Goal: Task Accomplishment & Management: Complete application form

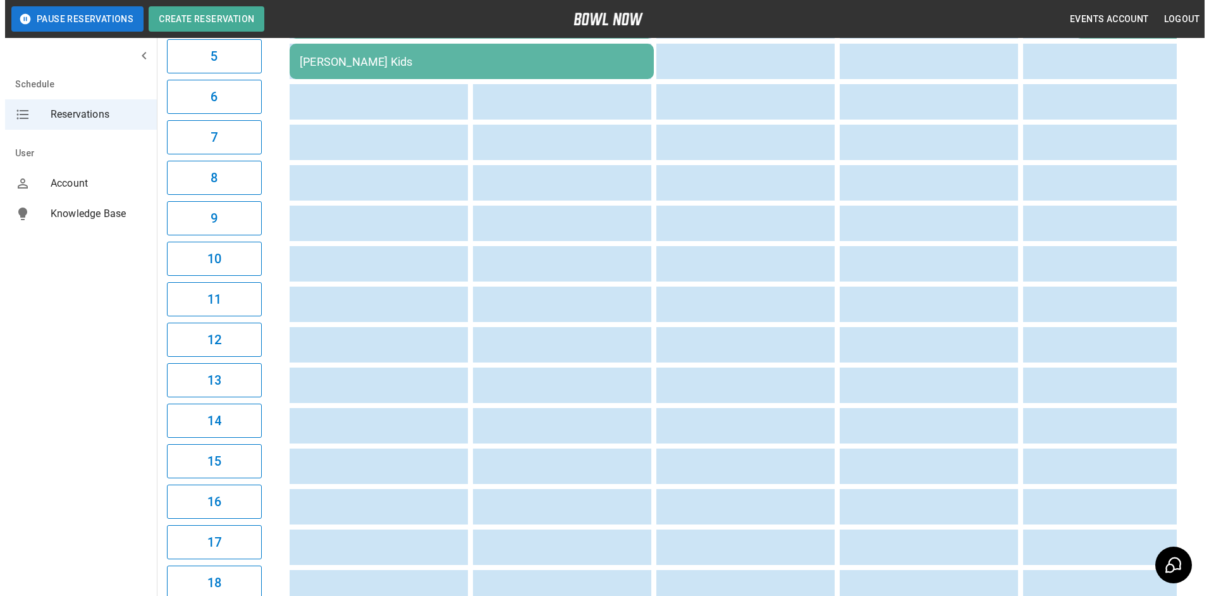
scroll to position [581, 0]
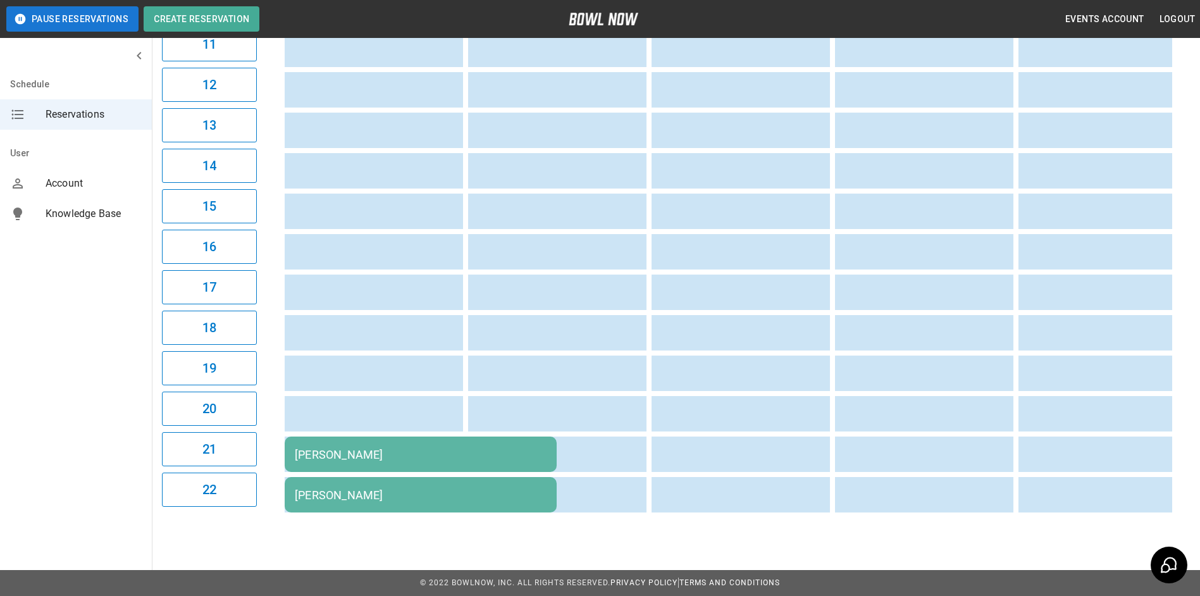
click at [371, 455] on td "[PERSON_NAME]" at bounding box center [421, 453] width 272 height 35
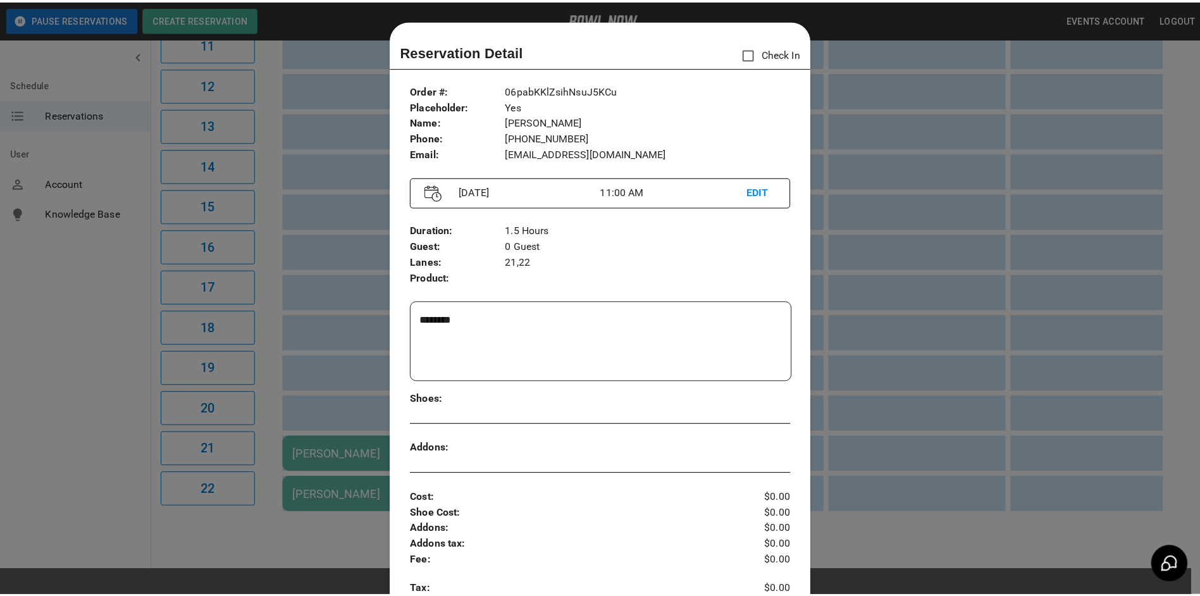
scroll to position [20, 0]
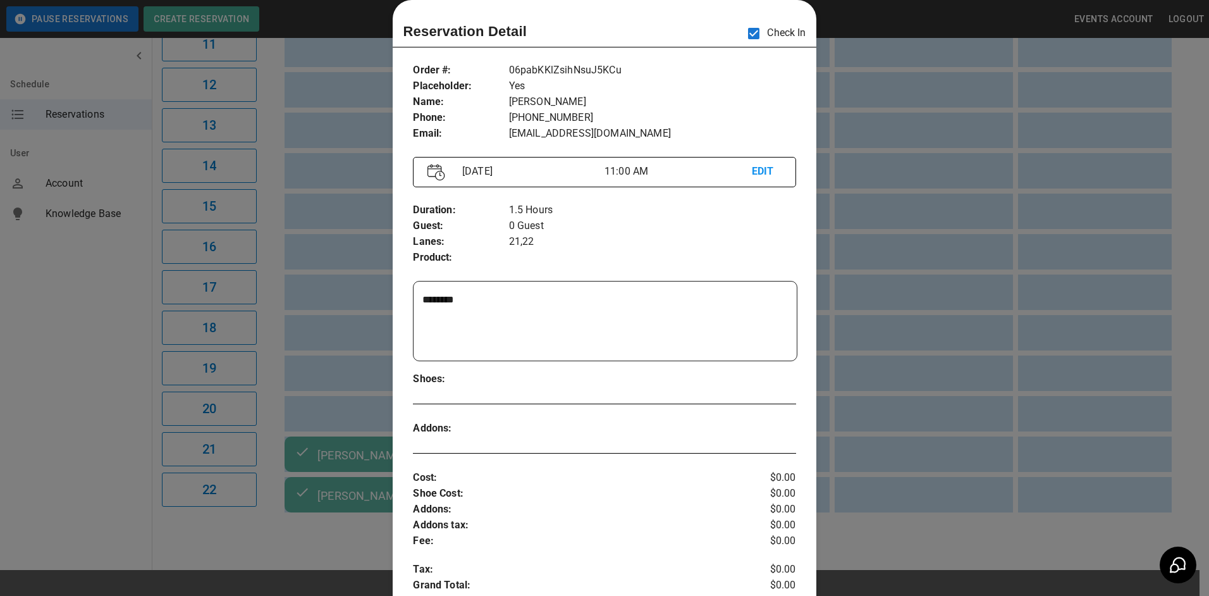
click at [360, 120] on div at bounding box center [604, 298] width 1209 height 596
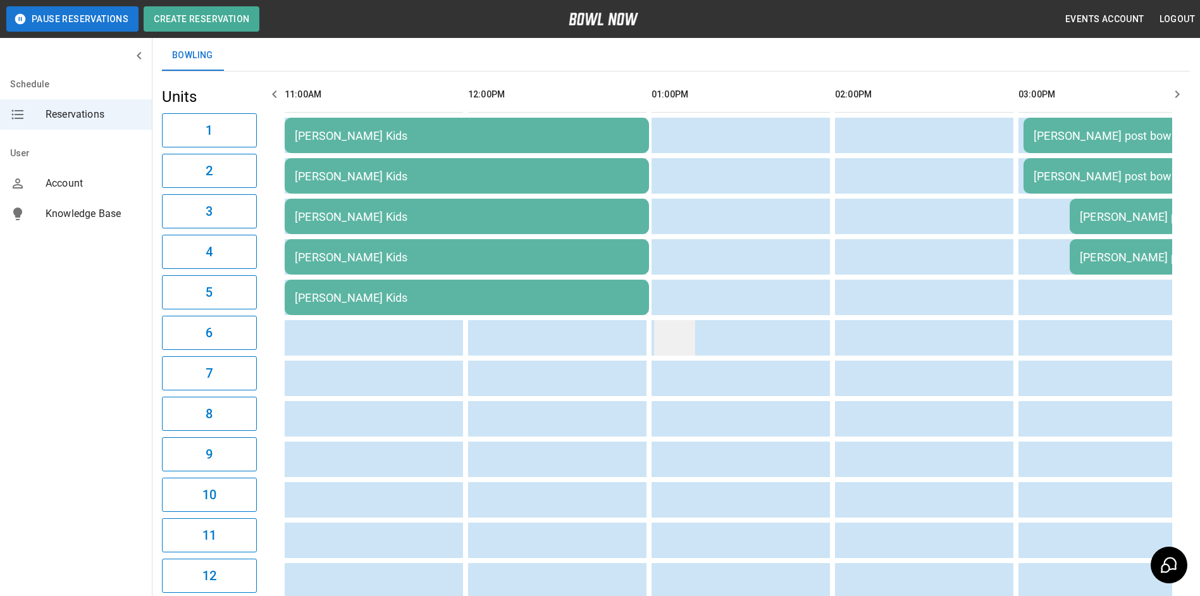
scroll to position [0, 0]
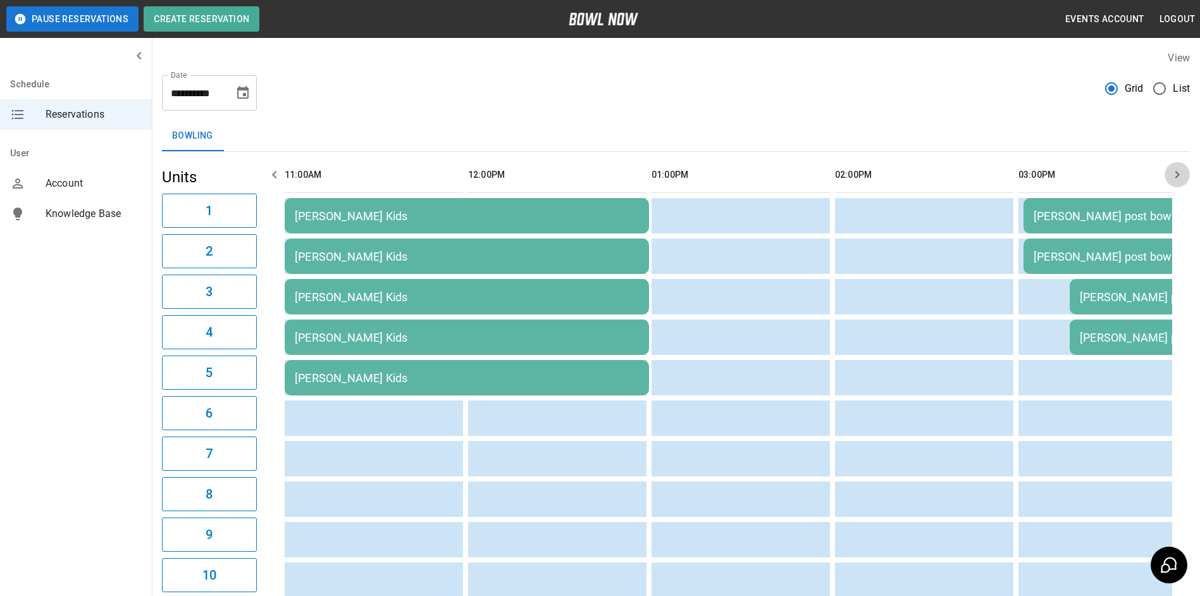
click at [1173, 182] on icon "button" at bounding box center [1177, 174] width 15 height 15
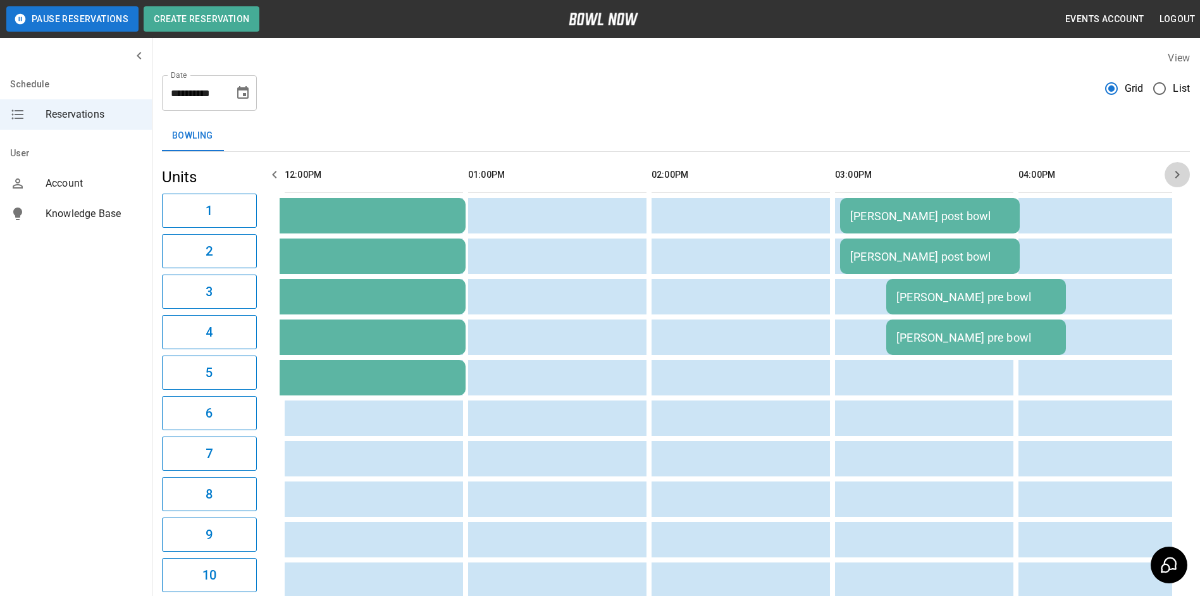
click at [1173, 187] on button "button" at bounding box center [1177, 174] width 25 height 25
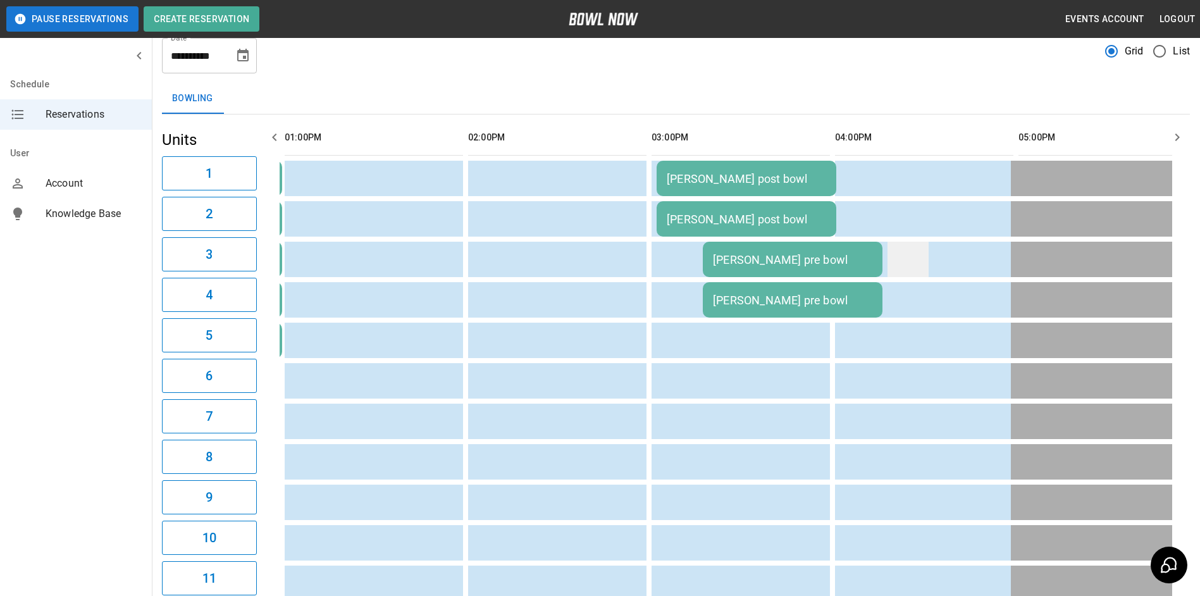
scroll to position [0, 0]
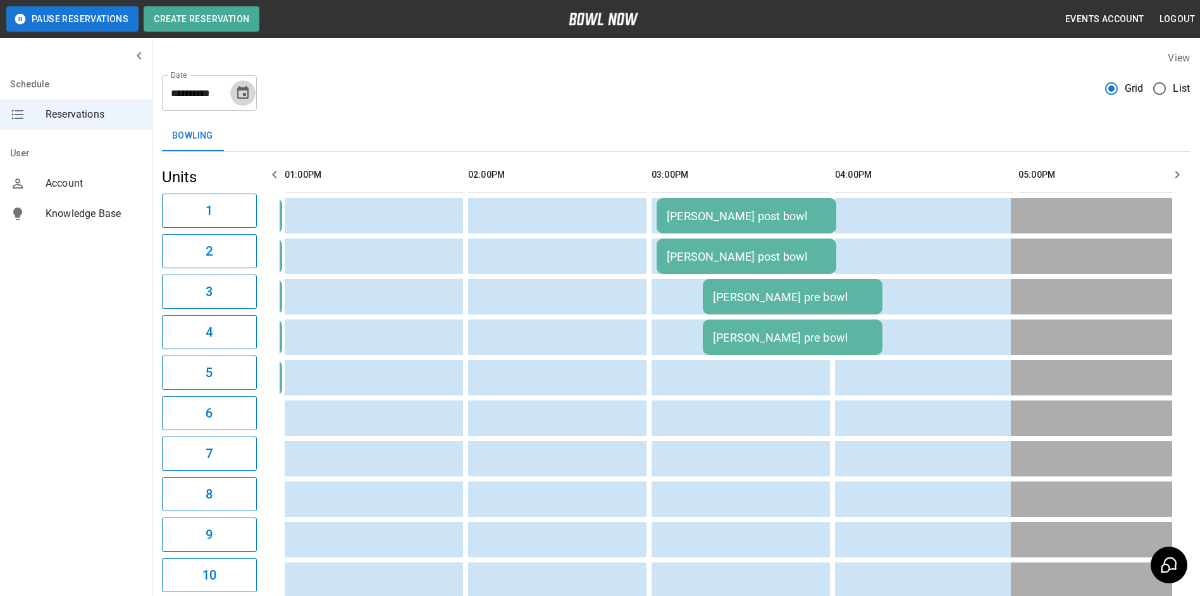
click at [247, 102] on button "Choose date, selected date is Sep 16, 2025" at bounding box center [242, 92] width 25 height 25
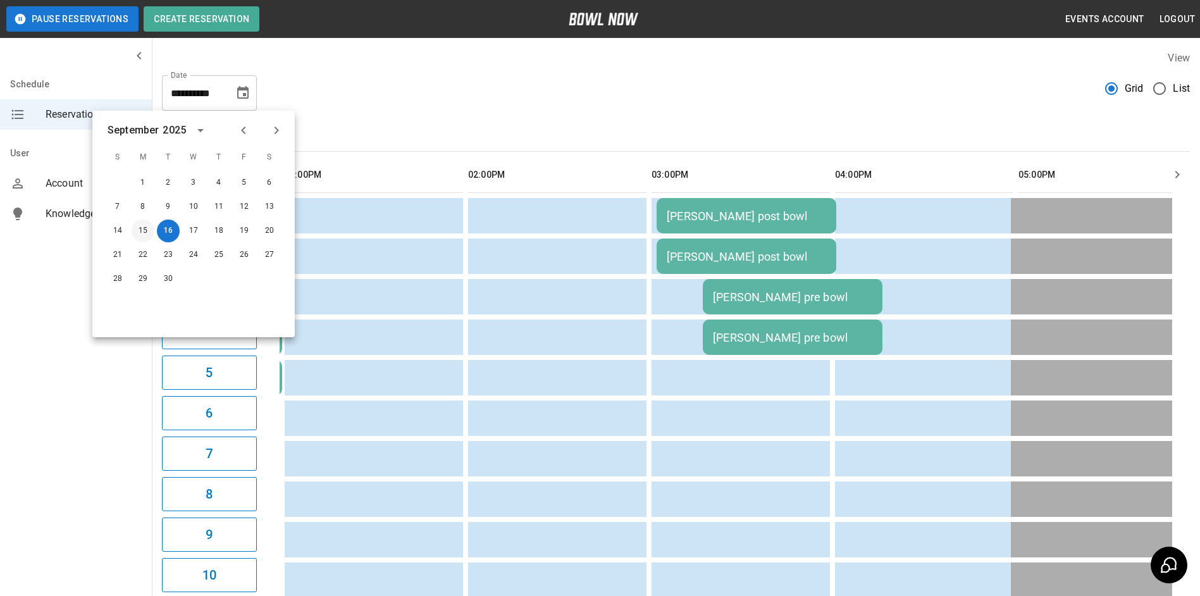
click at [147, 228] on button "15" at bounding box center [143, 231] width 23 height 23
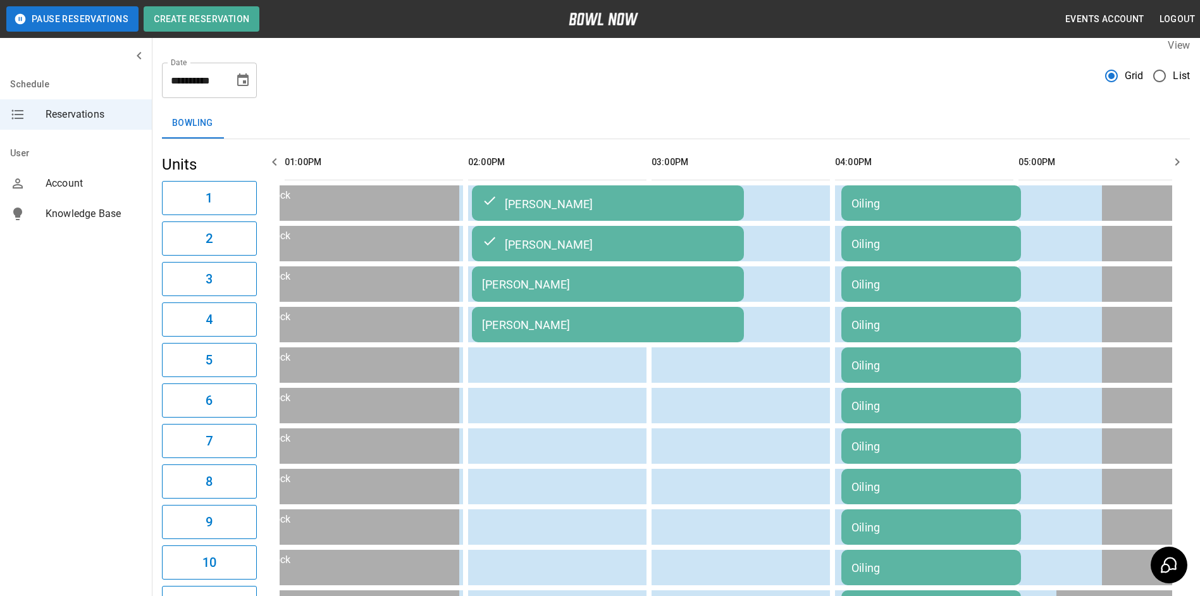
scroll to position [11, 0]
click at [282, 158] on button "button" at bounding box center [274, 163] width 25 height 25
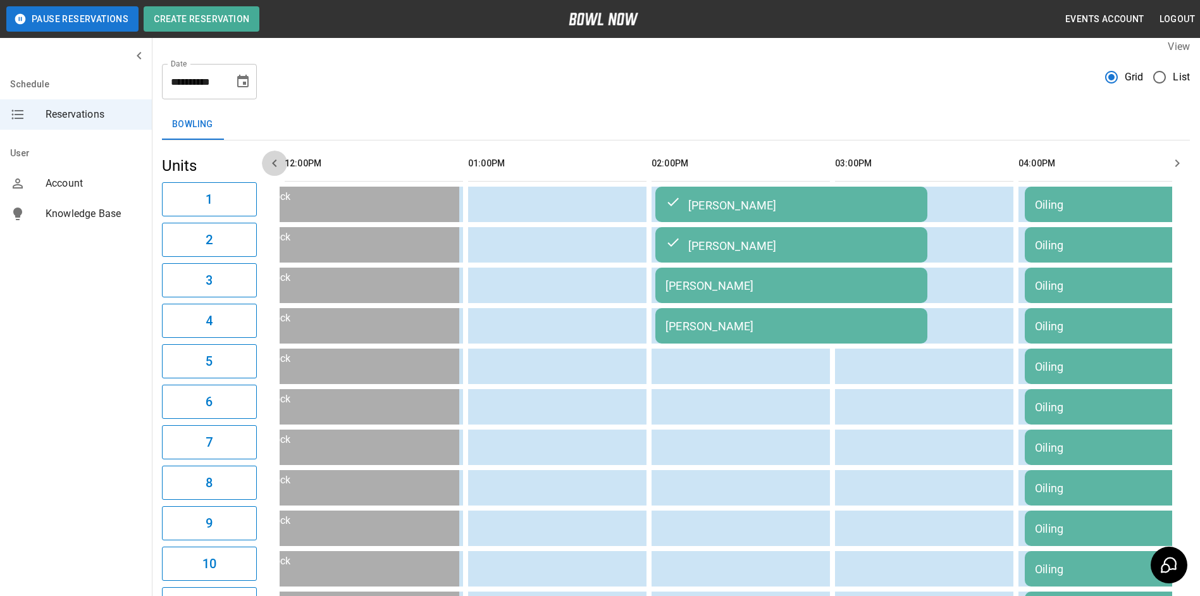
scroll to position [0, 183]
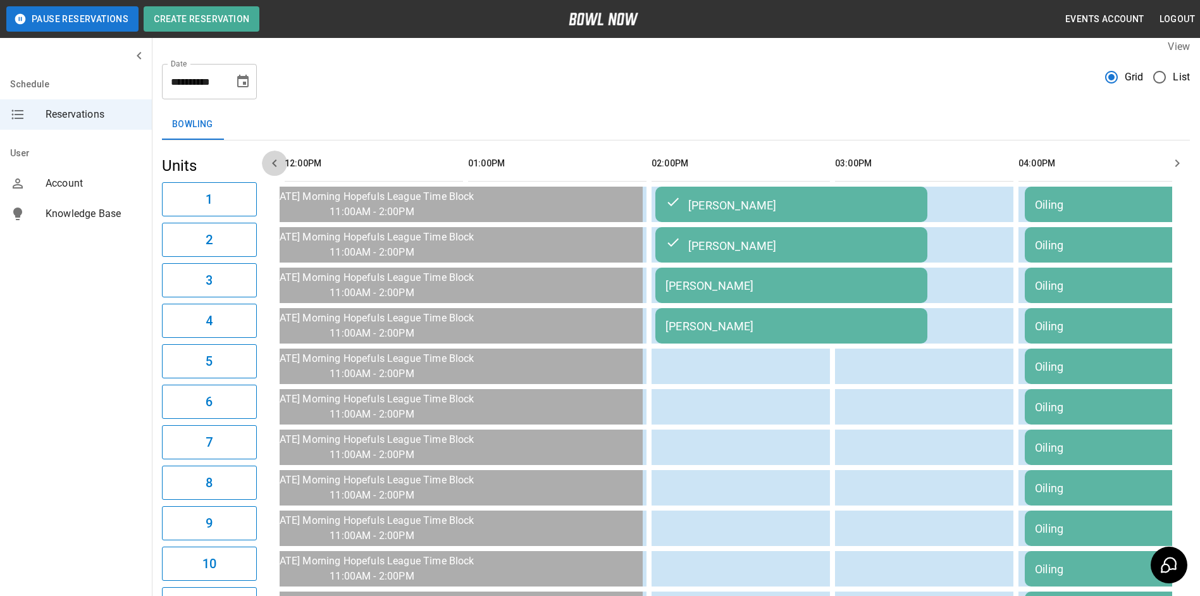
click at [280, 157] on icon "button" at bounding box center [274, 163] width 15 height 15
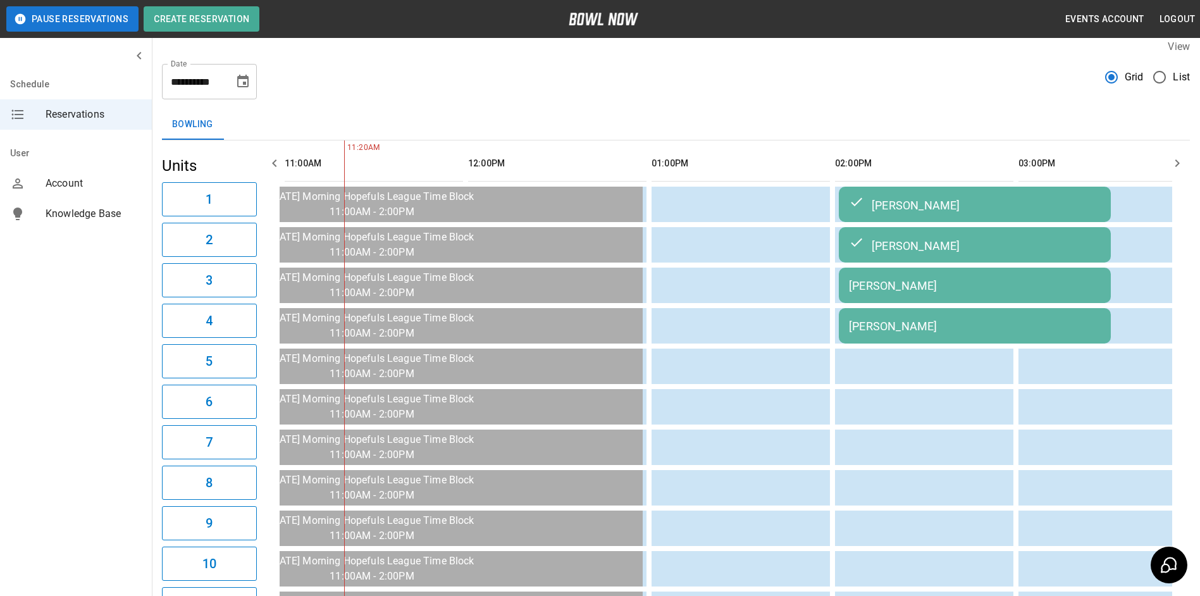
scroll to position [0, 0]
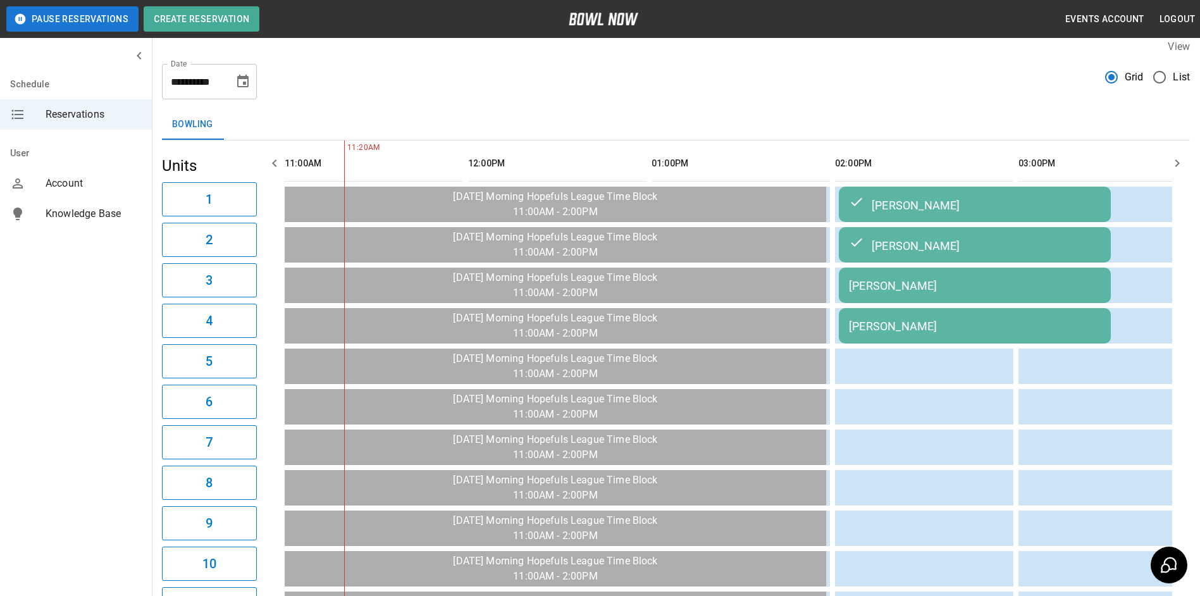
click at [280, 157] on icon "button" at bounding box center [274, 163] width 15 height 15
click at [1170, 166] on button "button" at bounding box center [1177, 163] width 25 height 25
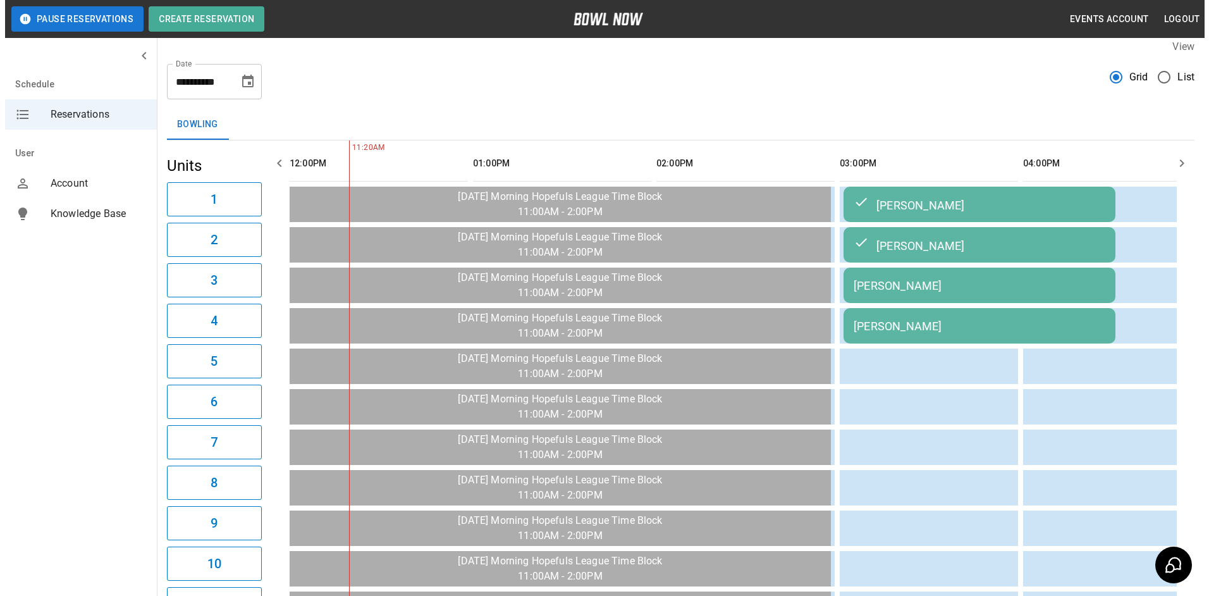
scroll to position [0, 183]
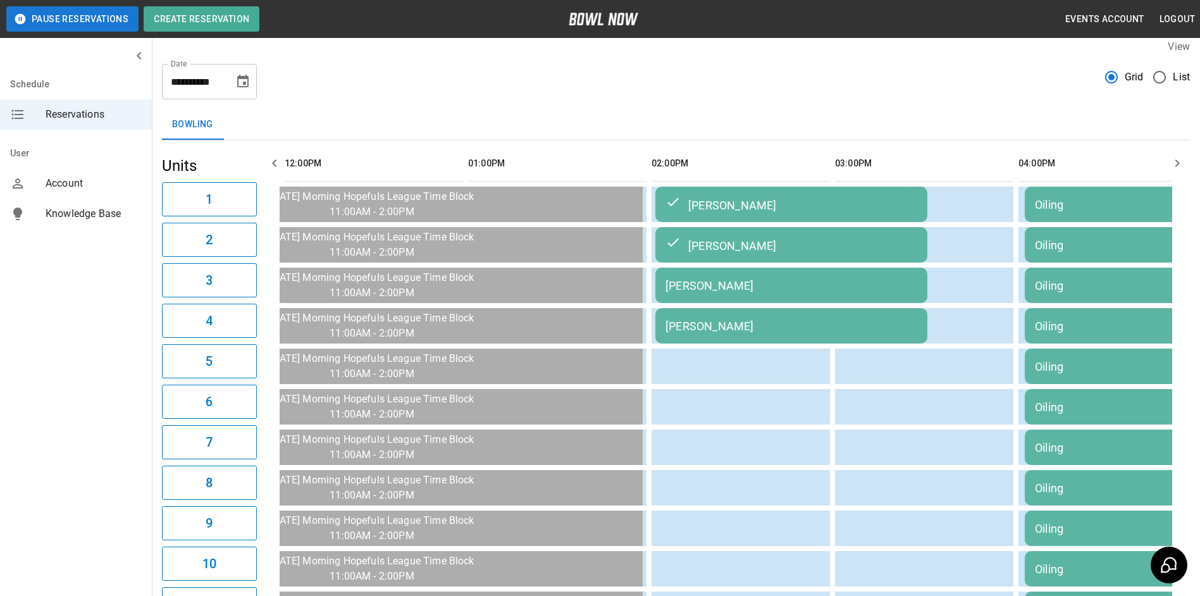
click at [674, 281] on div "[PERSON_NAME]" at bounding box center [791, 285] width 252 height 13
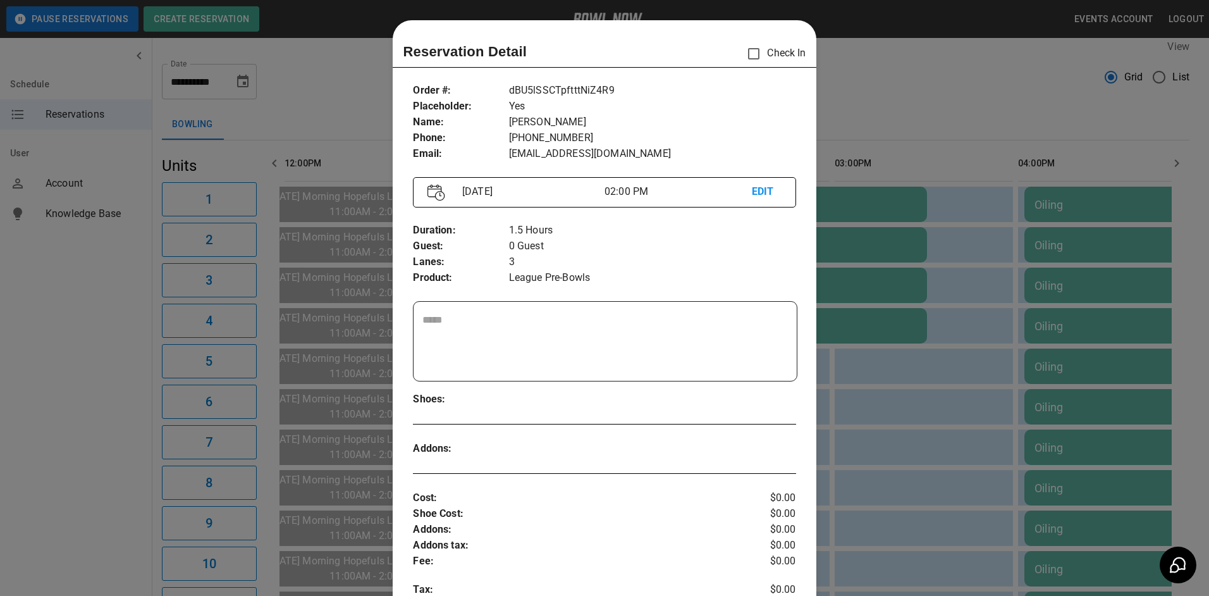
scroll to position [20, 0]
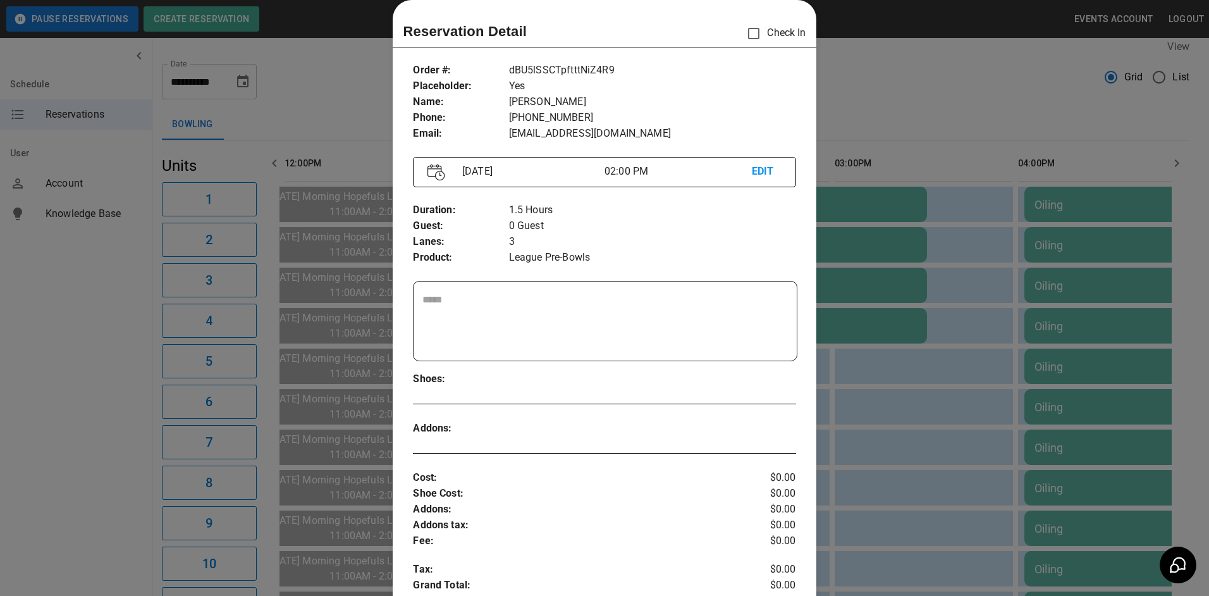
click at [762, 172] on p "EDIT" at bounding box center [767, 172] width 30 height 16
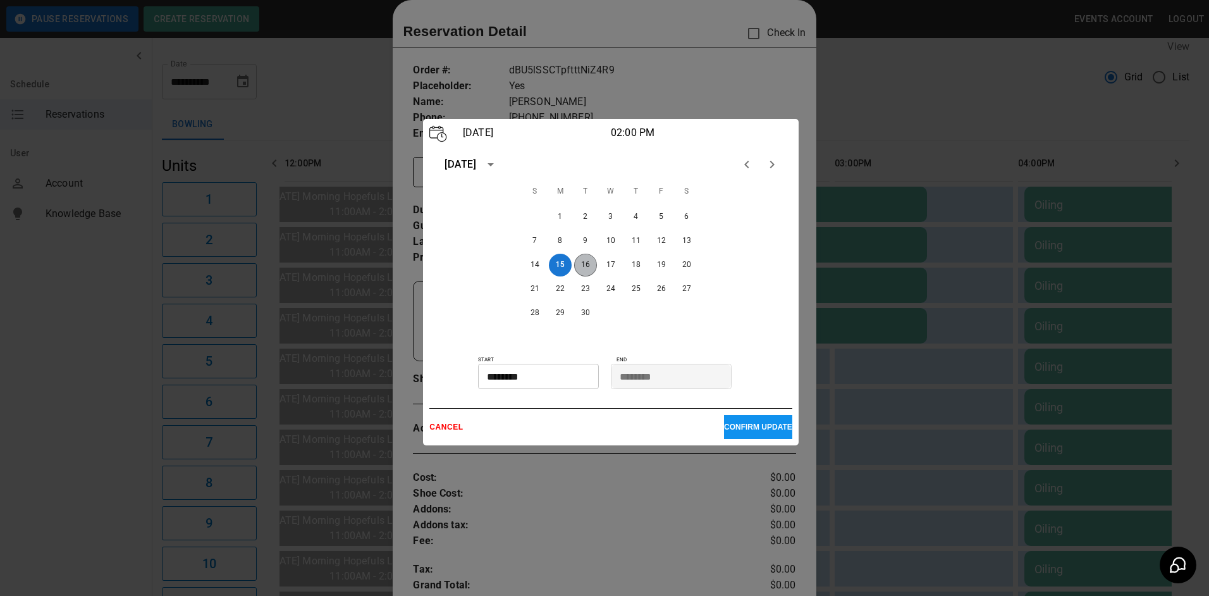
click at [583, 275] on button "16" at bounding box center [585, 265] width 23 height 23
click at [740, 438] on button "CONFIRM UPDATE" at bounding box center [758, 427] width 68 height 24
click at [727, 431] on p "CONFIRM UPDATE" at bounding box center [758, 427] width 68 height 9
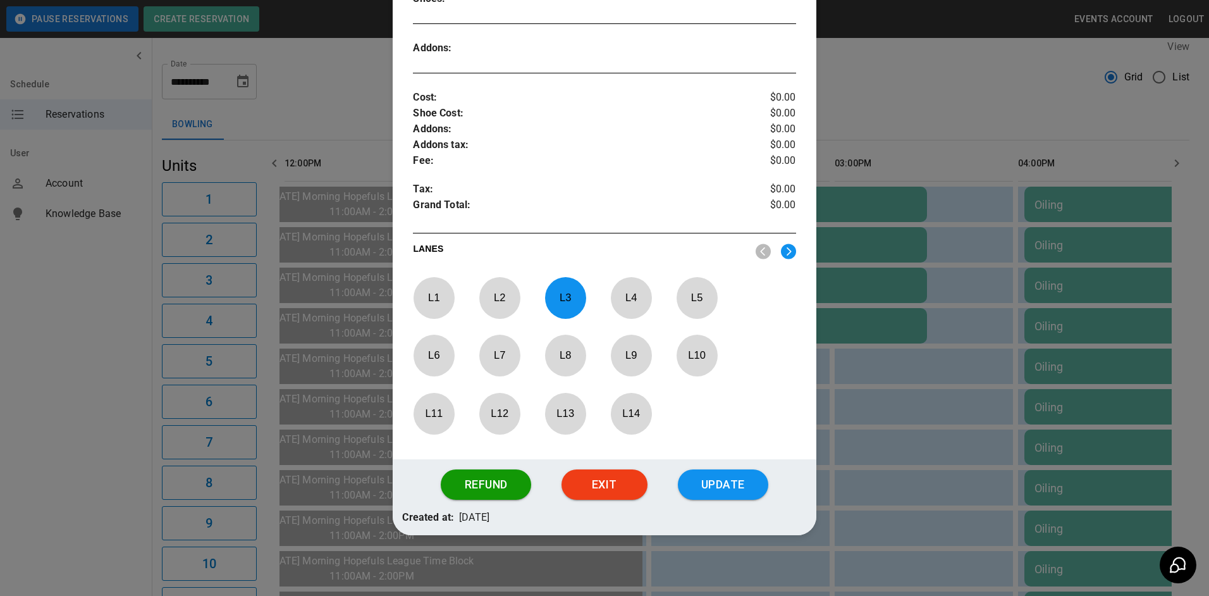
scroll to position [404, 0]
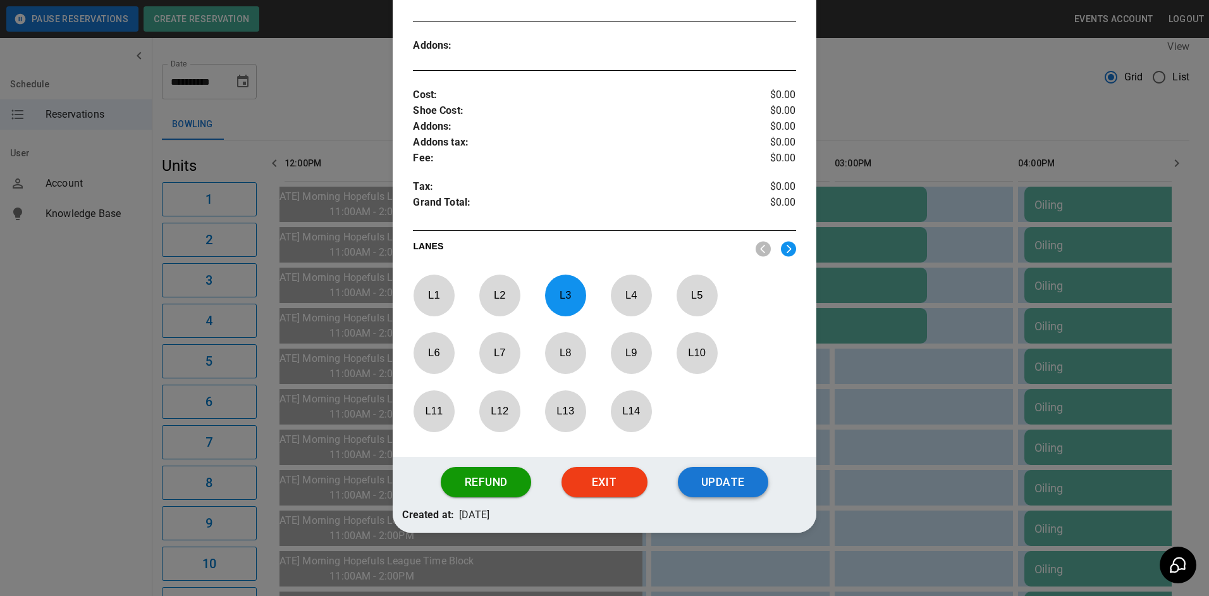
click at [699, 474] on button "Update" at bounding box center [723, 482] width 90 height 30
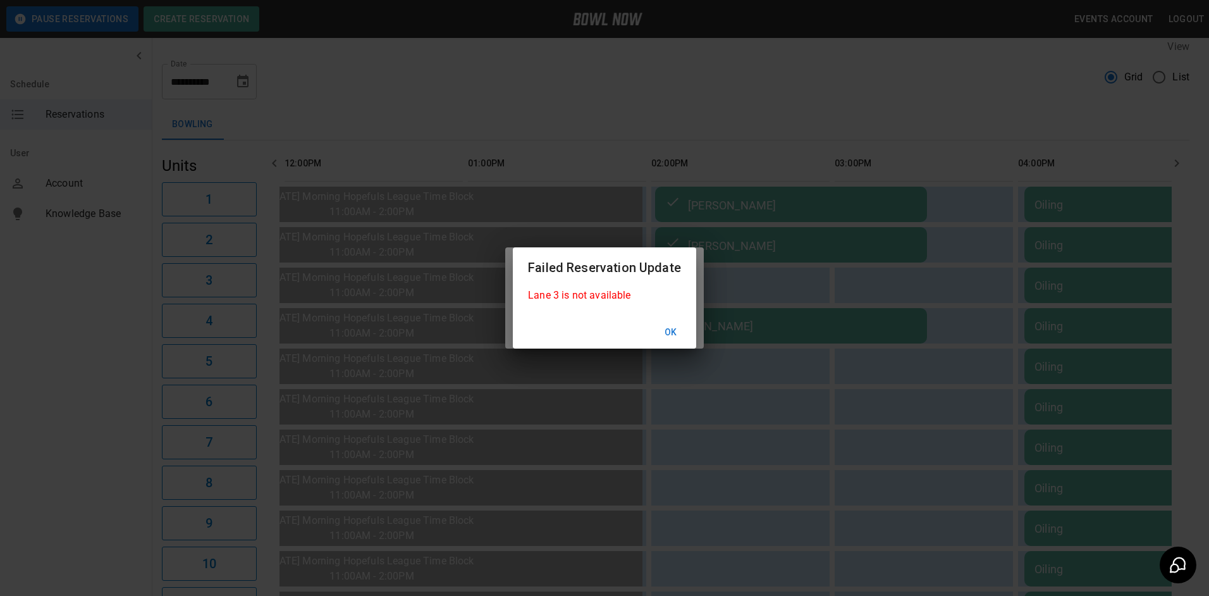
click at [677, 337] on button "Ok" at bounding box center [671, 332] width 40 height 23
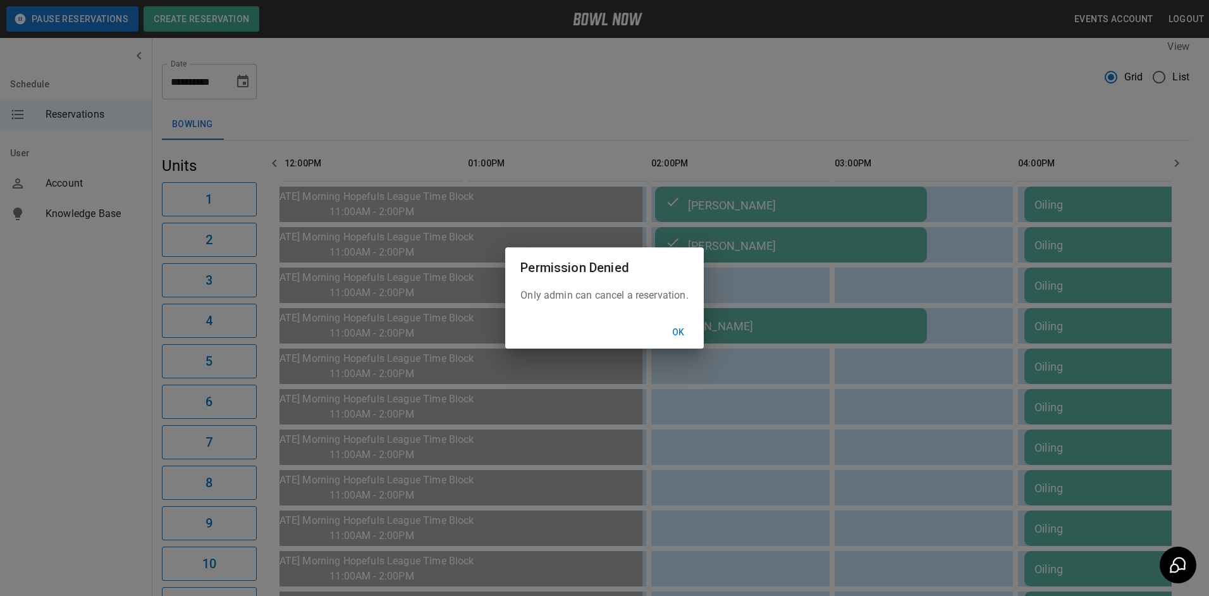
click at [671, 335] on button "Ok" at bounding box center [679, 332] width 40 height 23
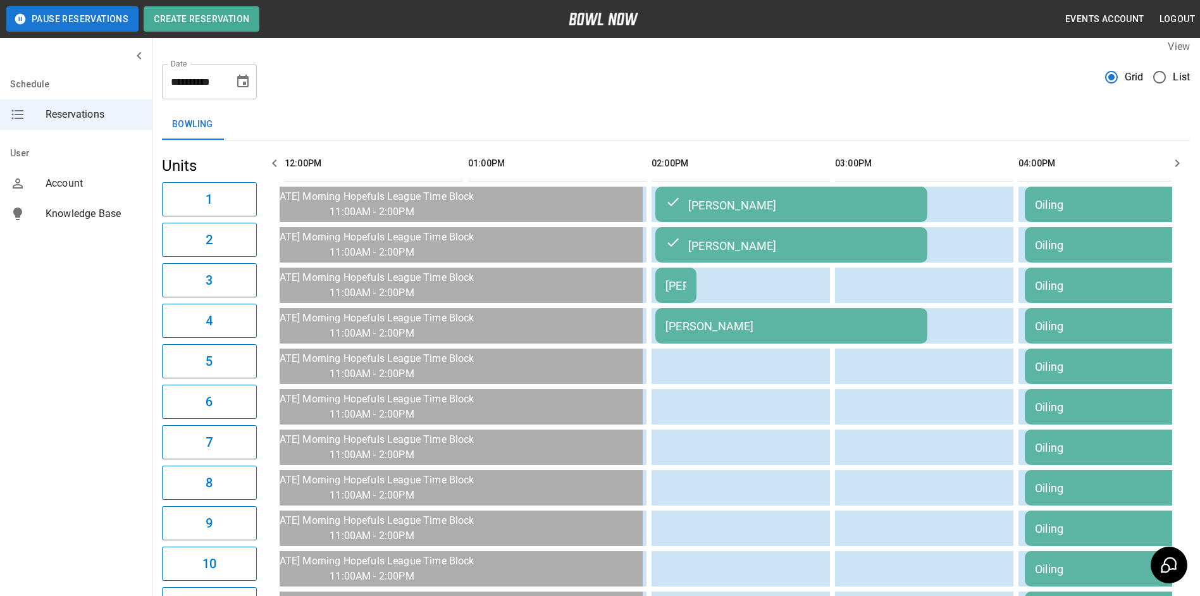
click at [686, 313] on td "[PERSON_NAME]" at bounding box center [791, 325] width 272 height 35
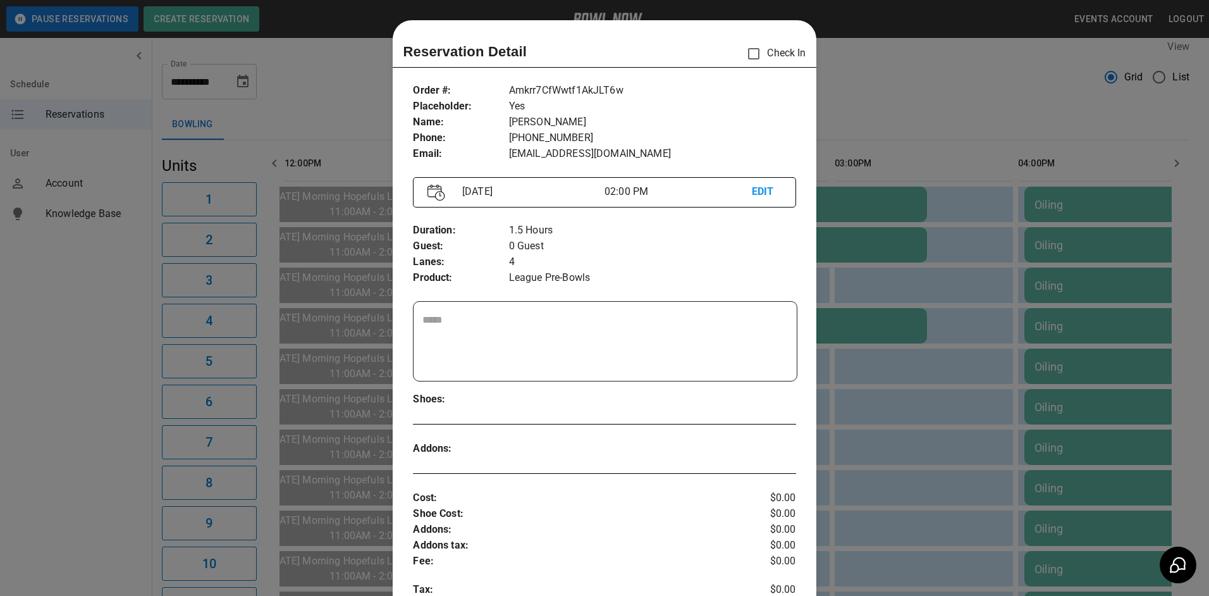
scroll to position [20, 0]
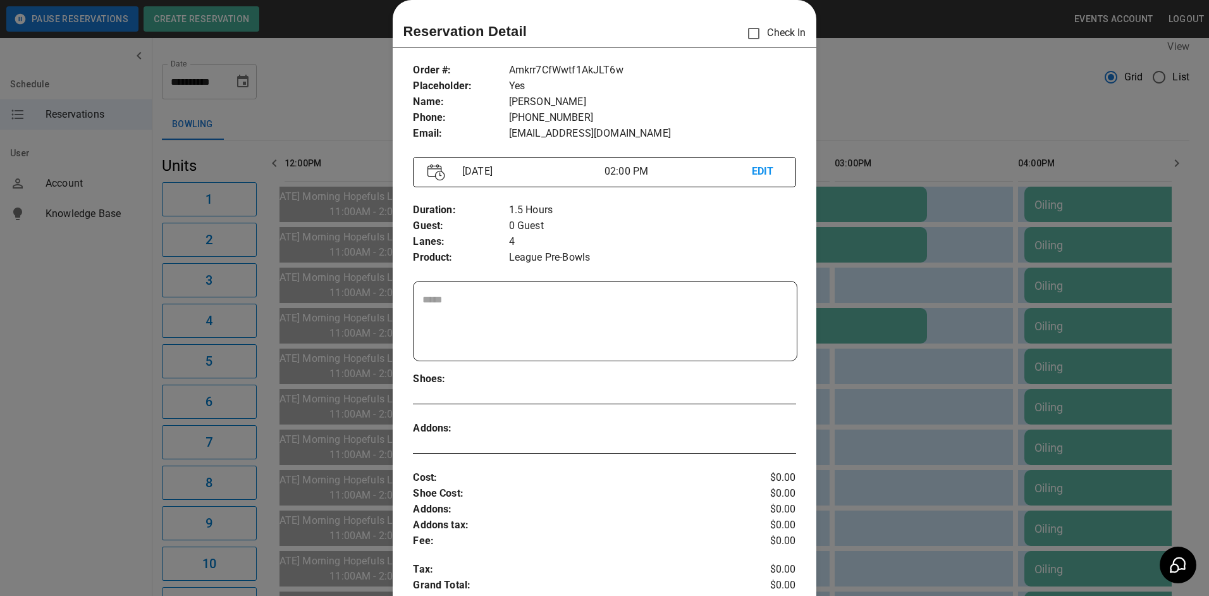
click at [759, 168] on p "EDIT" at bounding box center [767, 172] width 30 height 16
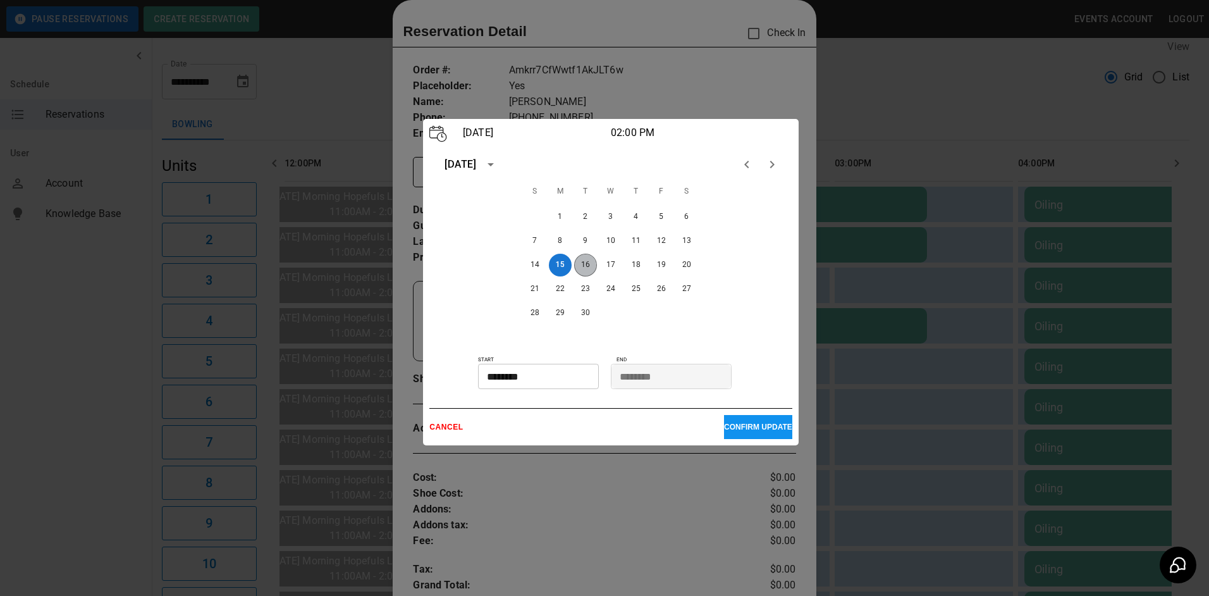
click at [579, 267] on button "16" at bounding box center [585, 265] width 23 height 23
click at [740, 436] on button "CONFIRM UPDATE" at bounding box center [758, 427] width 68 height 24
click at [748, 431] on p "CONFIRM UPDATE" at bounding box center [758, 427] width 68 height 9
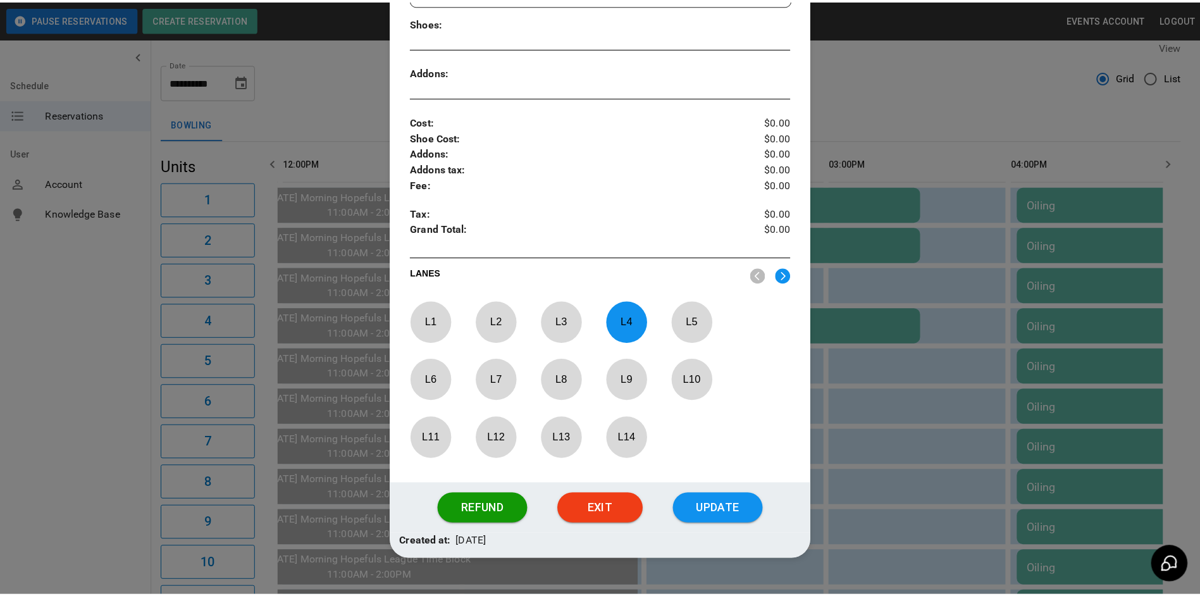
scroll to position [404, 0]
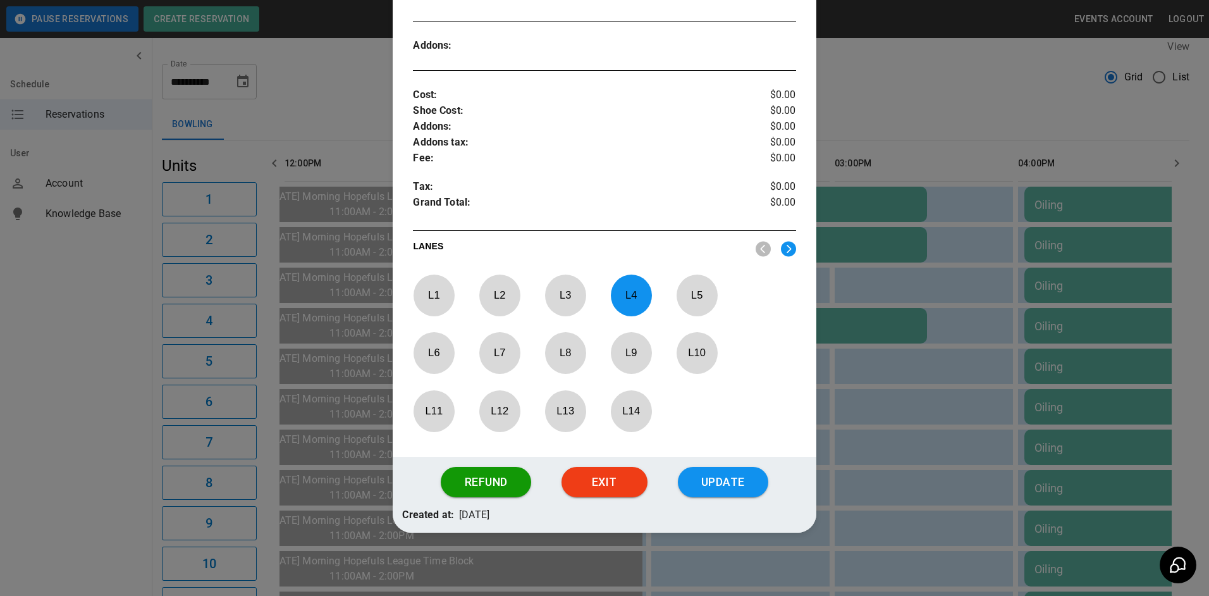
click at [616, 300] on p "L 4" at bounding box center [631, 295] width 42 height 30
click at [583, 293] on div "L 3" at bounding box center [573, 298] width 56 height 47
drag, startPoint x: 583, startPoint y: 293, endPoint x: 576, endPoint y: 293, distance: 7.0
click at [576, 293] on p "L 3" at bounding box center [566, 295] width 42 height 30
click at [503, 356] on p "L 7" at bounding box center [500, 353] width 42 height 30
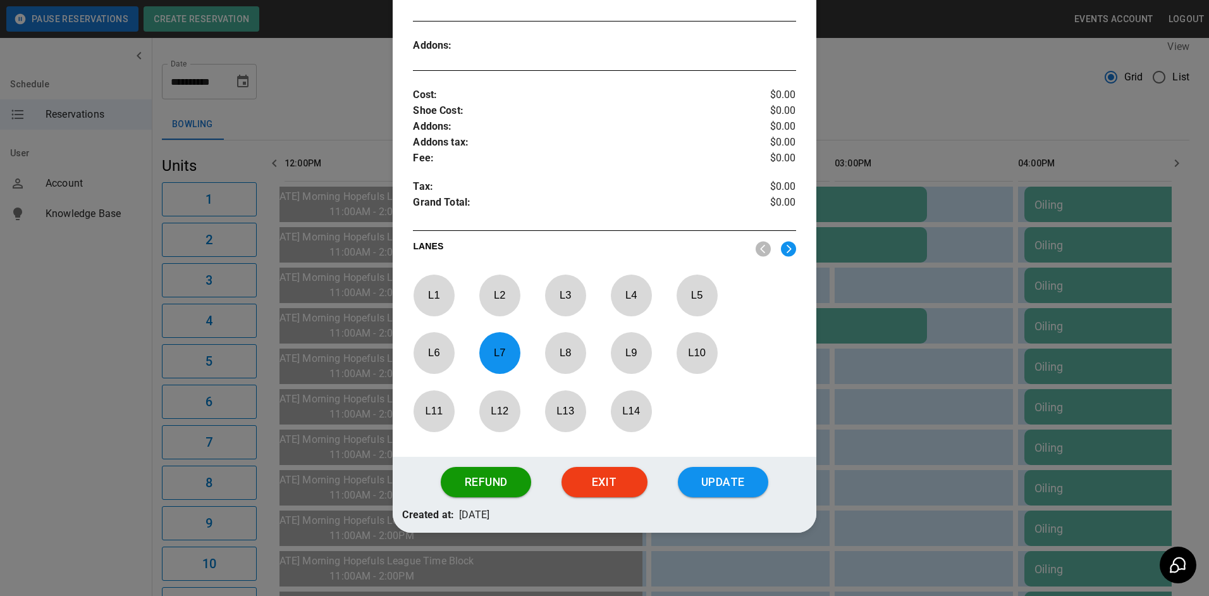
drag, startPoint x: 504, startPoint y: 355, endPoint x: 540, endPoint y: 356, distance: 36.1
click at [540, 356] on div "L 1 L 2 L 3 L 4 L 5 L 6 L 7 L 8 L 9 L 10 L 11 L 12 L 13 L 14" at bounding box center [604, 356] width 383 height 163
click at [558, 356] on p "L 8" at bounding box center [566, 353] width 42 height 30
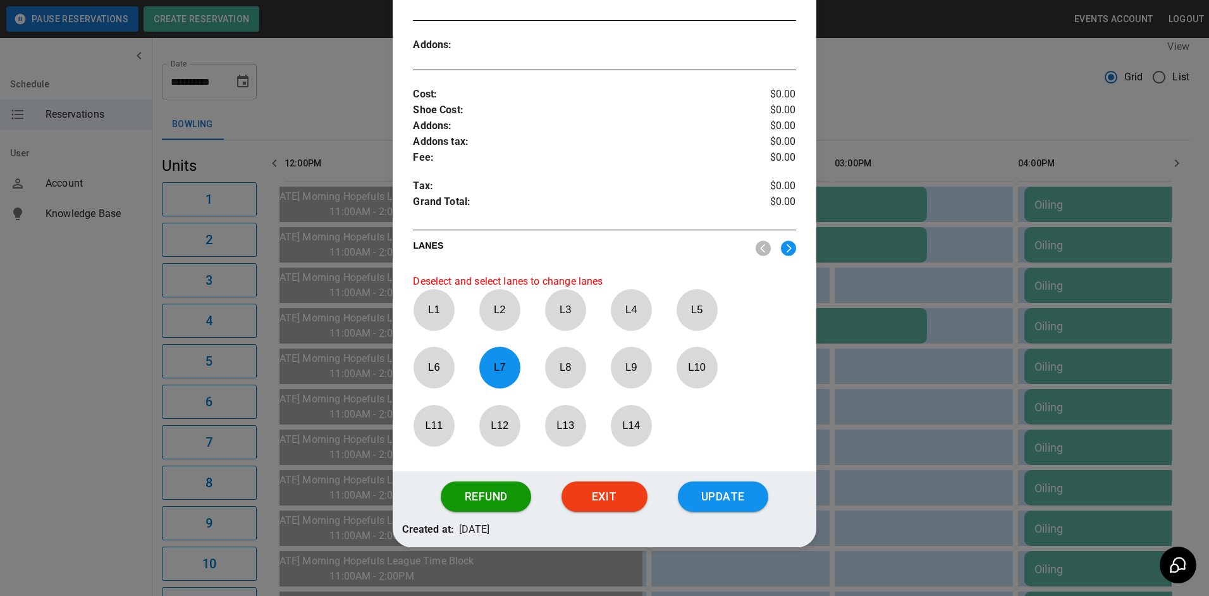
drag, startPoint x: 558, startPoint y: 356, endPoint x: 509, endPoint y: 365, distance: 50.2
click at [509, 366] on p "L 7" at bounding box center [500, 367] width 42 height 30
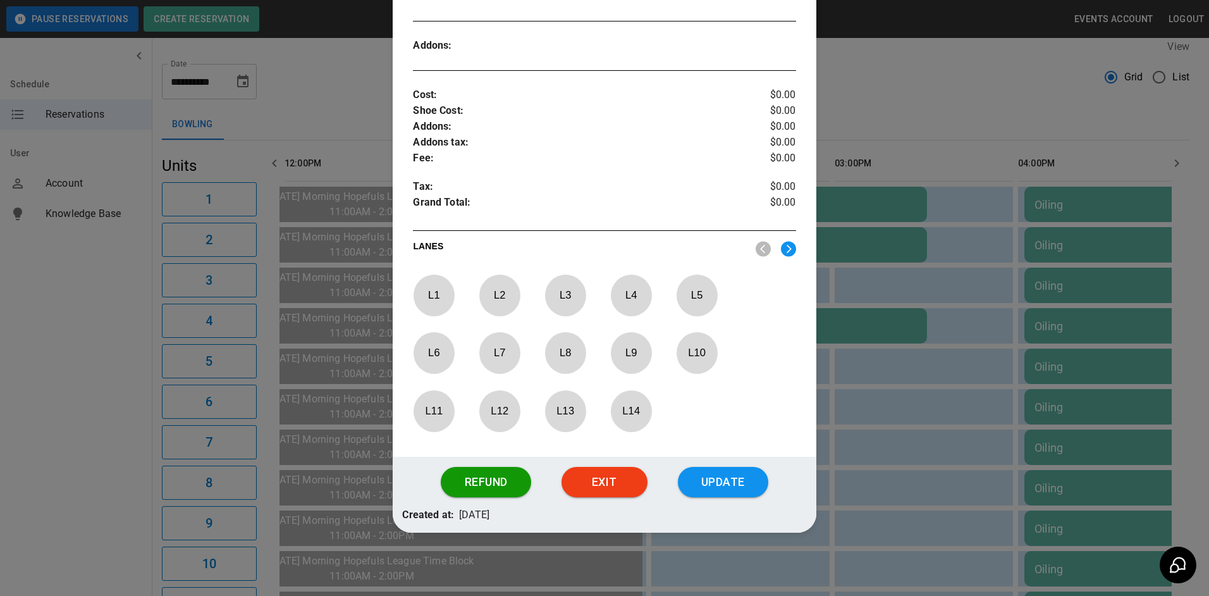
click at [448, 361] on p "L 6" at bounding box center [434, 353] width 42 height 30
drag, startPoint x: 710, startPoint y: 490, endPoint x: 702, endPoint y: 488, distance: 8.4
click at [702, 488] on button "Update" at bounding box center [723, 482] width 90 height 30
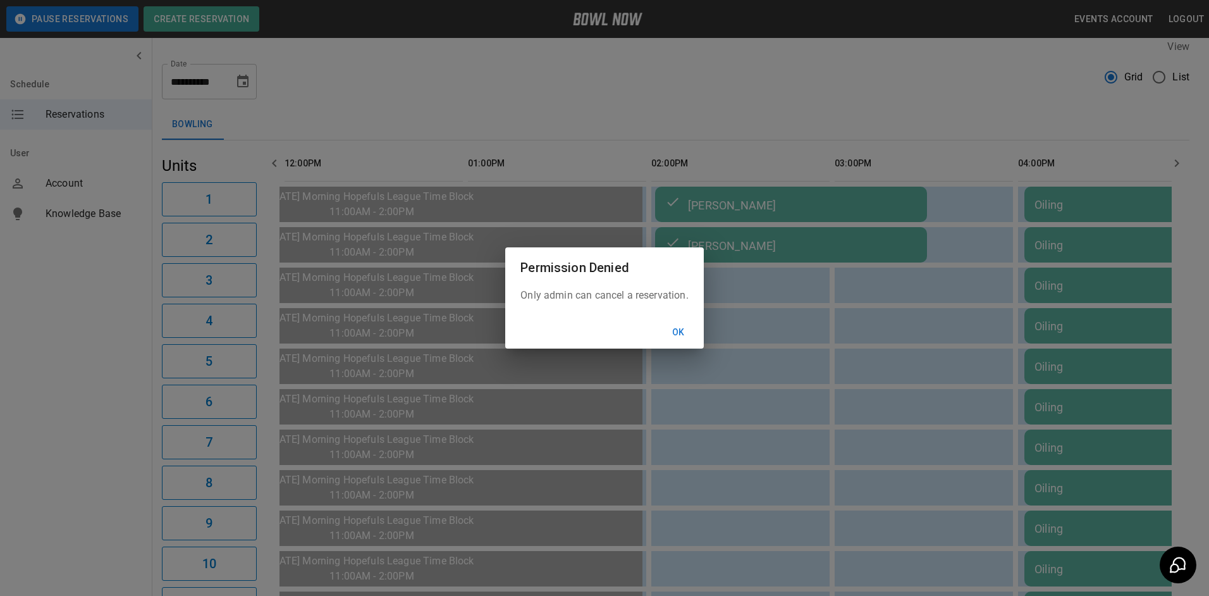
click at [677, 331] on button "Ok" at bounding box center [679, 332] width 40 height 23
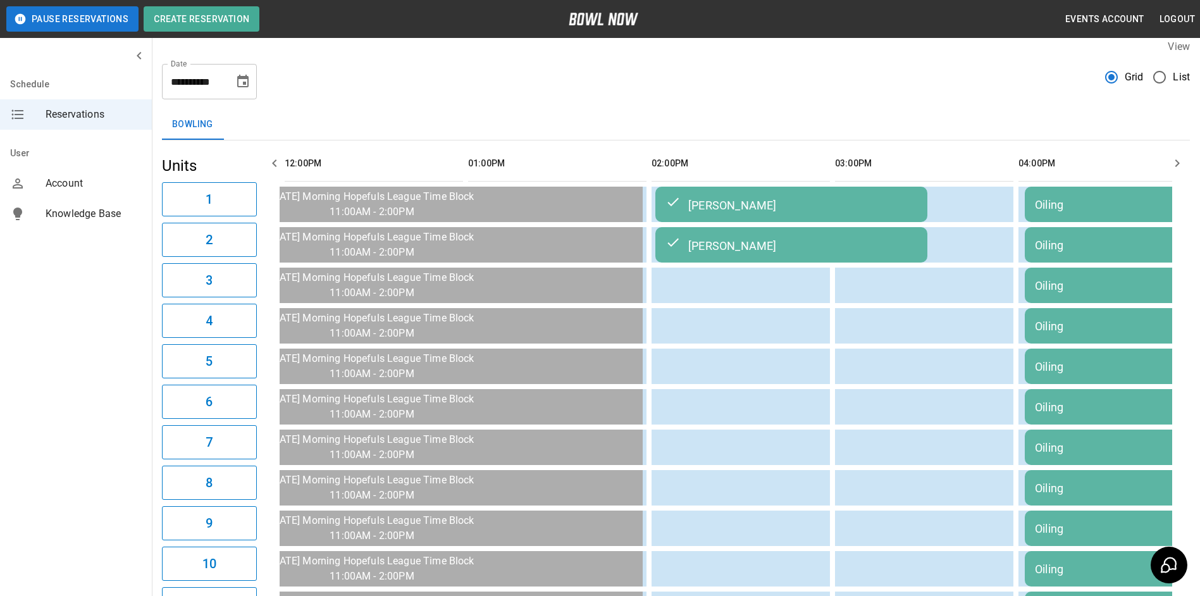
click at [230, 81] on div "**********" at bounding box center [209, 81] width 95 height 35
click at [238, 83] on icon "Choose date, selected date is Sep 15, 2025" at bounding box center [242, 81] width 11 height 13
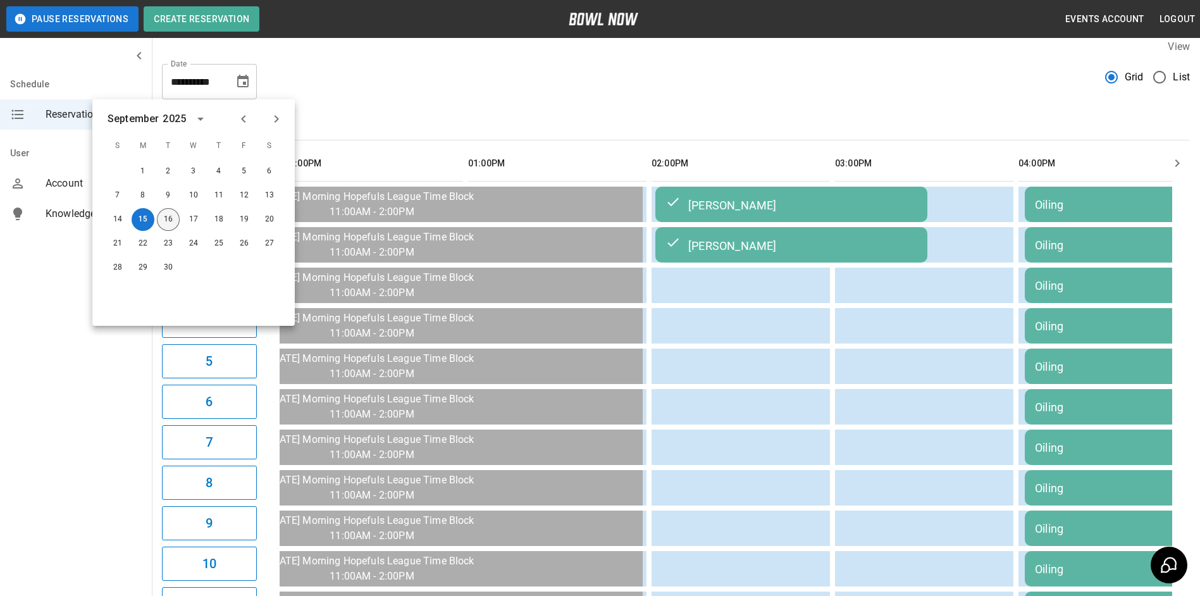
click at [163, 214] on button "16" at bounding box center [168, 219] width 23 height 23
type input "**********"
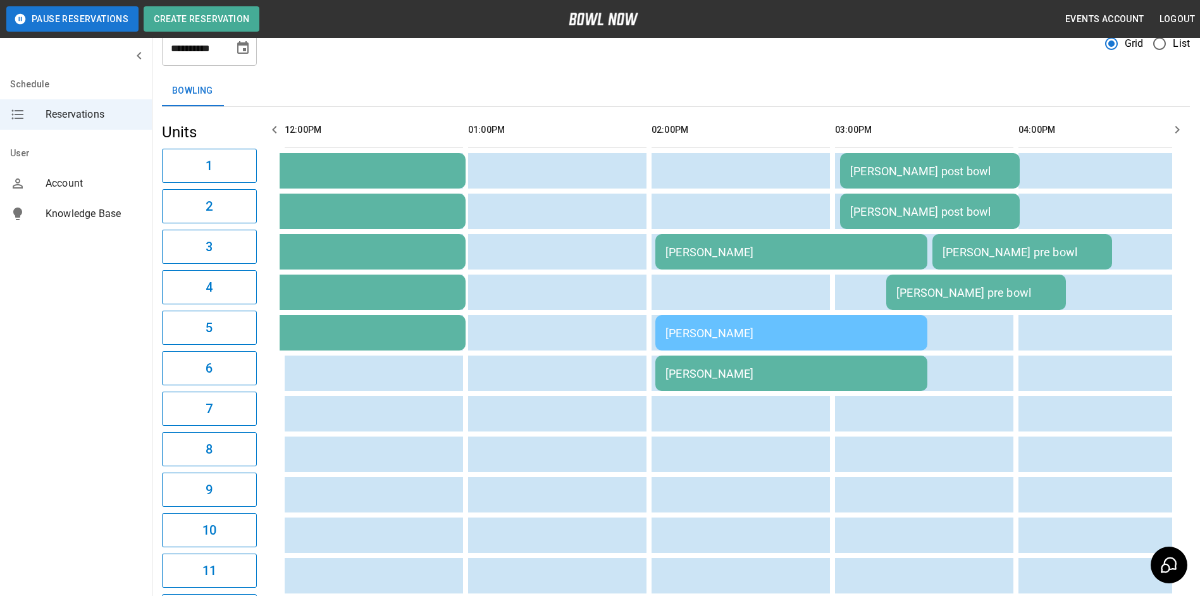
scroll to position [11, 0]
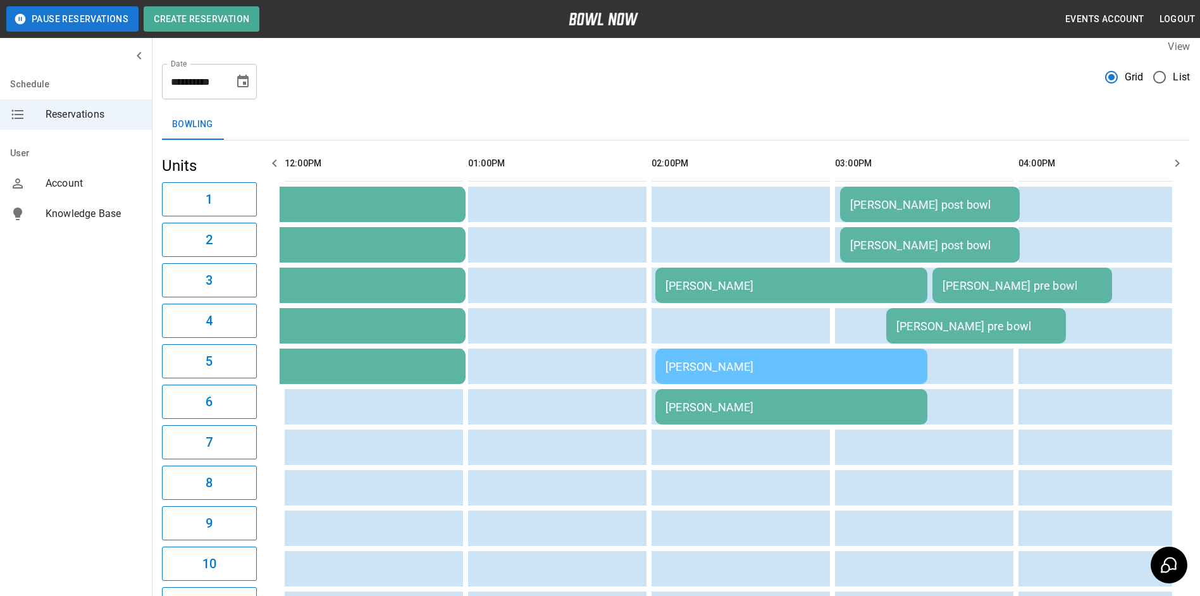
click at [270, 166] on icon "button" at bounding box center [274, 163] width 15 height 15
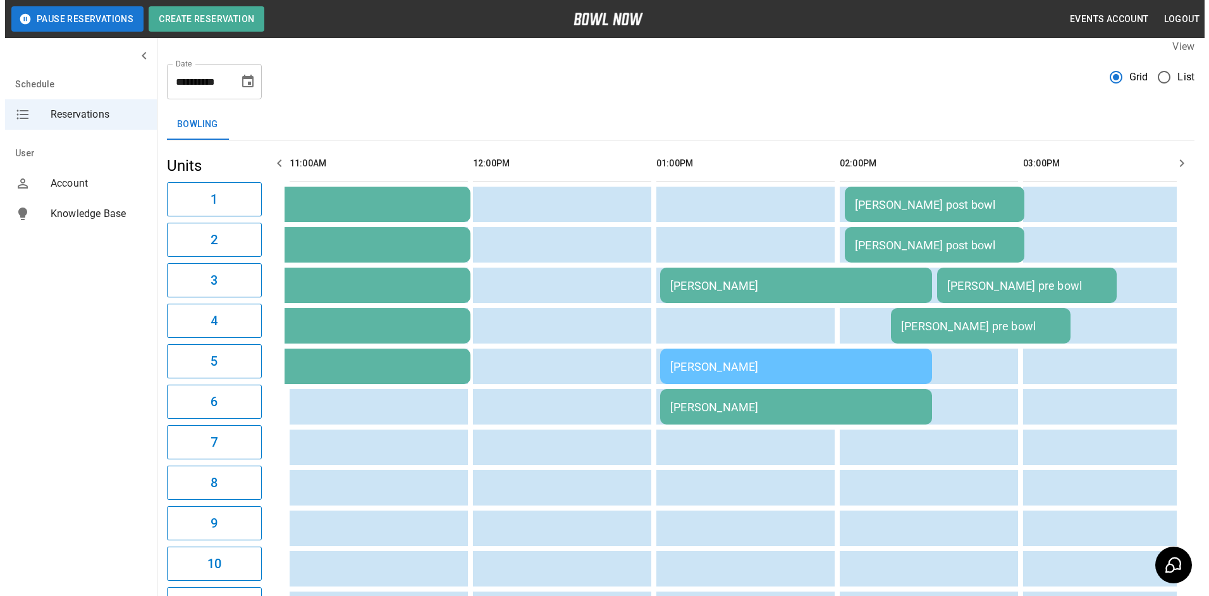
scroll to position [0, 0]
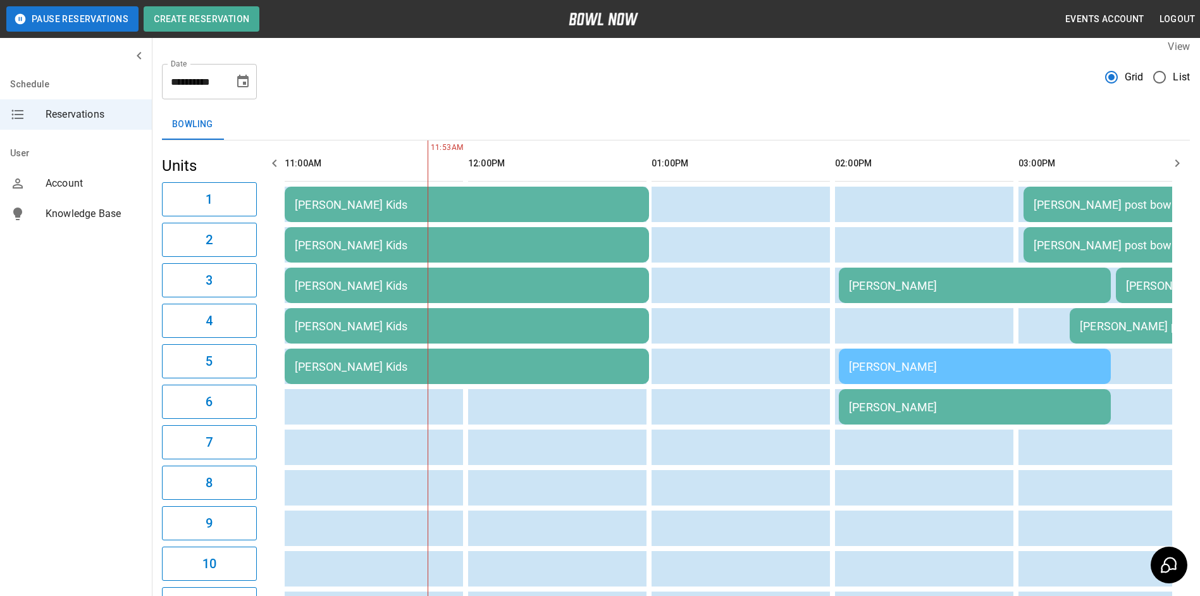
click at [418, 208] on div "[PERSON_NAME] Kids" at bounding box center [467, 204] width 344 height 13
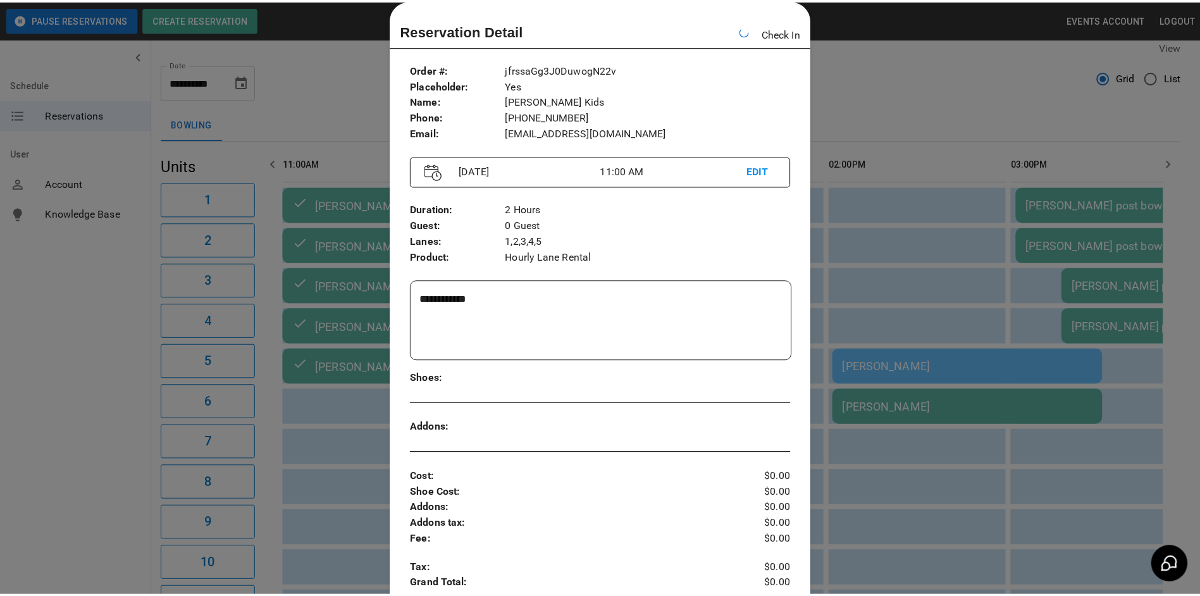
scroll to position [0, 183]
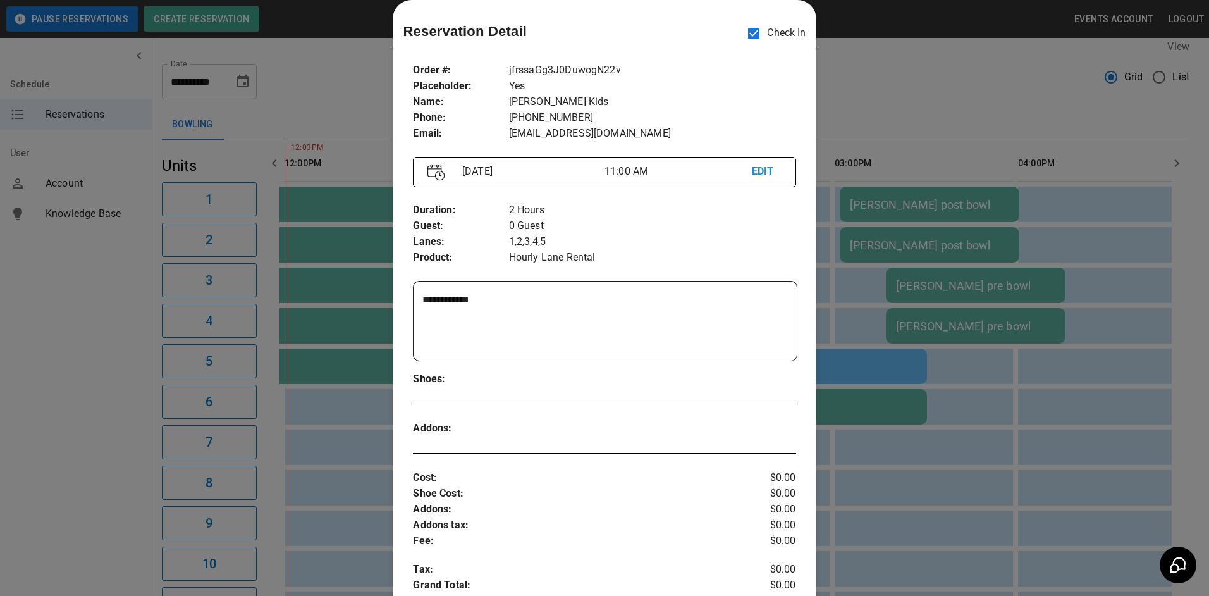
click at [939, 47] on div at bounding box center [604, 298] width 1209 height 596
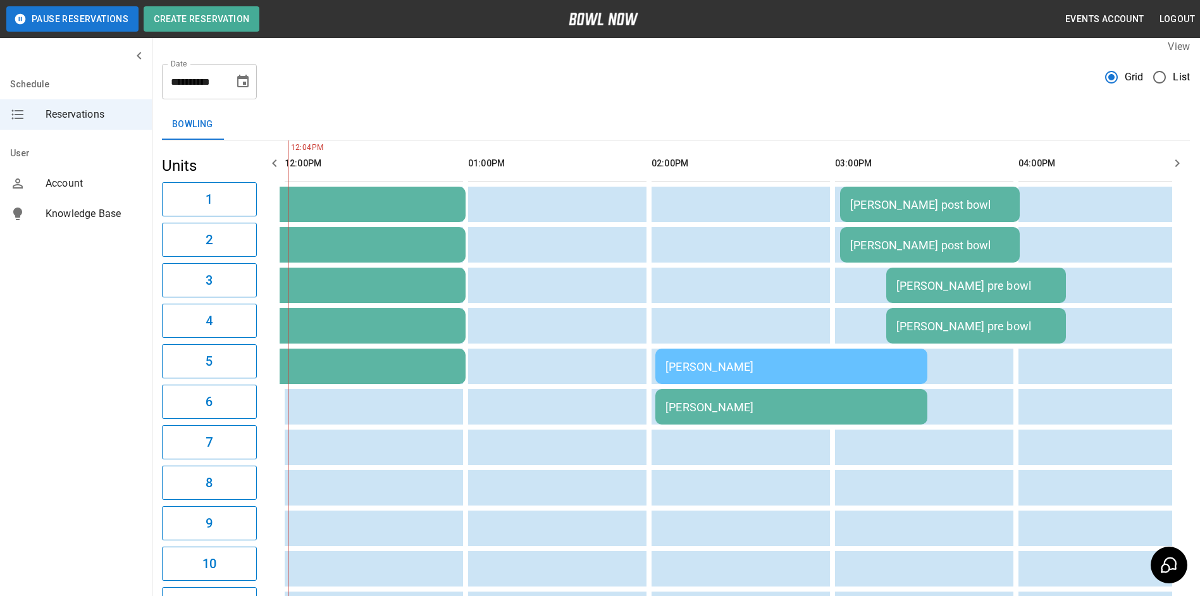
click at [1160, 145] on th "sticky table" at bounding box center [1169, 163] width 40 height 36
click at [1176, 157] on icon "button" at bounding box center [1177, 163] width 15 height 15
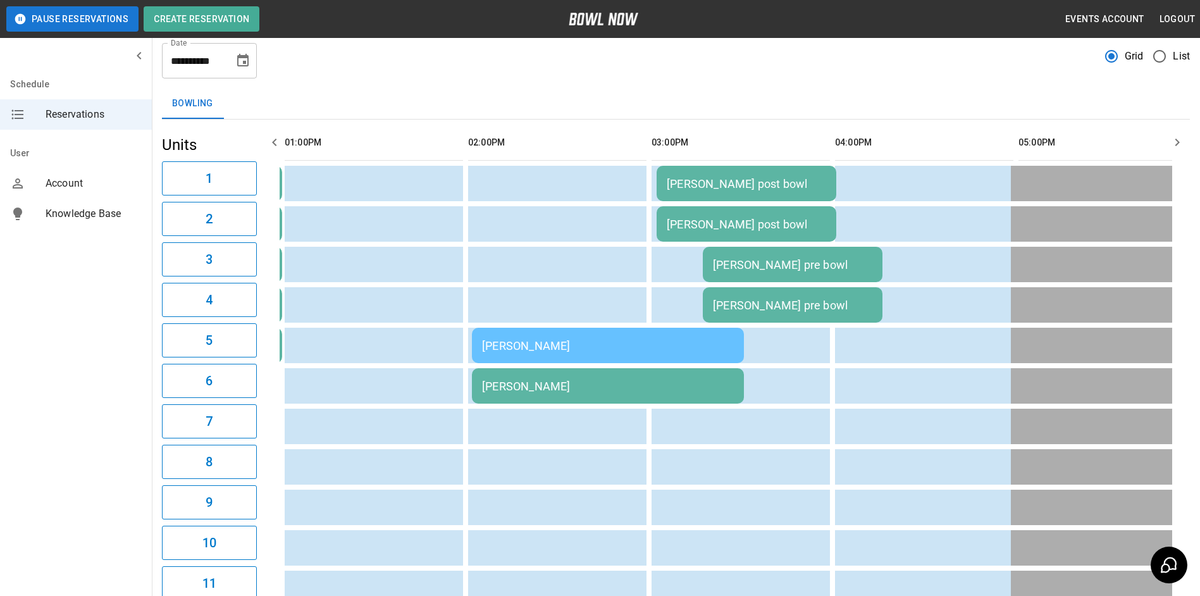
scroll to position [0, 0]
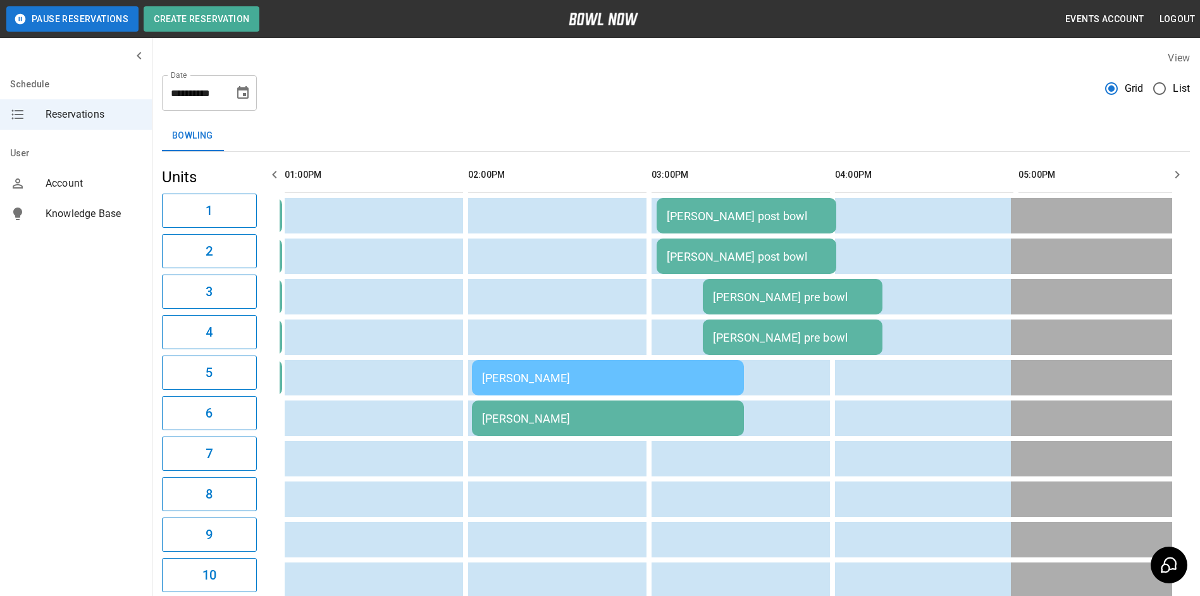
drag, startPoint x: 268, startPoint y: 168, endPoint x: 276, endPoint y: 168, distance: 7.6
click at [272, 168] on icon "button" at bounding box center [274, 174] width 15 height 15
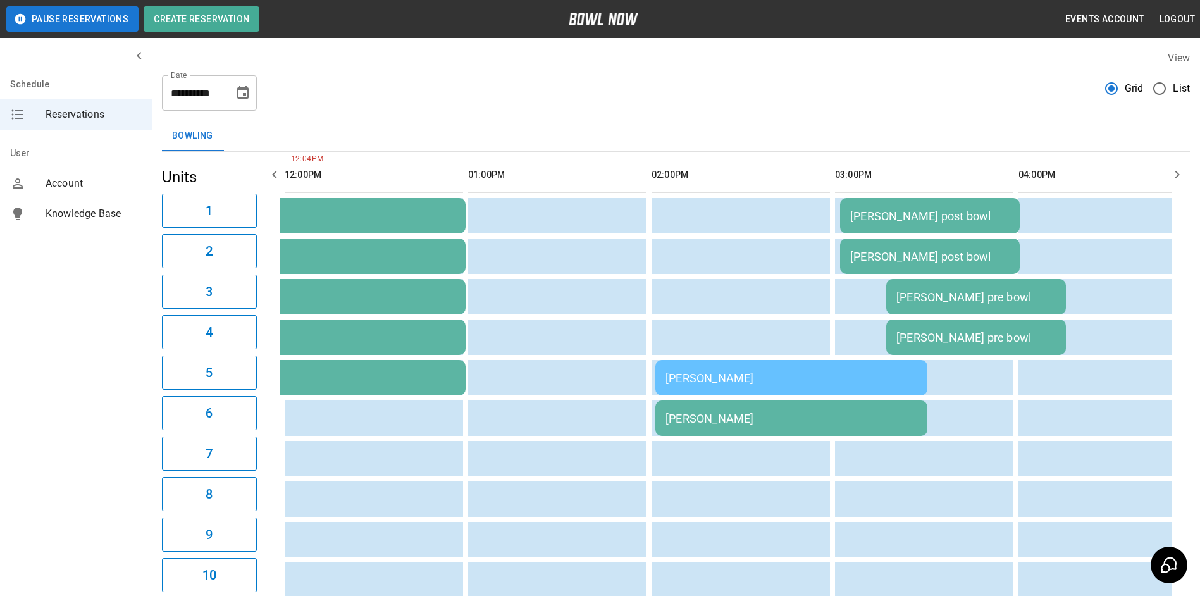
click at [1178, 178] on icon "button" at bounding box center [1177, 174] width 15 height 15
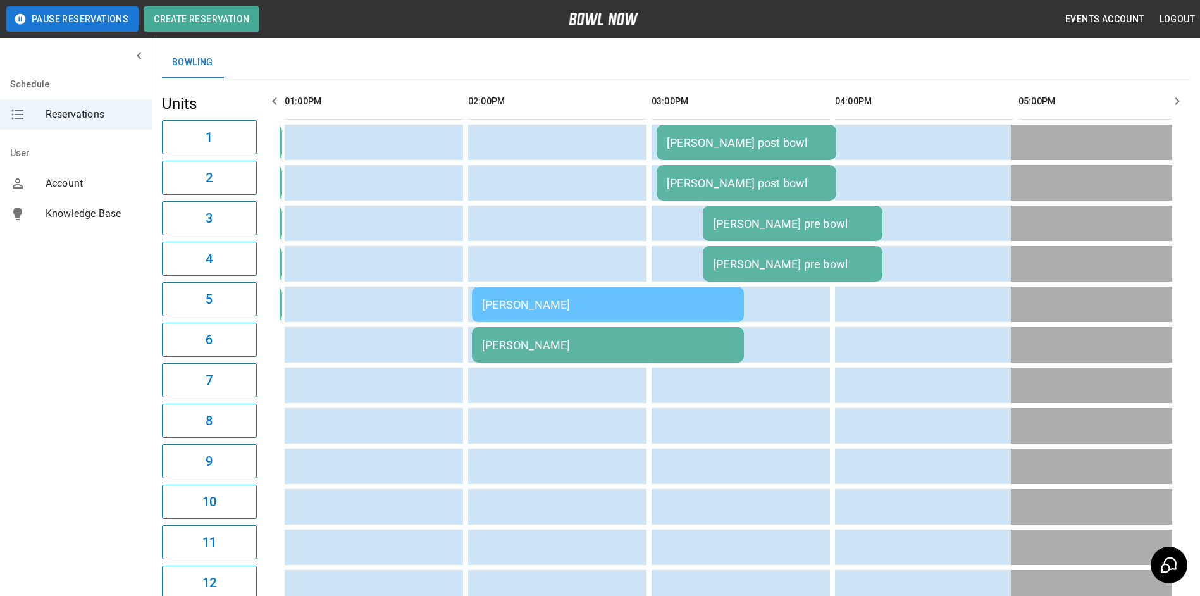
scroll to position [0, 0]
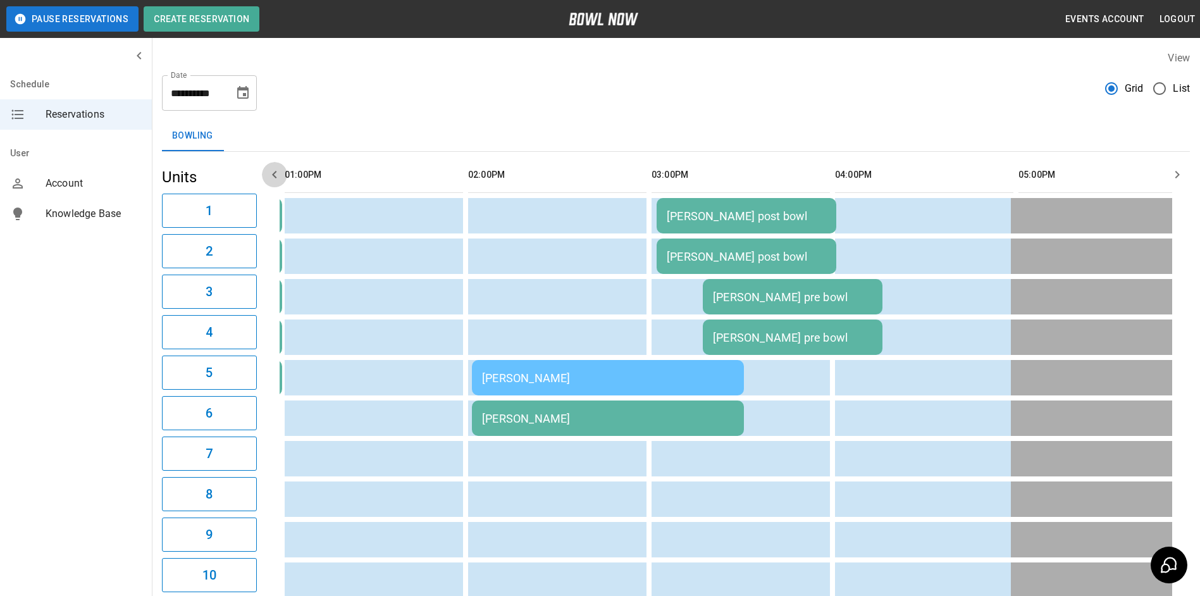
drag, startPoint x: 280, startPoint y: 176, endPoint x: 293, endPoint y: 170, distance: 14.1
click at [280, 175] on icon "button" at bounding box center [274, 174] width 15 height 15
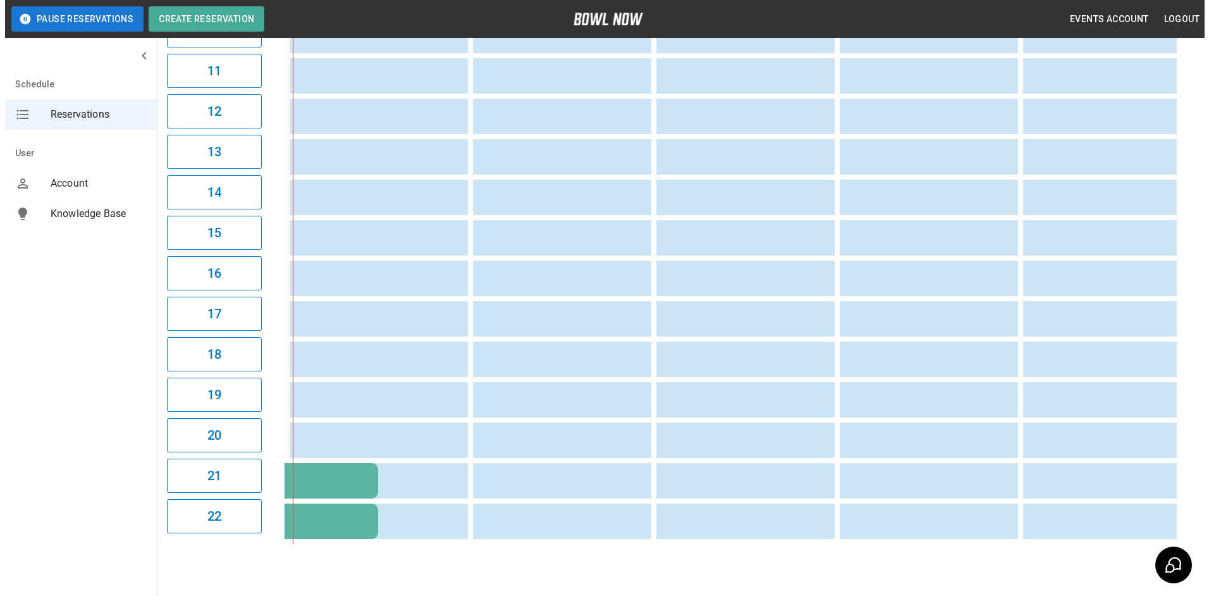
scroll to position [581, 0]
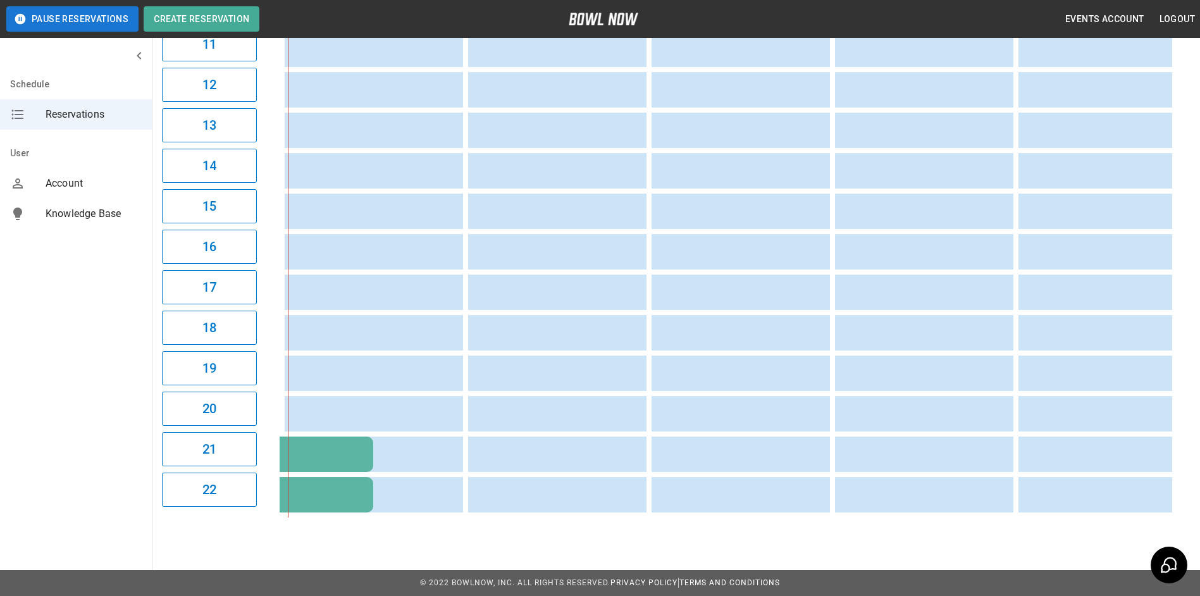
click at [326, 431] on table "[PERSON_NAME] Kids [PERSON_NAME] post bowl [PERSON_NAME] Kids [PERSON_NAME] pos…" at bounding box center [1022, 49] width 1852 height 937
click at [328, 447] on div "[PERSON_NAME]" at bounding box center [237, 454] width 252 height 15
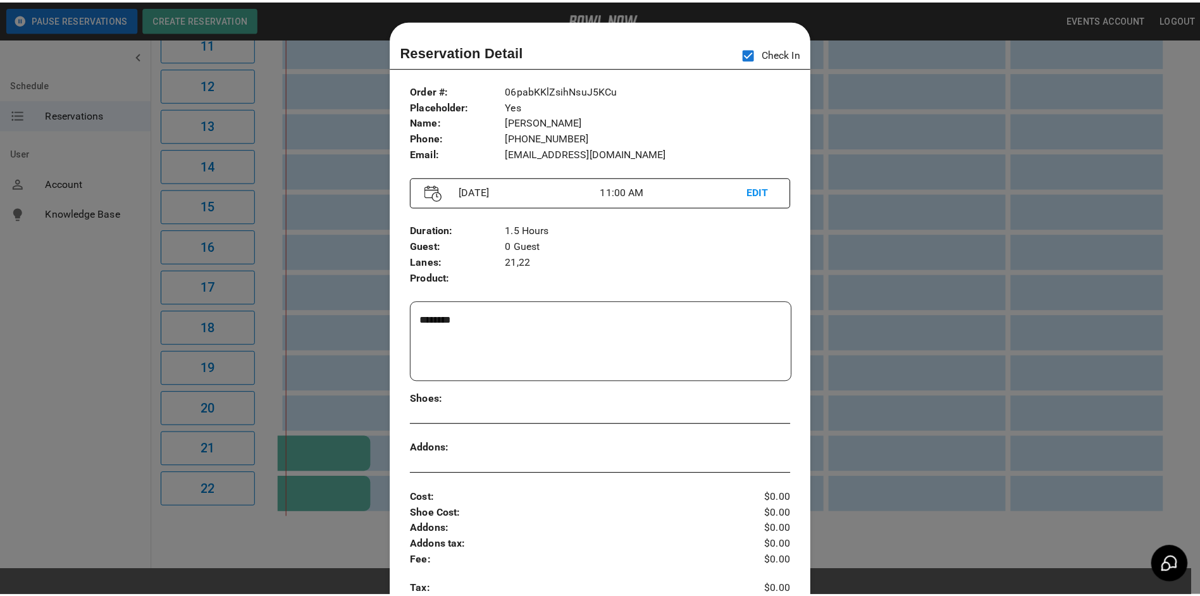
scroll to position [20, 0]
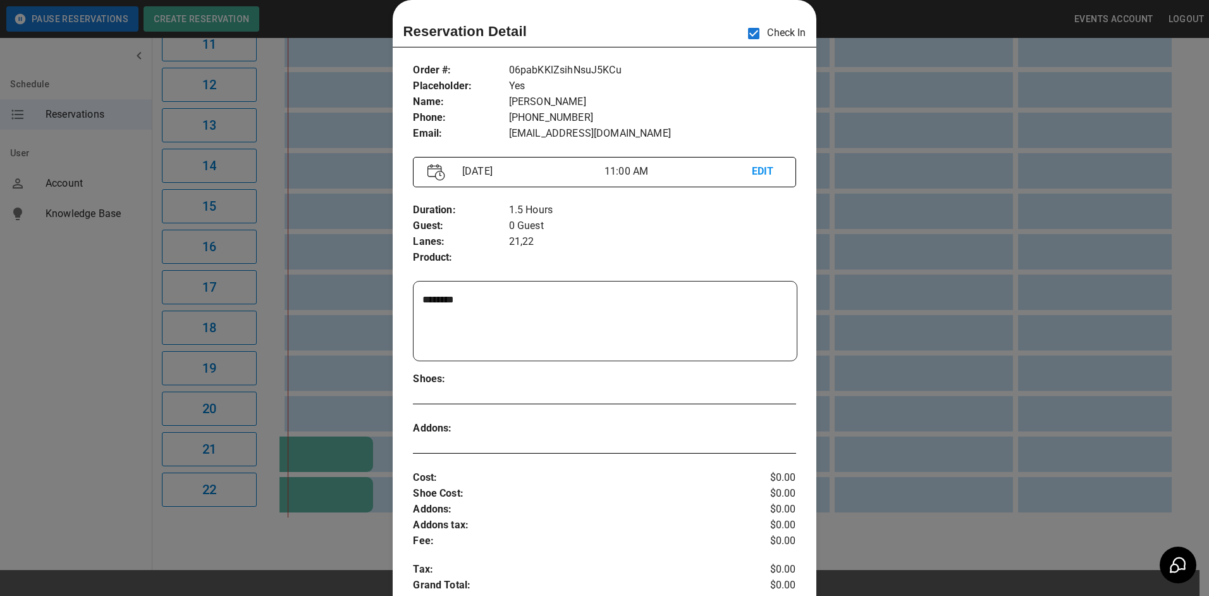
click at [1088, 407] on div at bounding box center [604, 298] width 1209 height 596
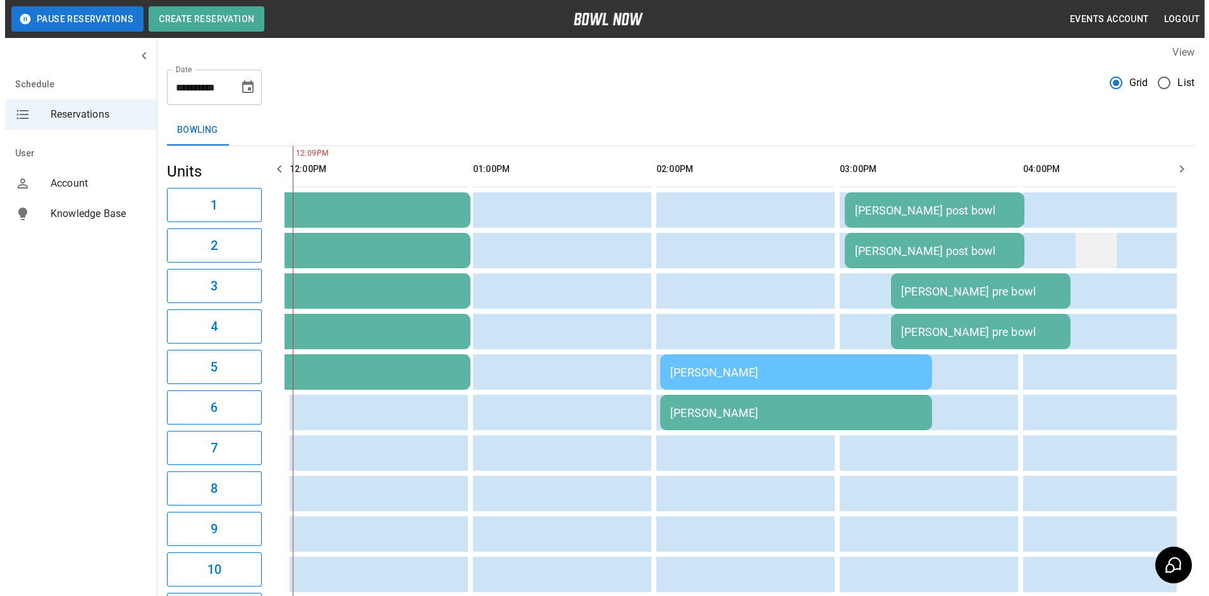
scroll to position [0, 0]
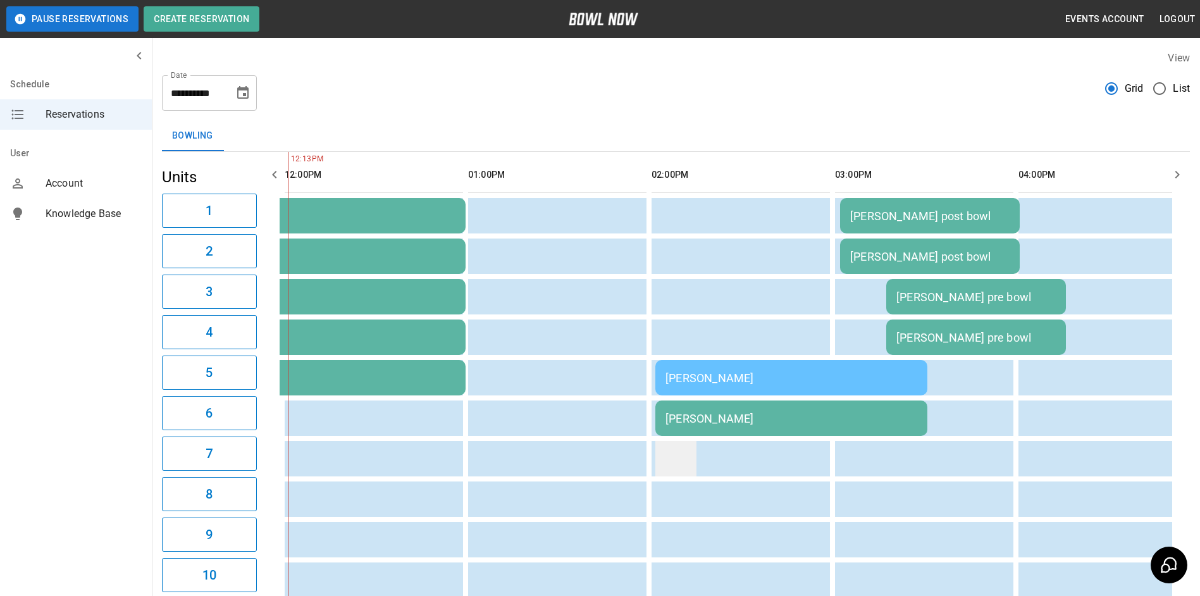
click at [676, 457] on td "sticky table" at bounding box center [675, 458] width 41 height 35
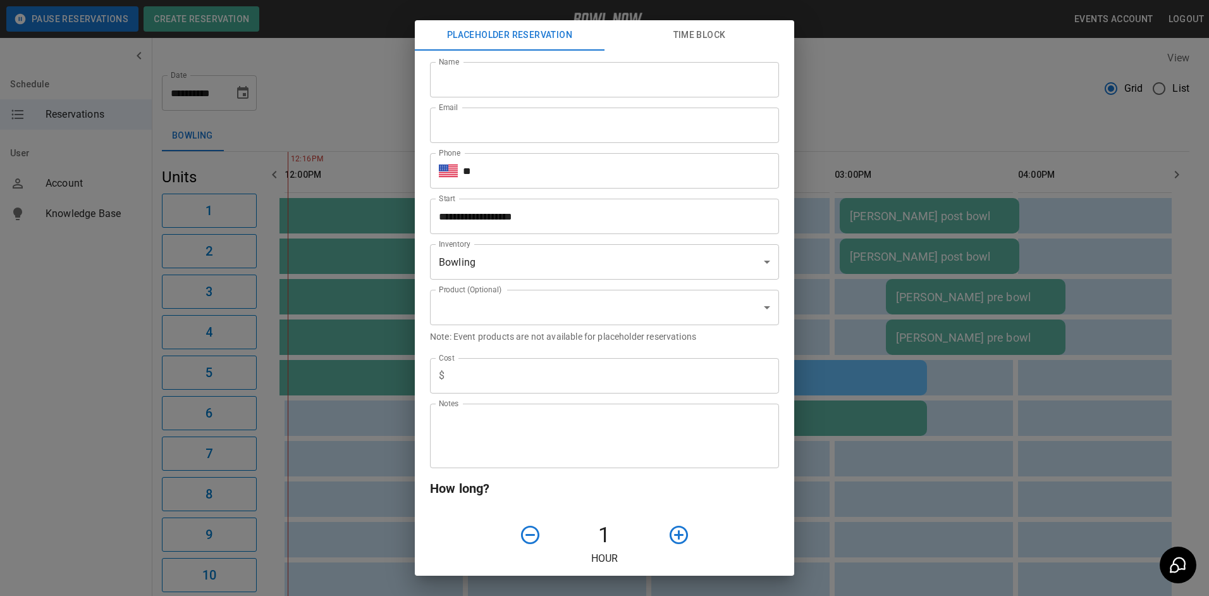
type input "**********"
click at [599, 84] on input "Name" at bounding box center [604, 79] width 349 height 35
type input "*********"
type input "**********"
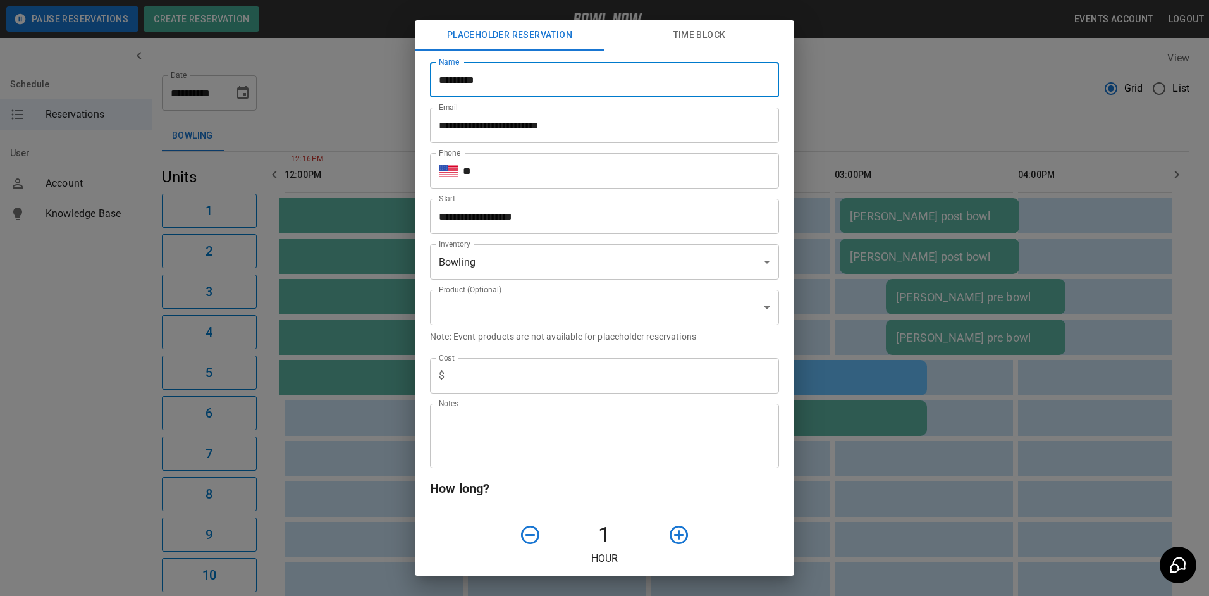
click at [591, 256] on body "**********" at bounding box center [604, 583] width 1209 height 1167
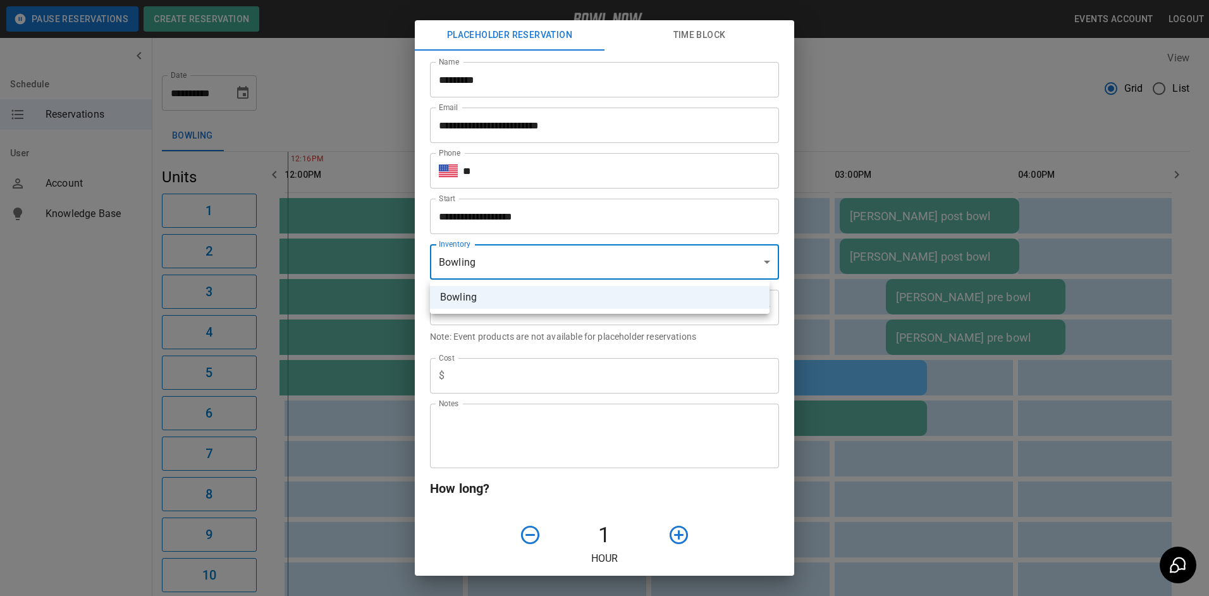
click at [597, 311] on ul "Bowling" at bounding box center [600, 297] width 340 height 33
click at [603, 329] on div at bounding box center [604, 298] width 1209 height 596
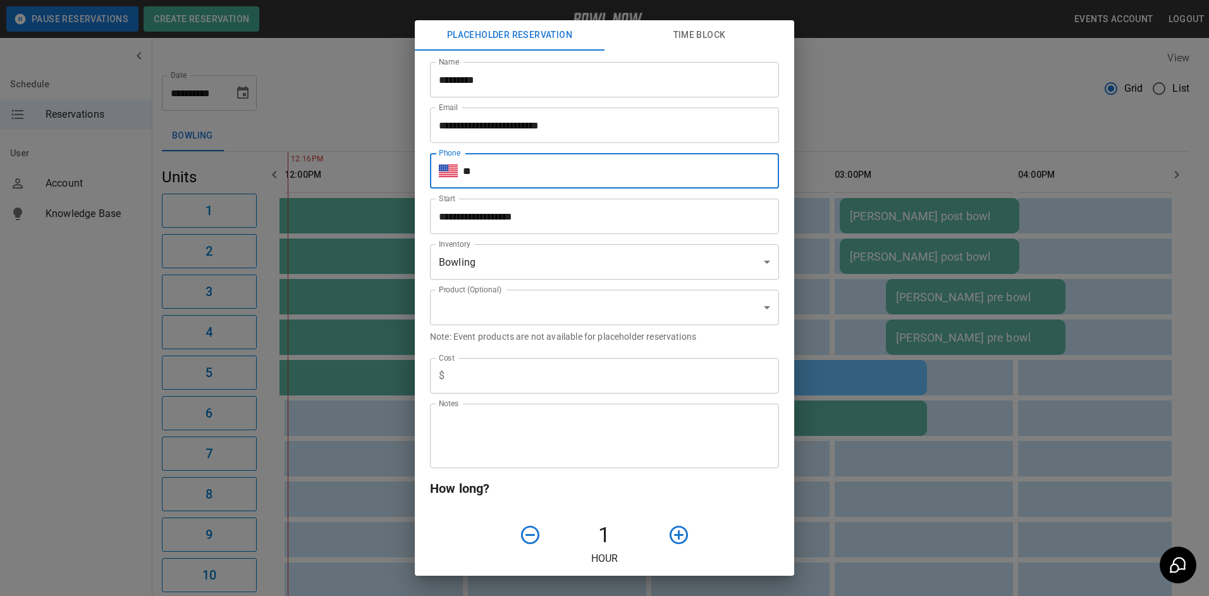
drag, startPoint x: 566, startPoint y: 156, endPoint x: 569, endPoint y: 168, distance: 13.0
click at [569, 161] on input "**" at bounding box center [621, 170] width 316 height 35
type input "**********"
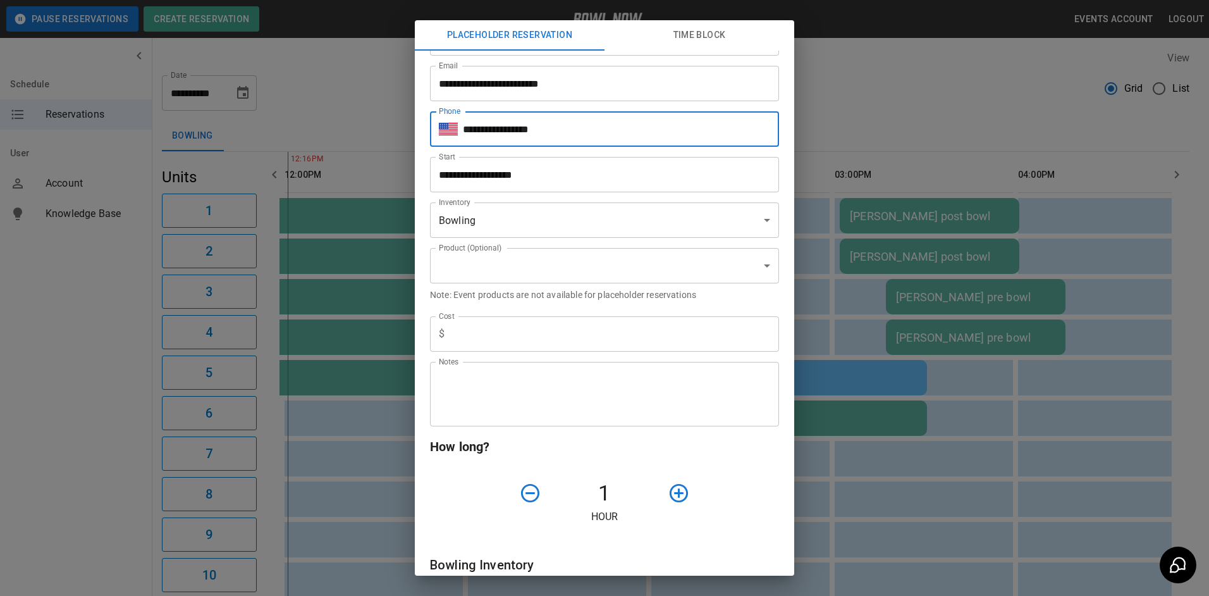
scroll to position [63, 0]
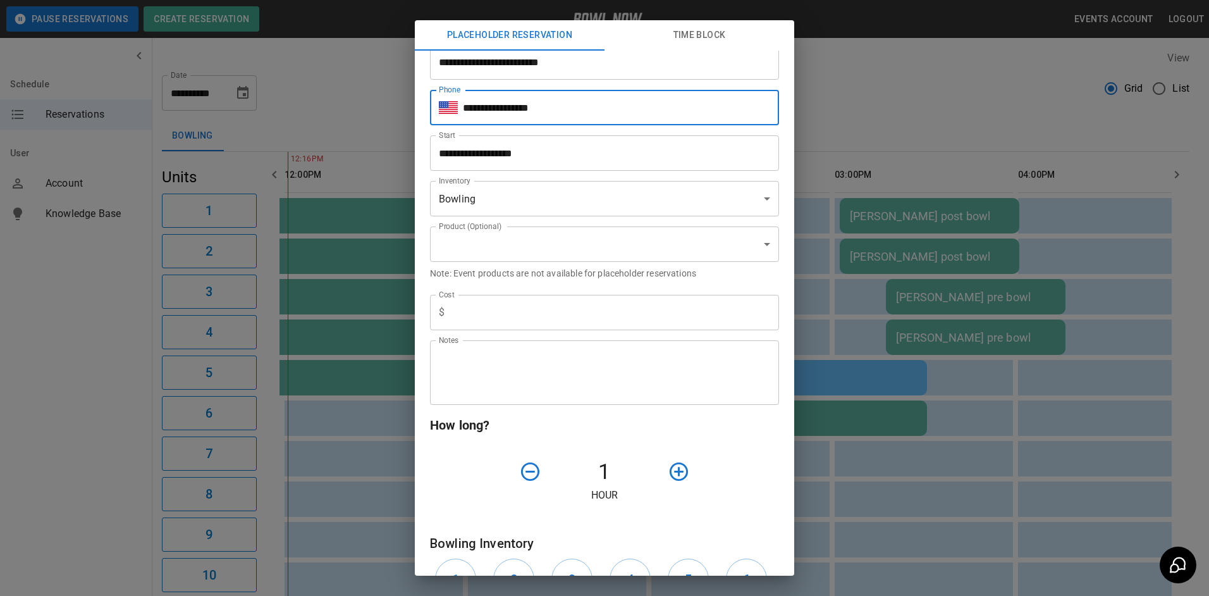
click at [587, 318] on input "text" at bounding box center [615, 312] width 330 height 35
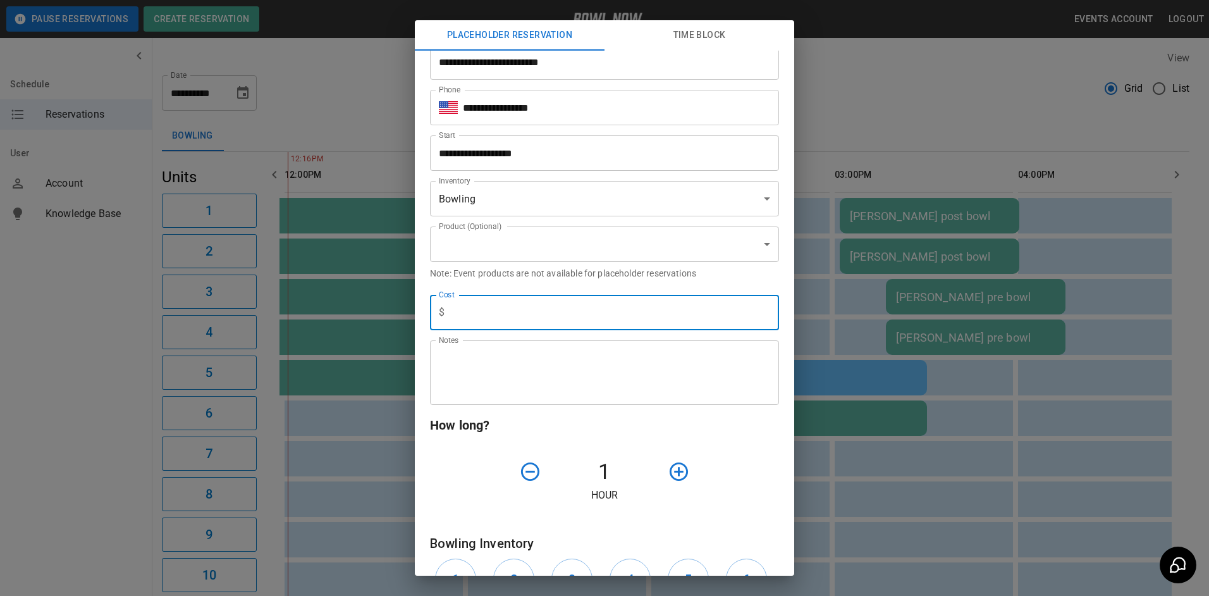
type input "*"
type input "**********"
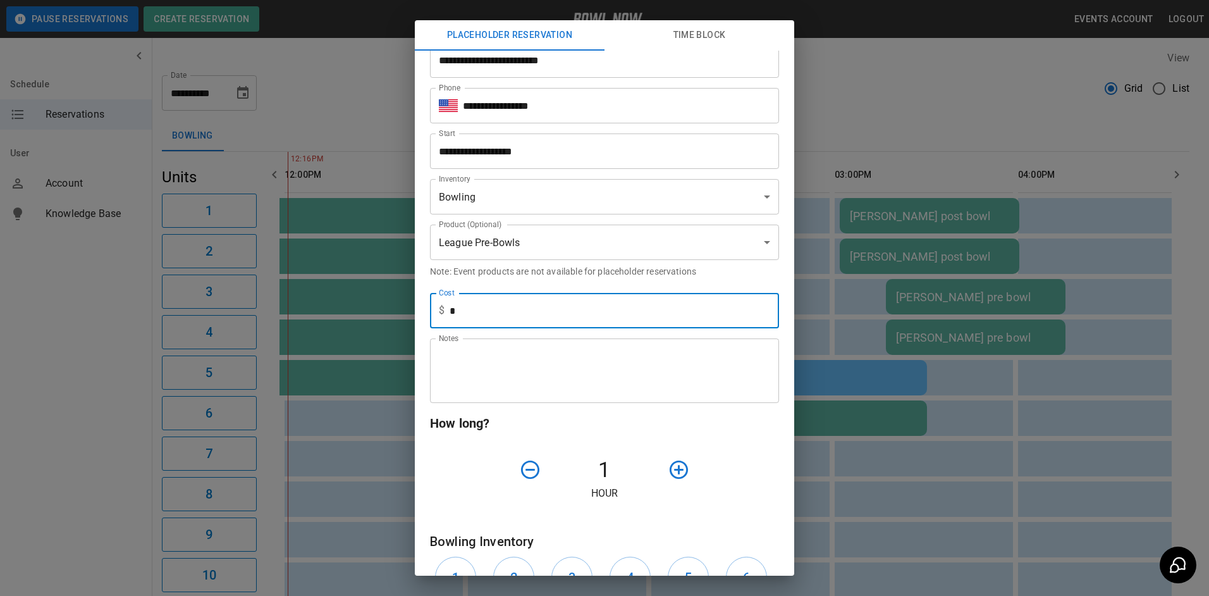
scroll to position [0, 0]
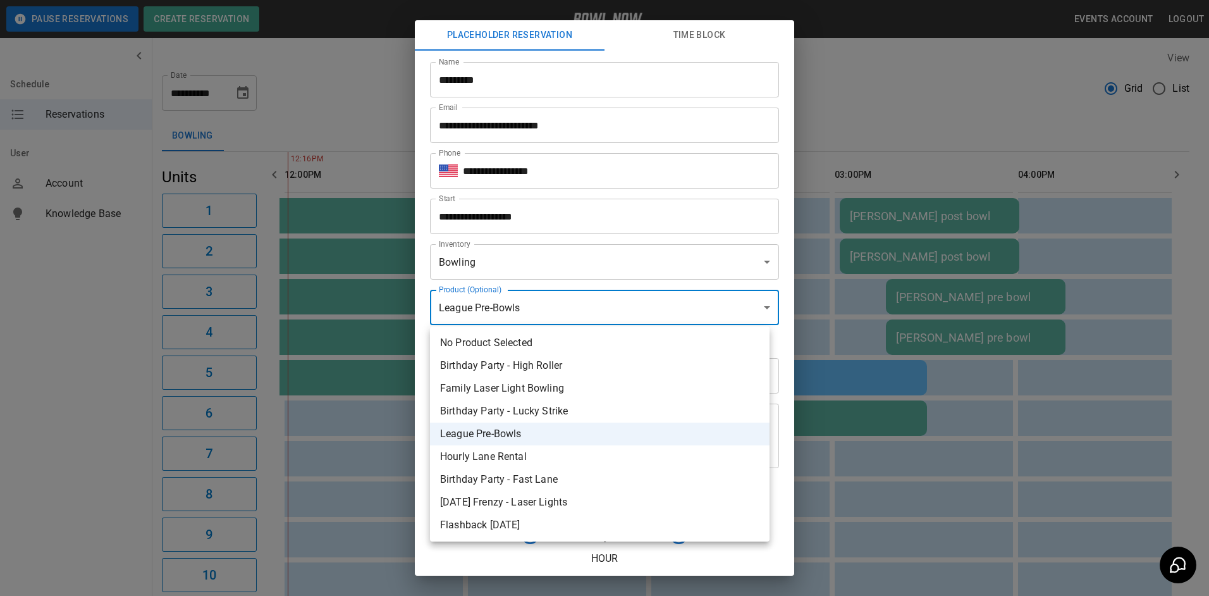
click at [574, 322] on body "**********" at bounding box center [604, 583] width 1209 height 1167
click at [540, 291] on div at bounding box center [604, 298] width 1209 height 596
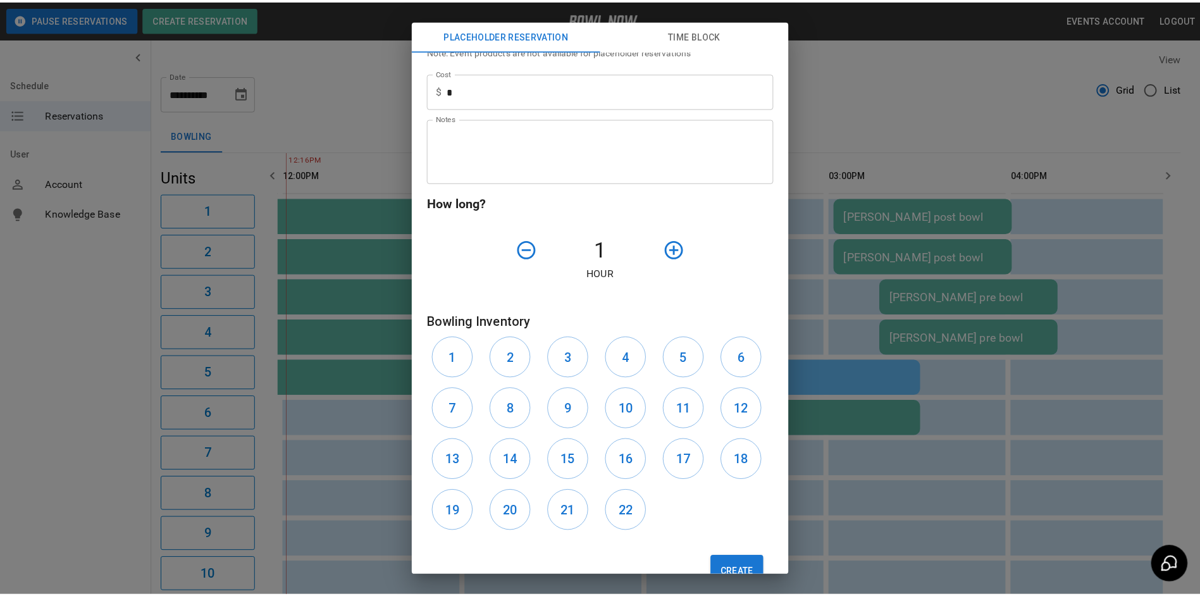
scroll to position [316, 0]
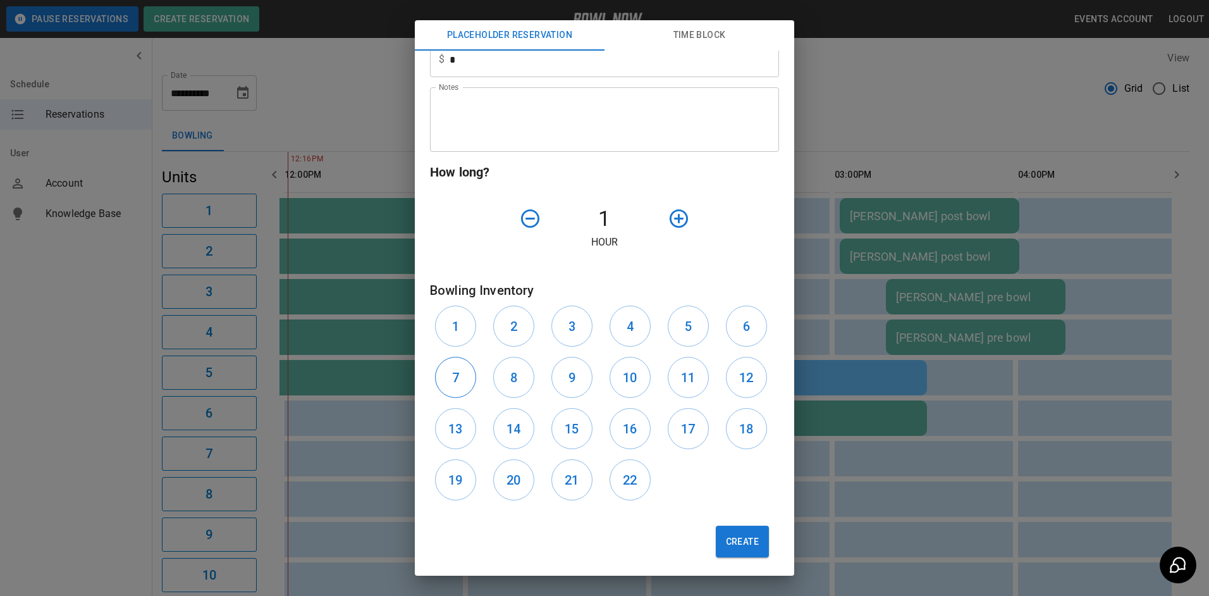
click at [469, 380] on button "7" at bounding box center [455, 377] width 41 height 41
click at [674, 221] on icon "button" at bounding box center [679, 218] width 22 height 22
click at [719, 532] on button "Create" at bounding box center [742, 542] width 53 height 32
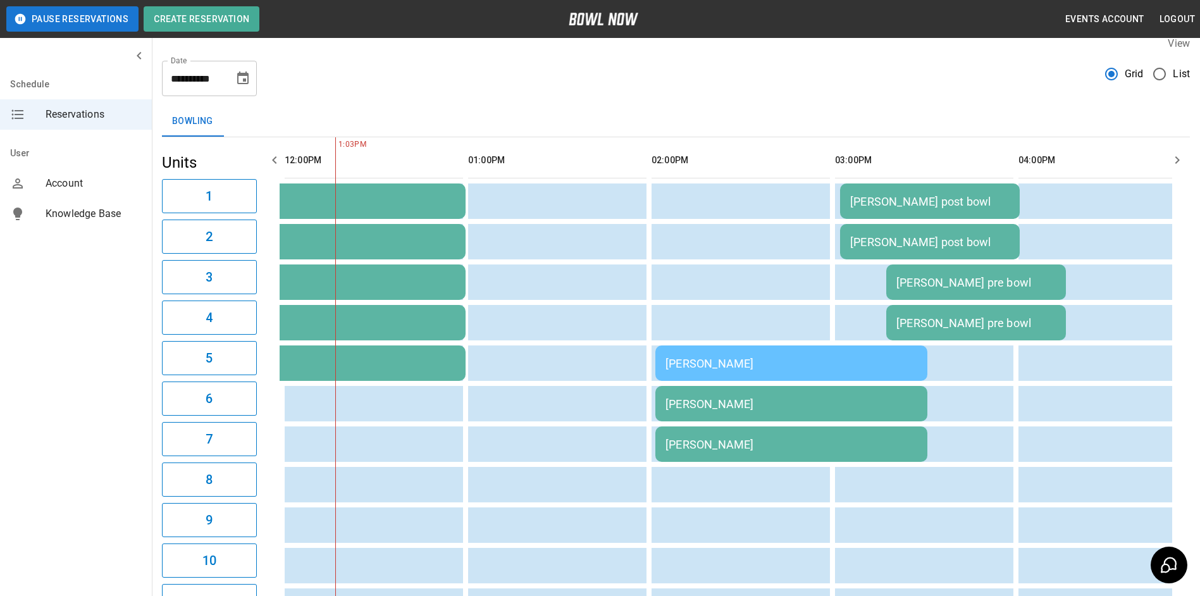
scroll to position [11, 0]
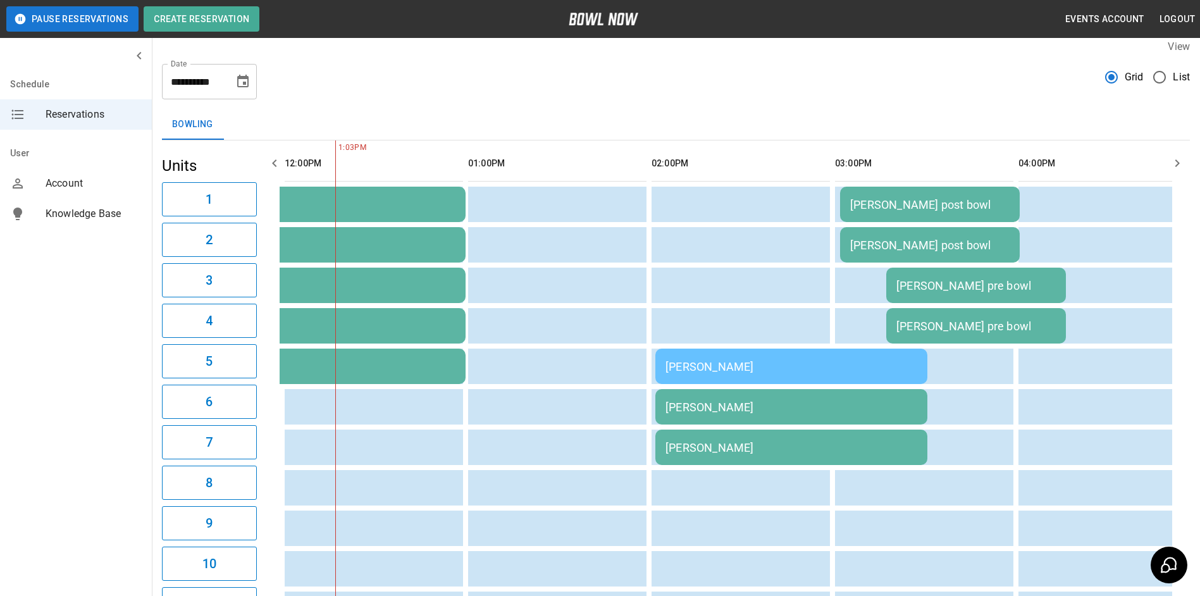
click at [1178, 156] on icon "button" at bounding box center [1177, 163] width 15 height 15
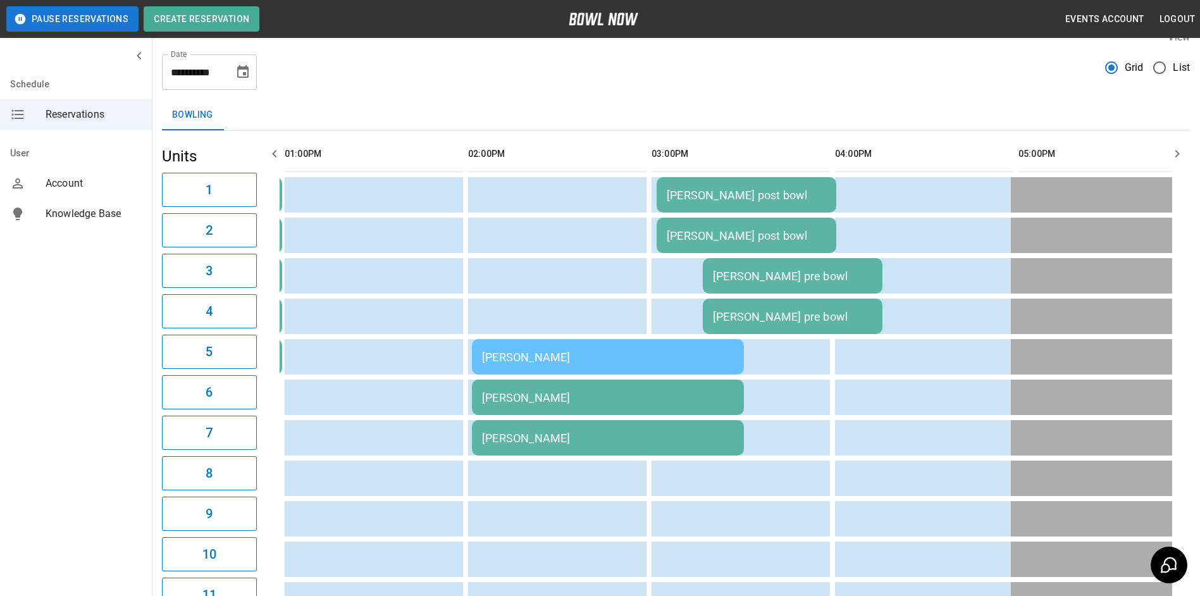
scroll to position [0, 0]
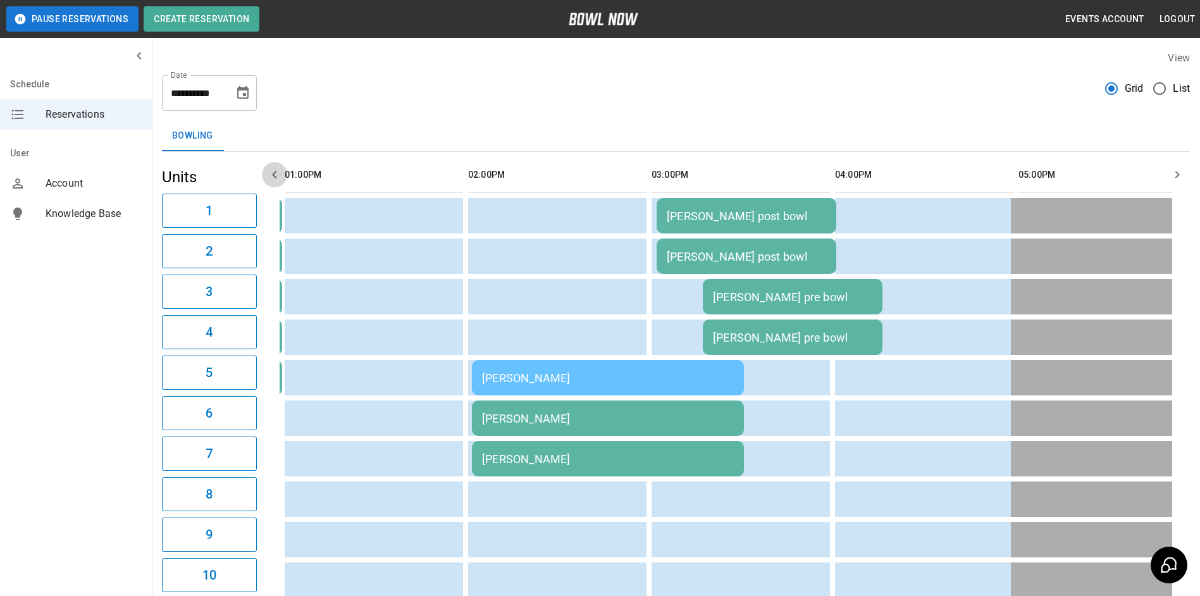
click at [273, 180] on icon "button" at bounding box center [274, 174] width 15 height 15
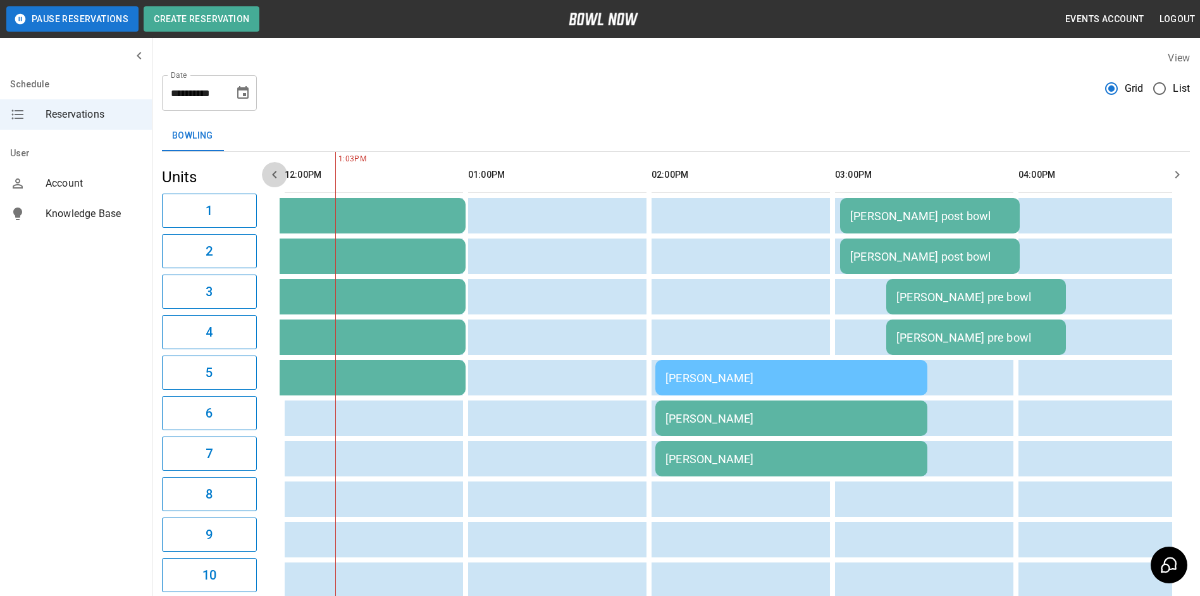
click at [273, 180] on icon "button" at bounding box center [274, 174] width 15 height 15
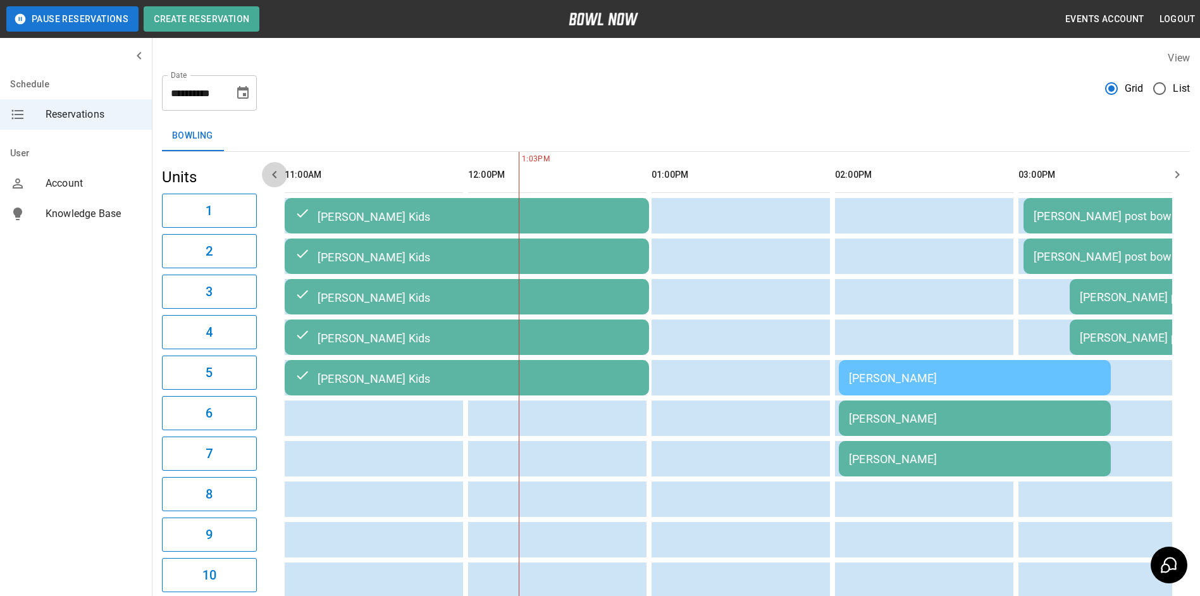
scroll to position [0, 0]
click at [273, 180] on icon "button" at bounding box center [274, 174] width 15 height 15
click at [1175, 181] on icon "button" at bounding box center [1177, 174] width 15 height 15
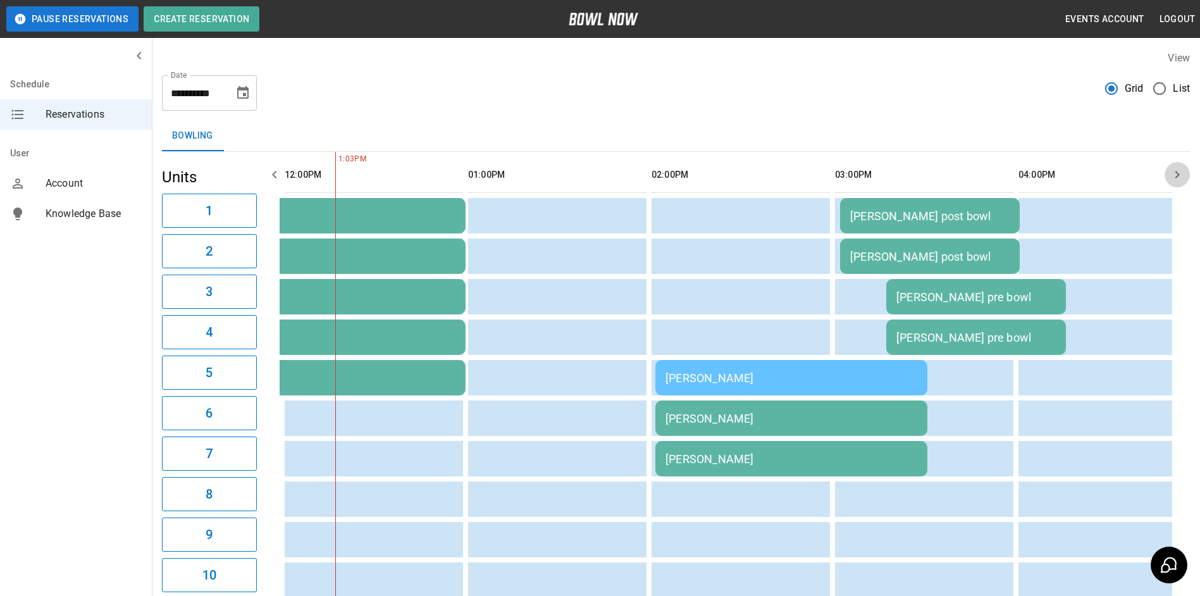
click at [1175, 181] on icon "button" at bounding box center [1177, 174] width 15 height 15
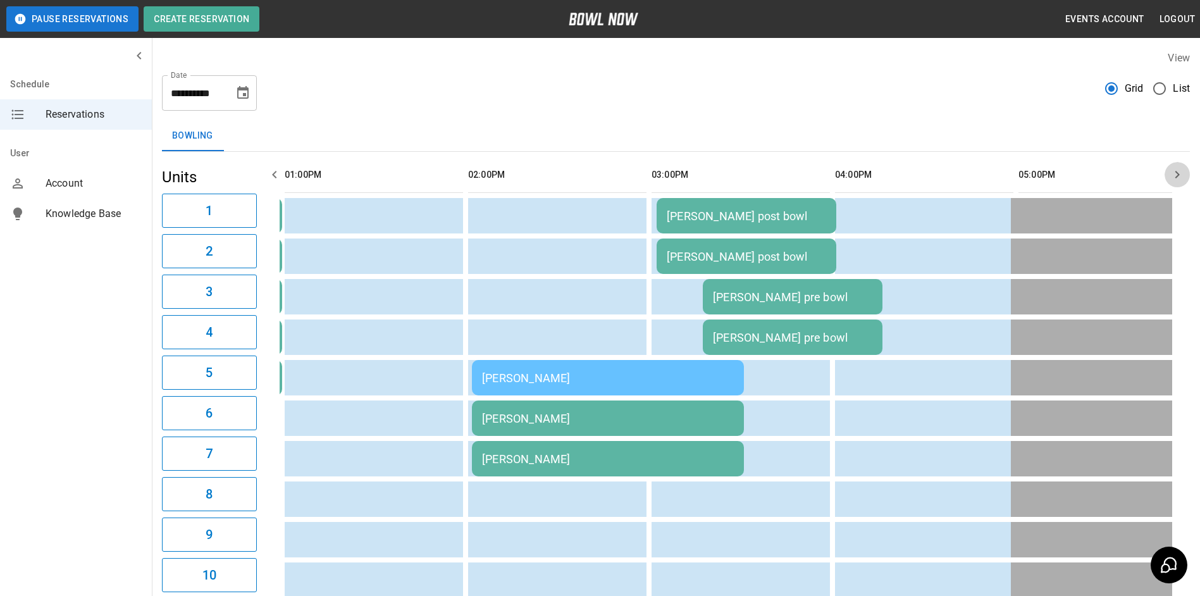
click at [1167, 177] on button "button" at bounding box center [1177, 174] width 25 height 25
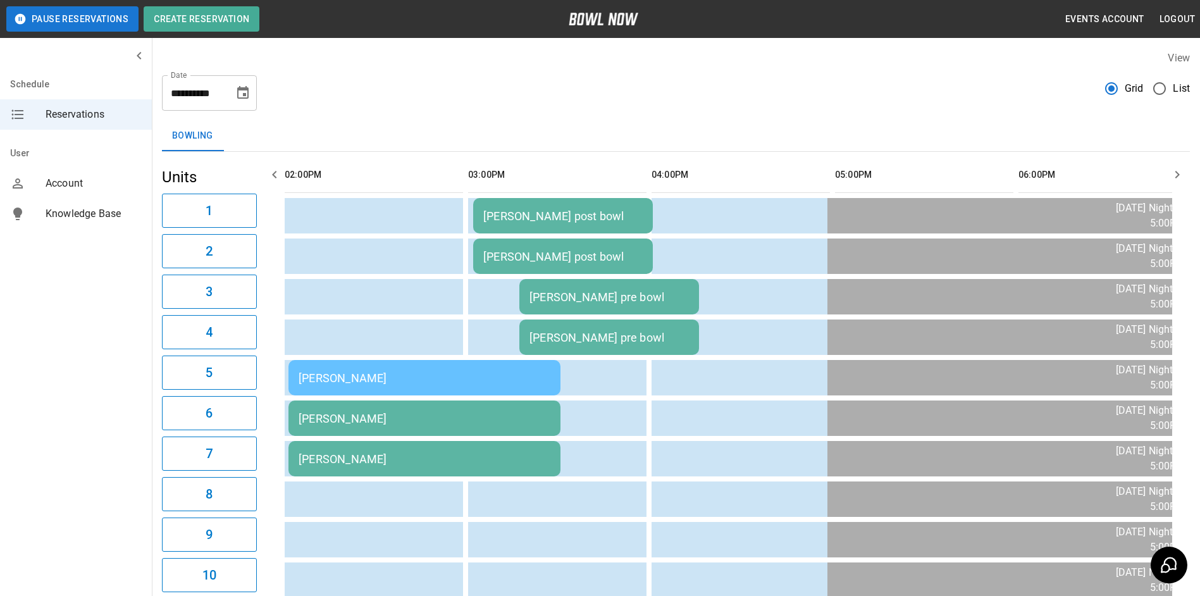
click at [1162, 175] on th "sticky table" at bounding box center [1166, 175] width 40 height 36
drag, startPoint x: 1166, startPoint y: 175, endPoint x: 1182, endPoint y: 178, distance: 16.1
click at [1177, 178] on button "button" at bounding box center [1177, 174] width 25 height 25
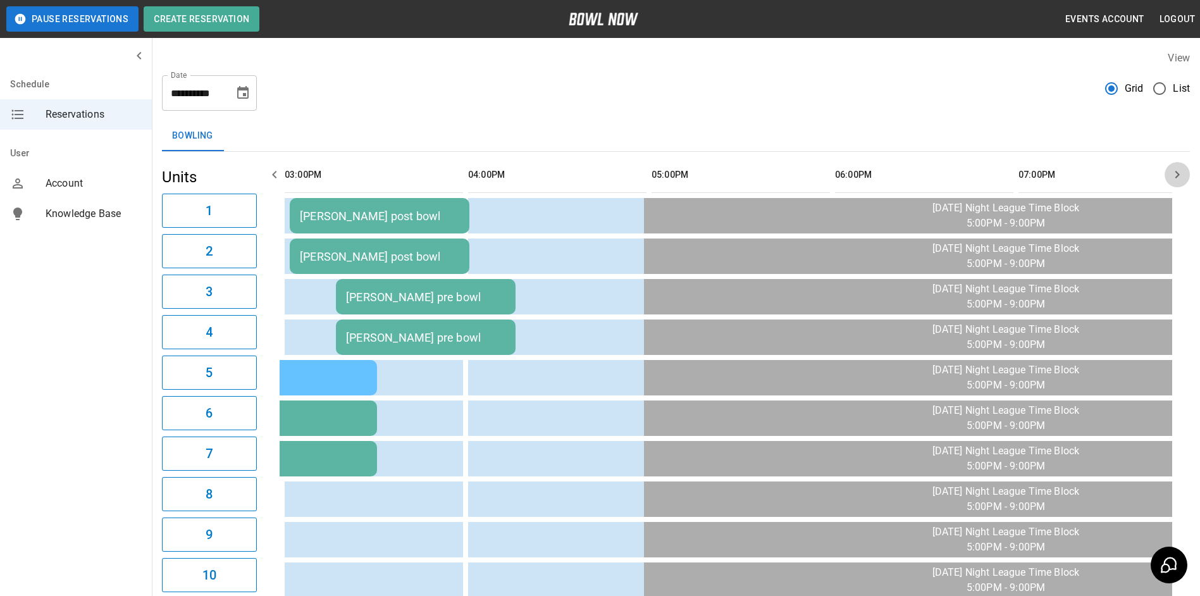
click at [1187, 178] on button "button" at bounding box center [1177, 174] width 25 height 25
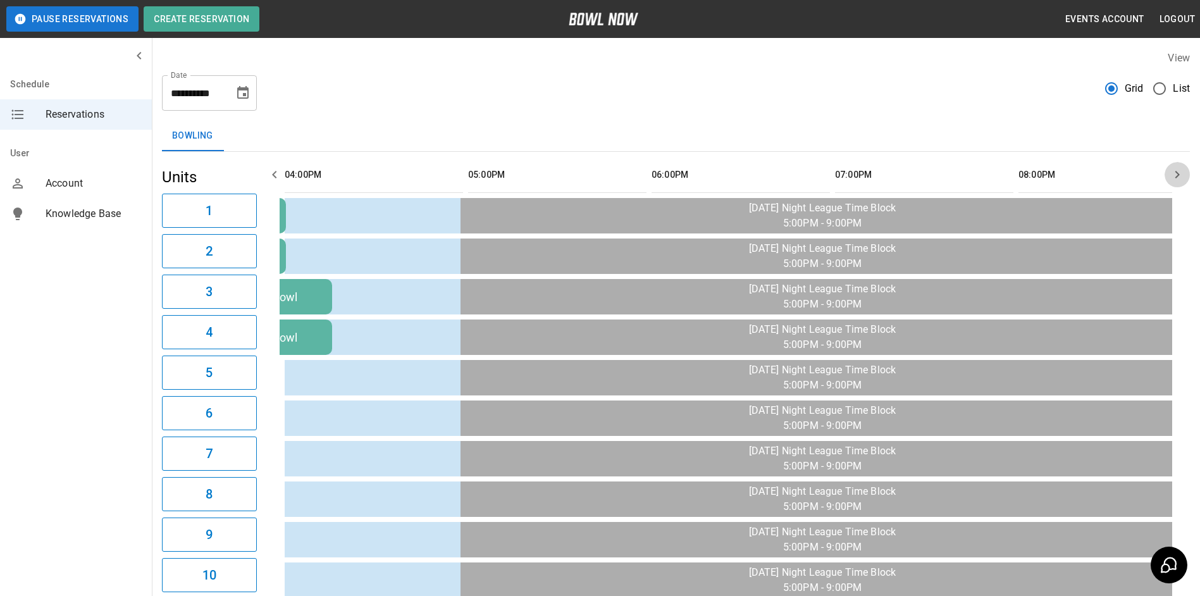
click at [1187, 178] on button "button" at bounding box center [1177, 174] width 25 height 25
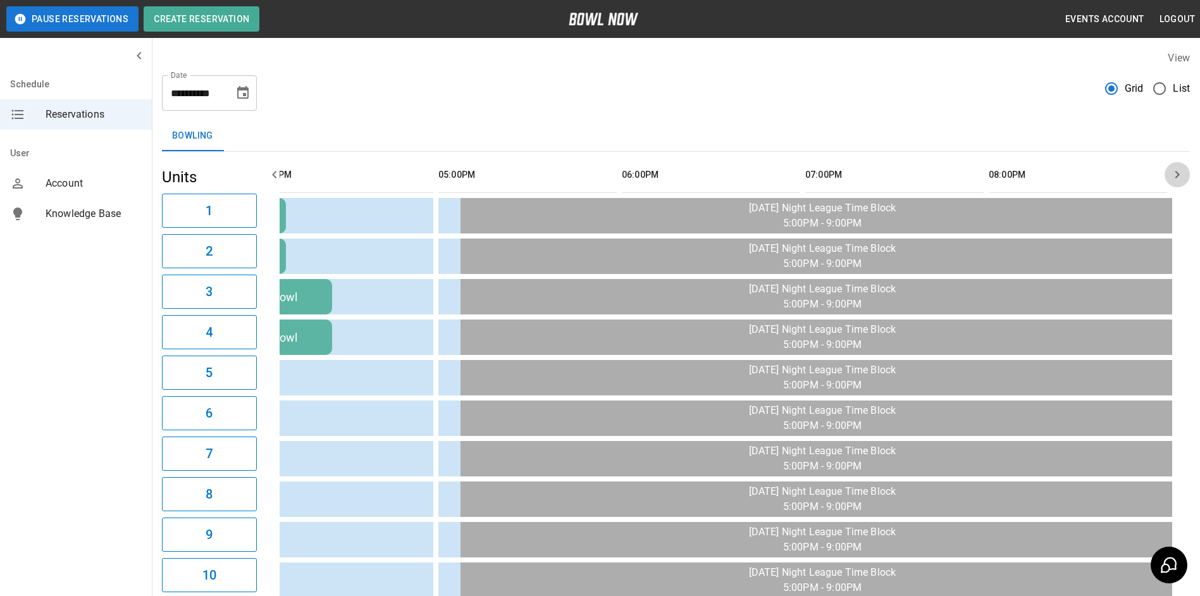
scroll to position [0, 934]
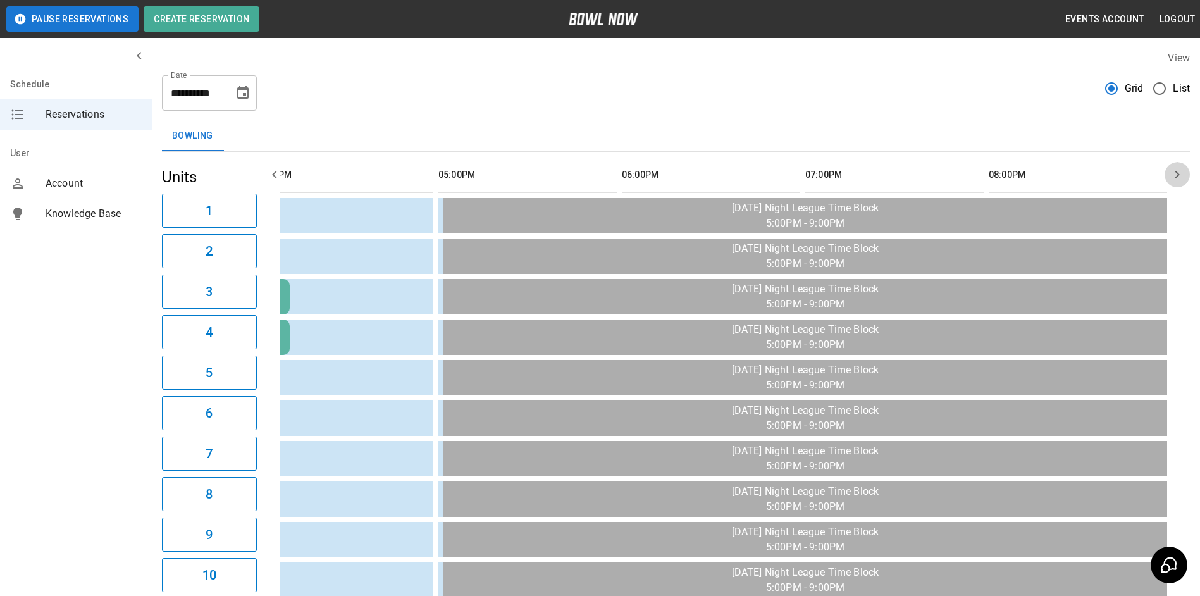
click at [1187, 178] on button "button" at bounding box center [1177, 174] width 25 height 25
click at [1186, 177] on button "button" at bounding box center [1177, 174] width 25 height 25
click at [251, 97] on button "Choose date, selected date is Sep 16, 2025" at bounding box center [242, 92] width 25 height 25
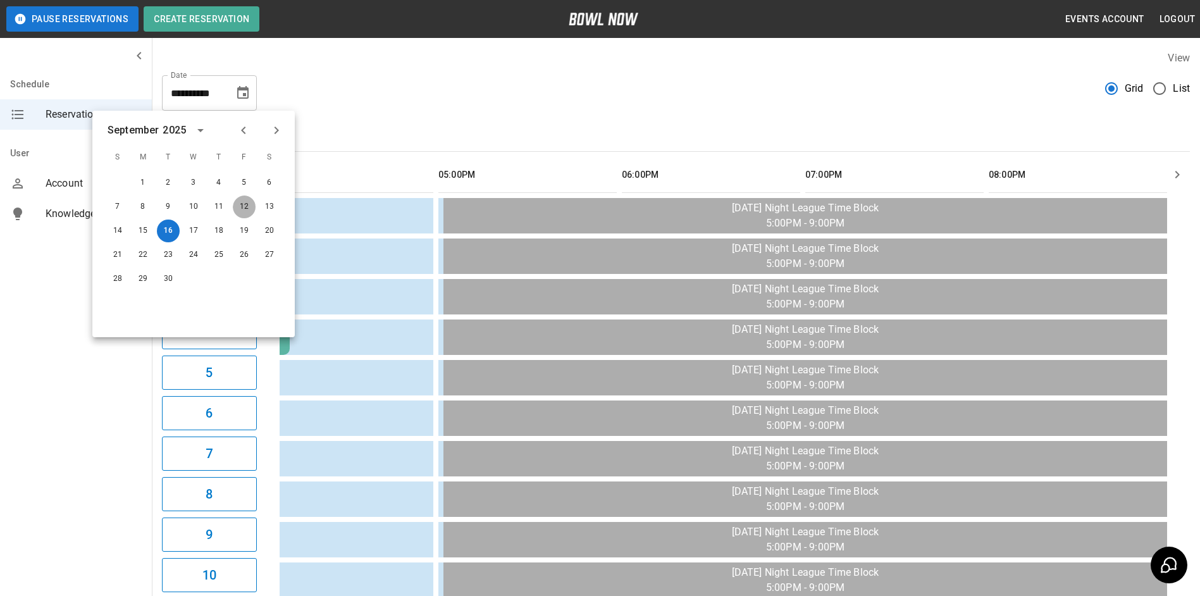
click at [251, 217] on div "12" at bounding box center [244, 206] width 25 height 23
click at [245, 209] on button "12" at bounding box center [244, 206] width 23 height 23
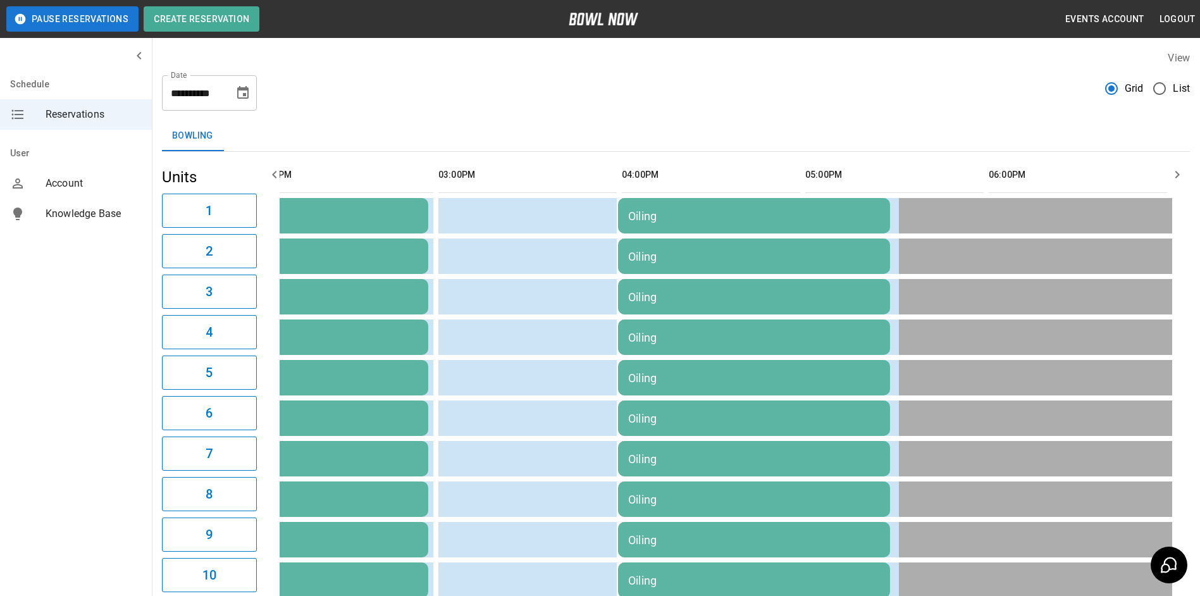
scroll to position [0, 734]
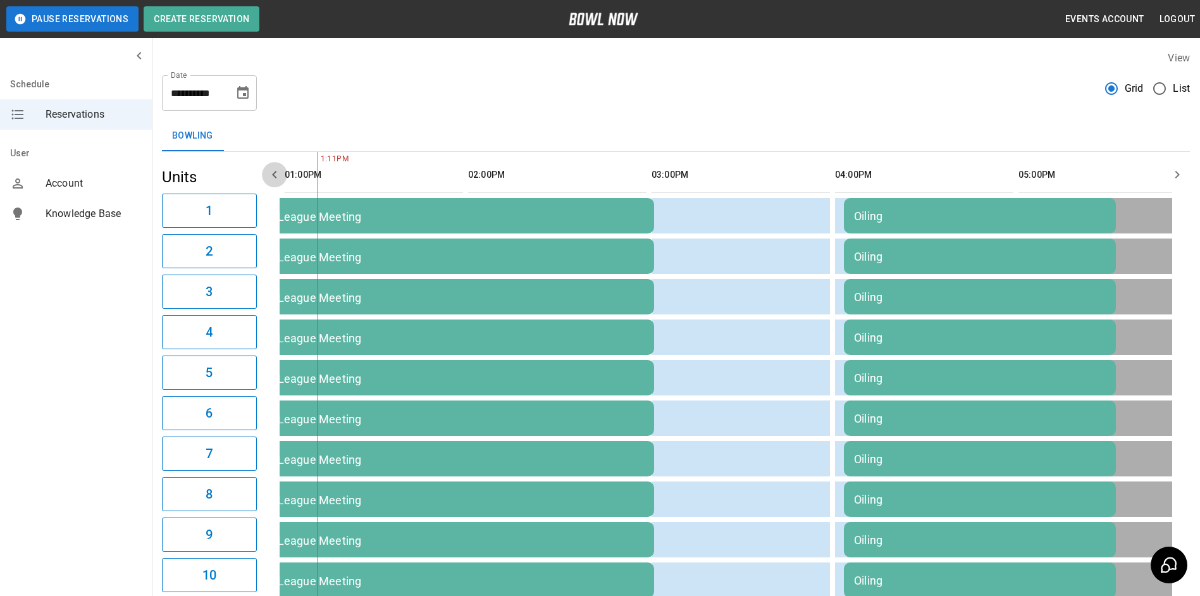
click at [281, 179] on icon "button" at bounding box center [274, 174] width 15 height 15
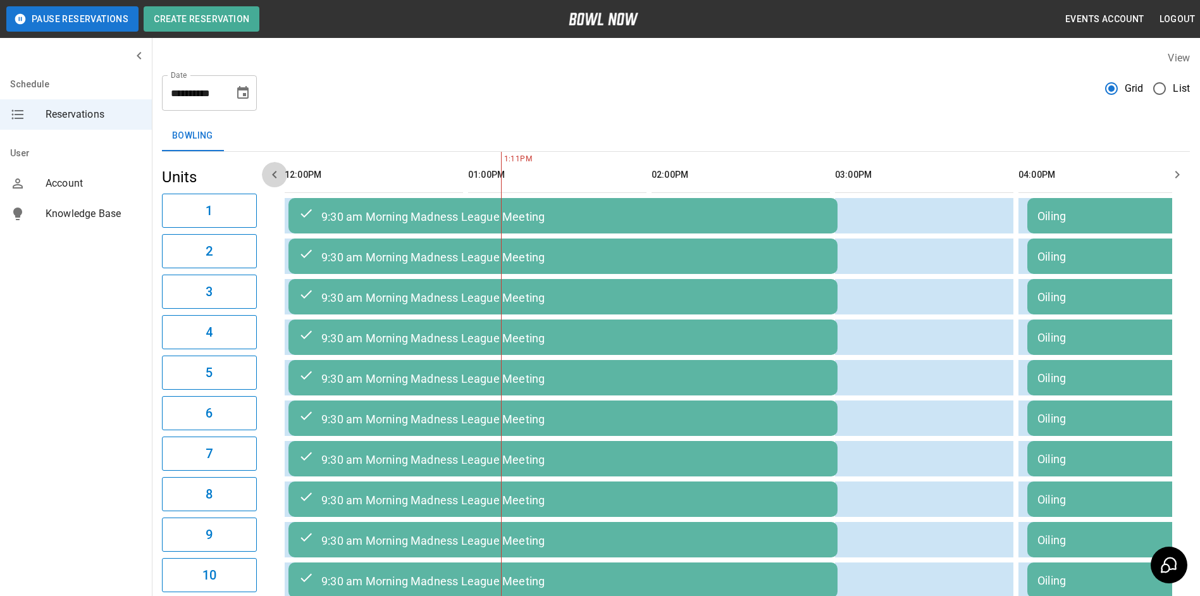
click at [280, 179] on icon "button" at bounding box center [274, 174] width 15 height 15
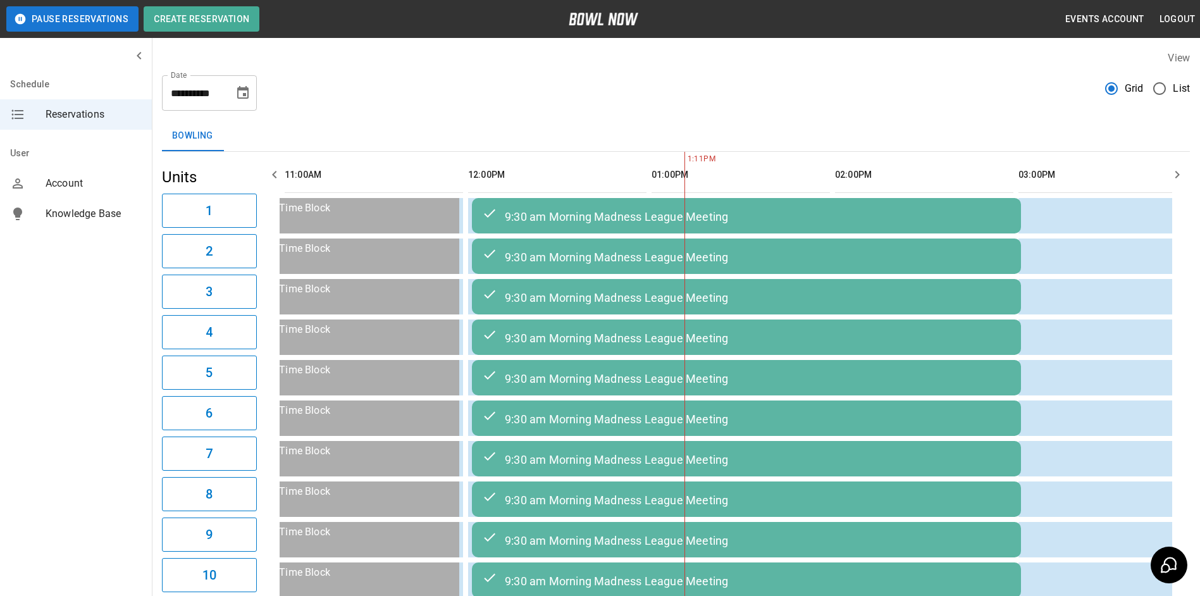
click at [280, 179] on icon "button" at bounding box center [274, 174] width 15 height 15
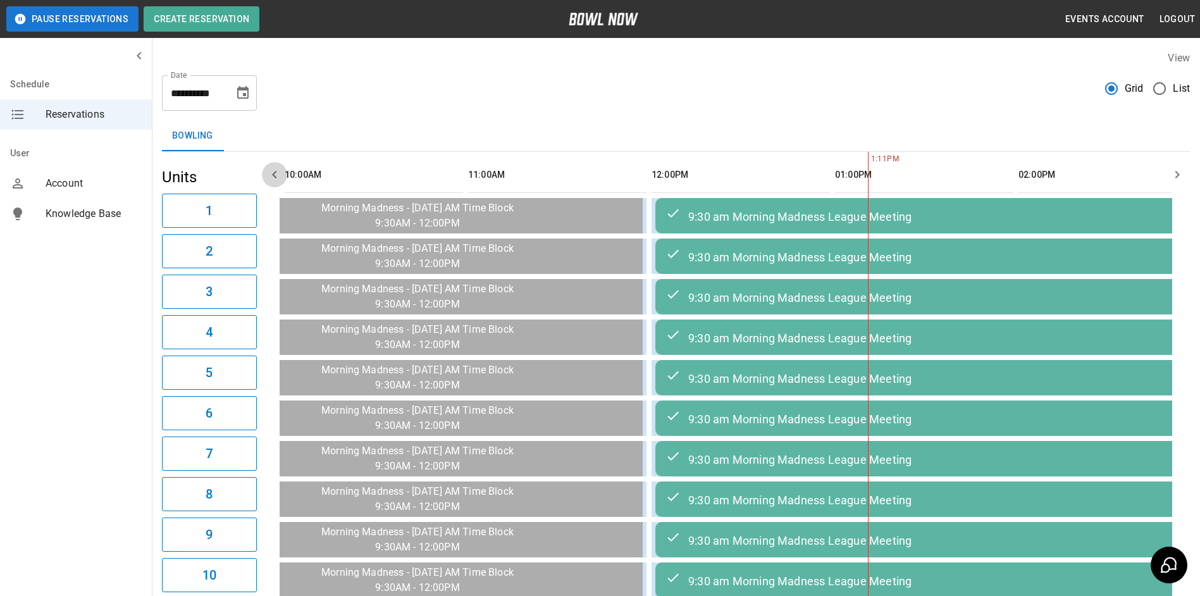
click at [283, 180] on button "button" at bounding box center [274, 174] width 25 height 25
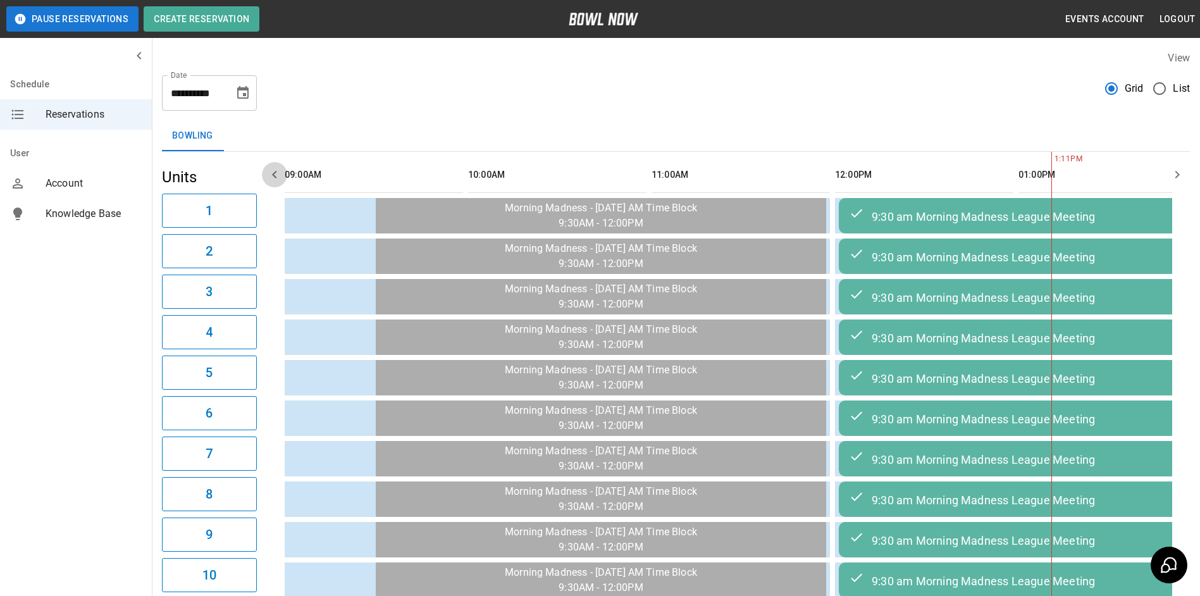
click at [283, 180] on button "button" at bounding box center [274, 174] width 25 height 25
click at [281, 180] on button "button" at bounding box center [274, 174] width 25 height 25
click at [280, 180] on icon "button" at bounding box center [274, 174] width 15 height 15
click at [240, 99] on icon "Choose date, selected date is Sep 12, 2025" at bounding box center [242, 92] width 15 height 15
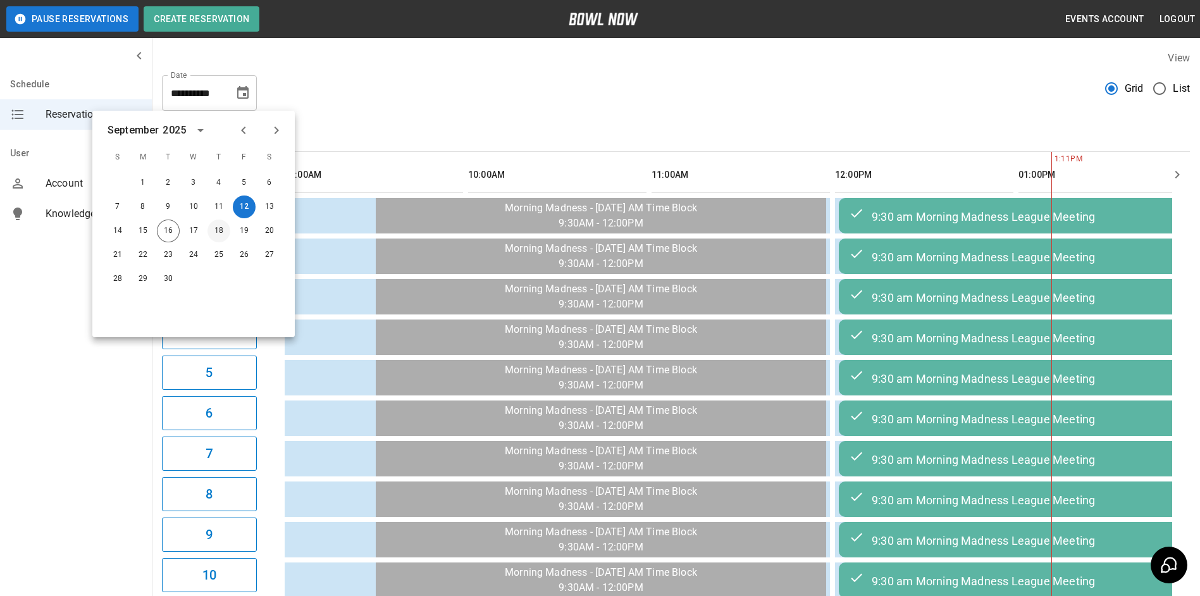
click at [221, 223] on button "18" at bounding box center [218, 231] width 23 height 23
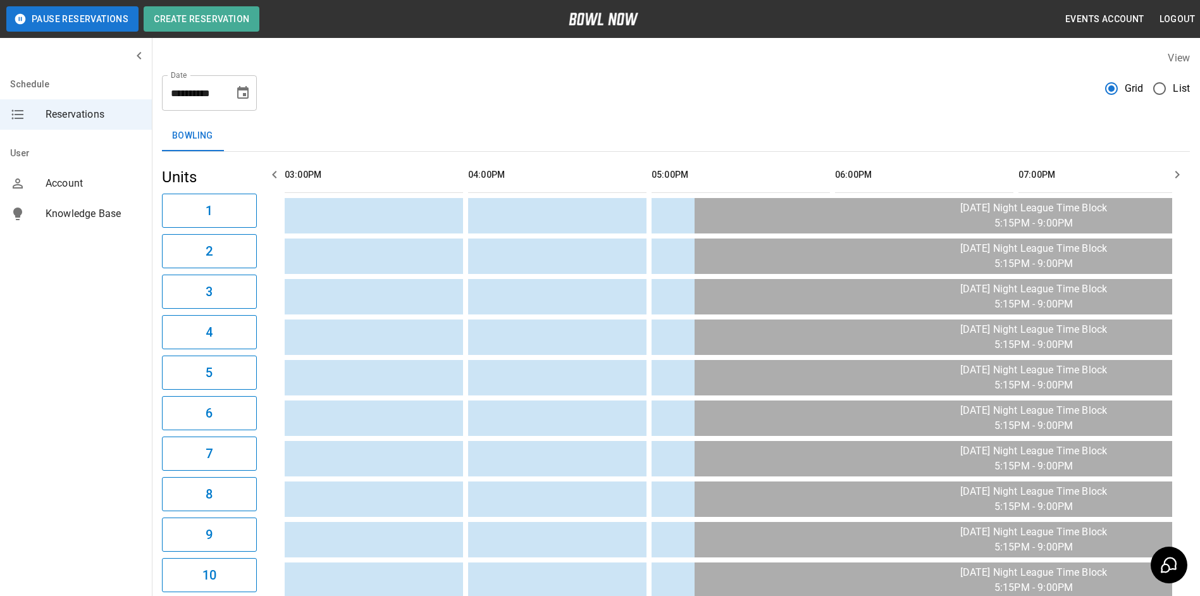
click at [271, 175] on icon "button" at bounding box center [274, 174] width 15 height 15
click at [269, 175] on icon "button" at bounding box center [274, 174] width 15 height 15
click at [270, 175] on icon "button" at bounding box center [274, 174] width 15 height 15
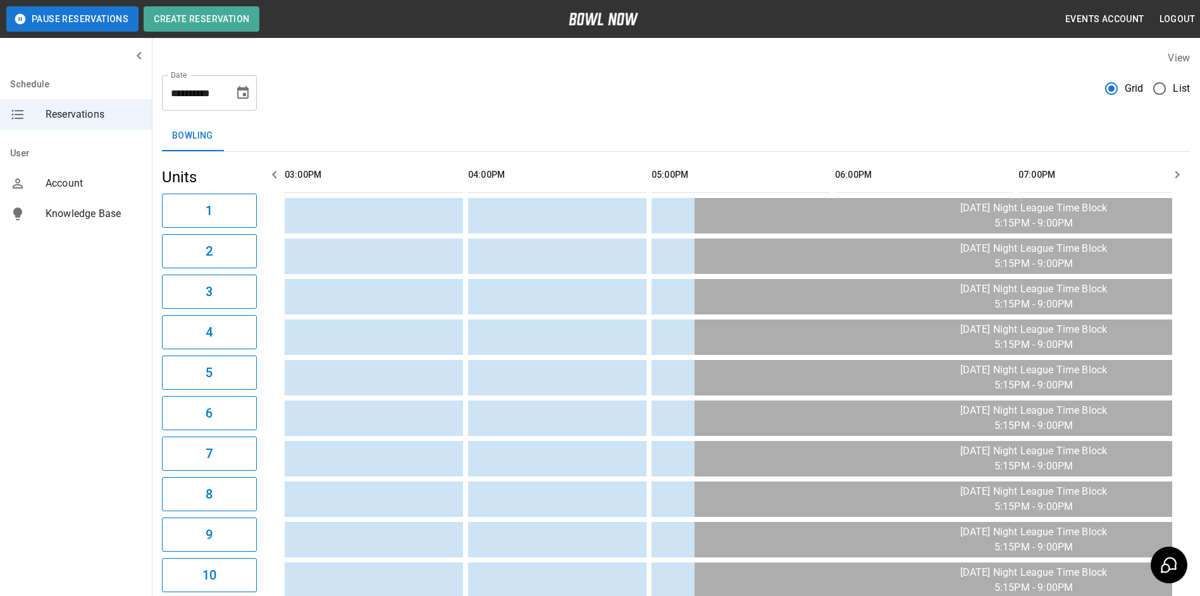
click at [271, 175] on icon "button" at bounding box center [274, 174] width 15 height 15
click at [1179, 170] on icon "button" at bounding box center [1177, 174] width 15 height 15
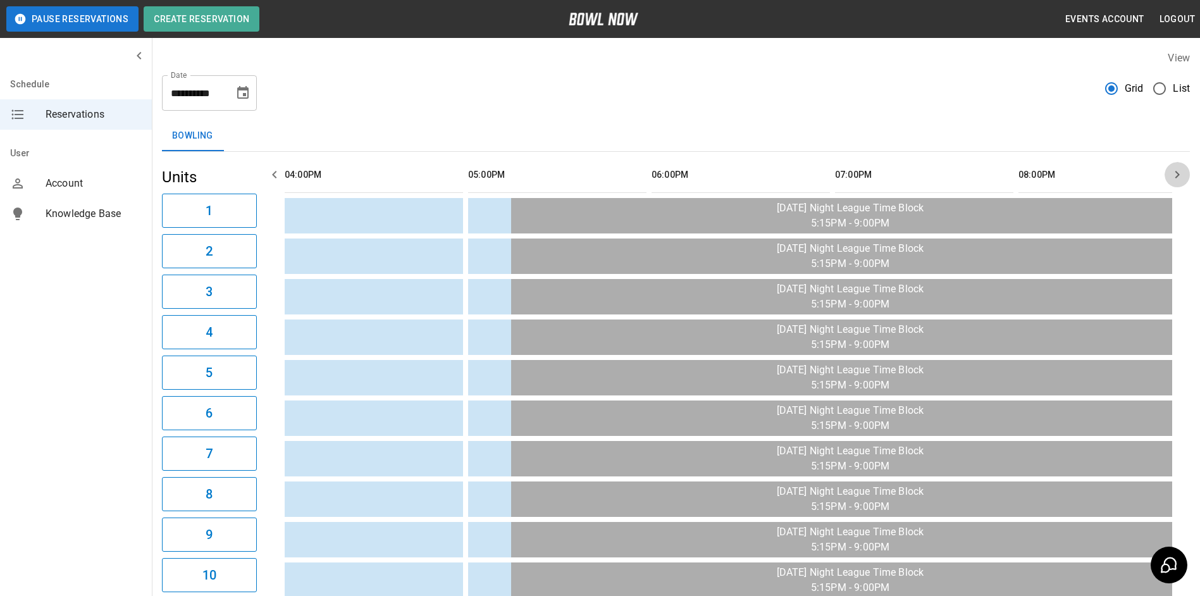
click at [1179, 170] on icon "button" at bounding box center [1177, 174] width 15 height 15
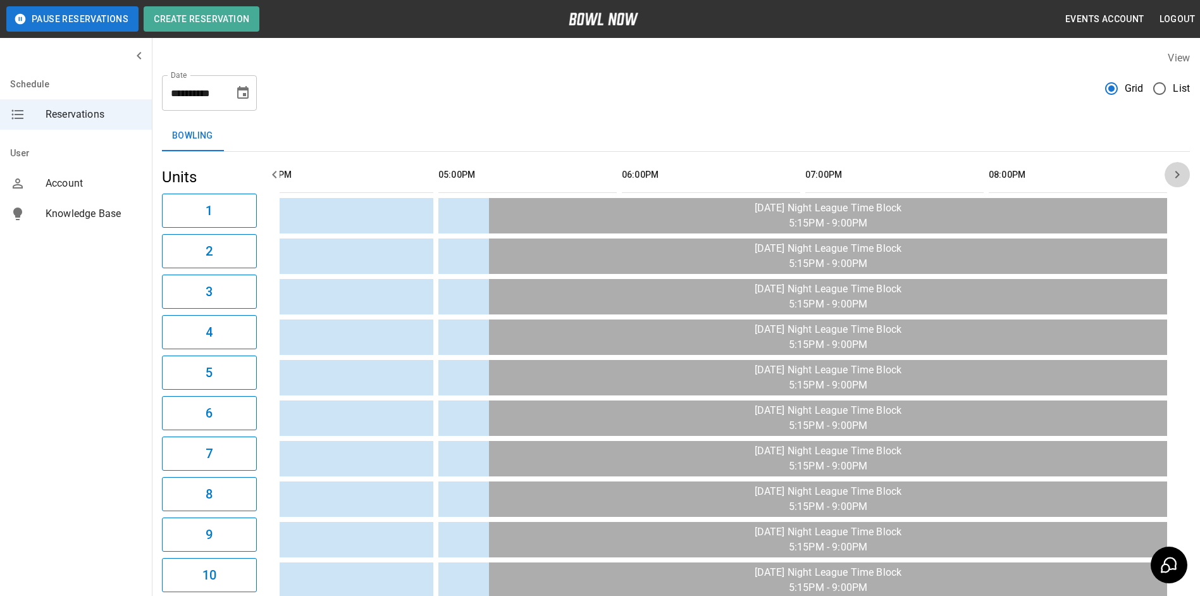
click at [1179, 170] on icon "button" at bounding box center [1177, 174] width 15 height 15
drag, startPoint x: 1179, startPoint y: 170, endPoint x: 1174, endPoint y: 175, distance: 6.7
click at [1174, 175] on icon "button" at bounding box center [1177, 174] width 15 height 15
click at [247, 95] on icon "Choose date, selected date is Sep 18, 2025" at bounding box center [242, 92] width 15 height 15
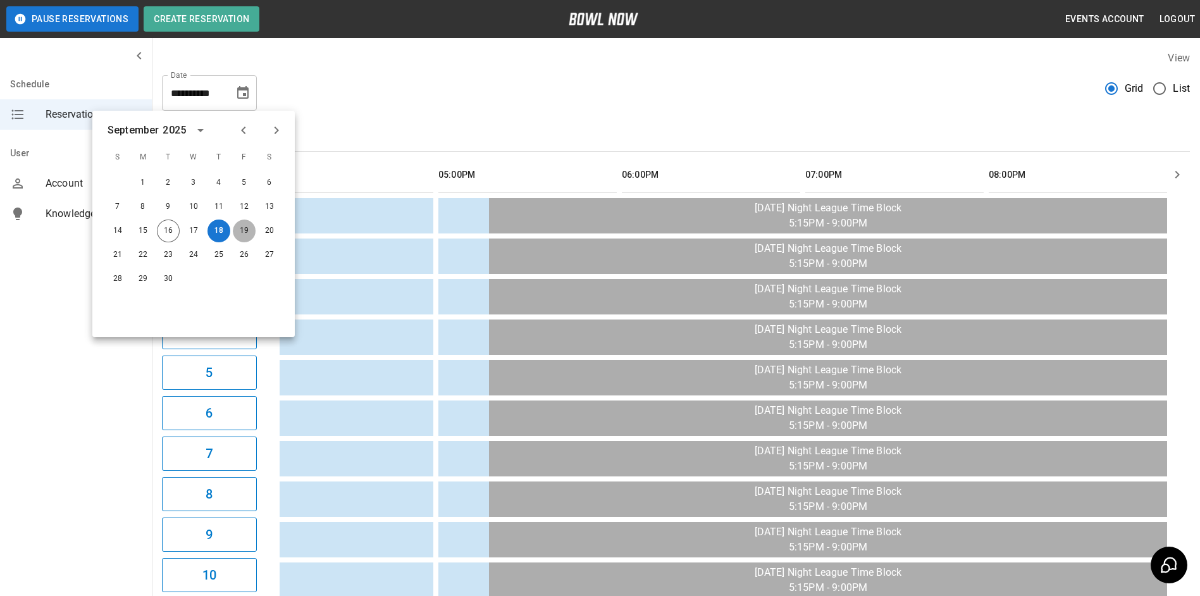
drag, startPoint x: 243, startPoint y: 231, endPoint x: 373, endPoint y: 148, distance: 154.4
click at [244, 231] on button "19" at bounding box center [244, 231] width 23 height 23
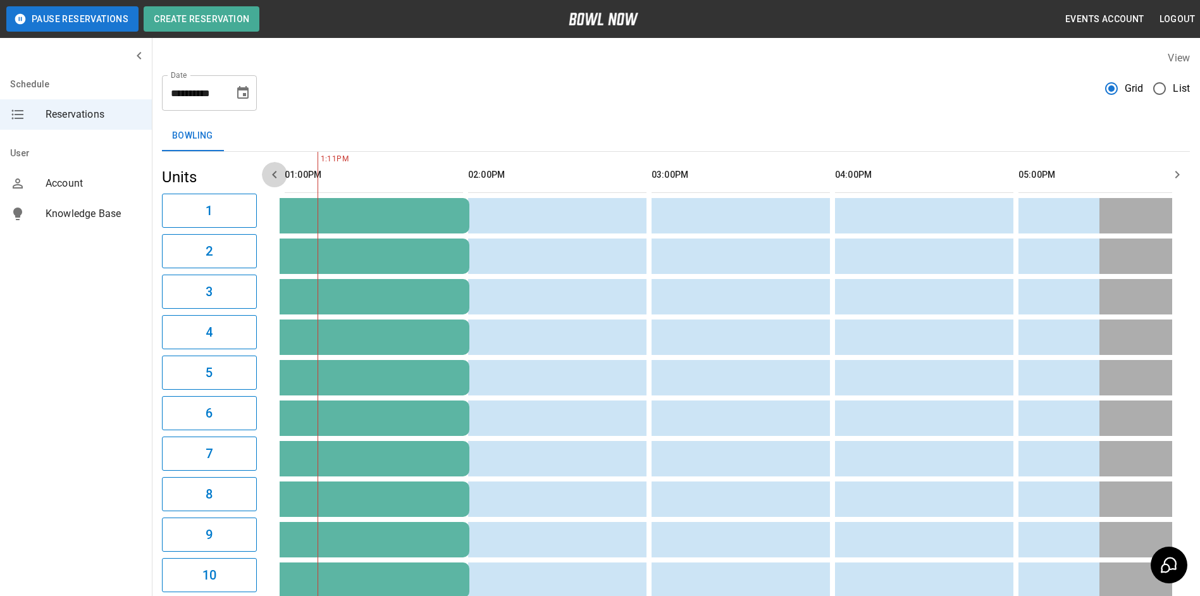
click at [273, 177] on icon "button" at bounding box center [274, 174] width 15 height 15
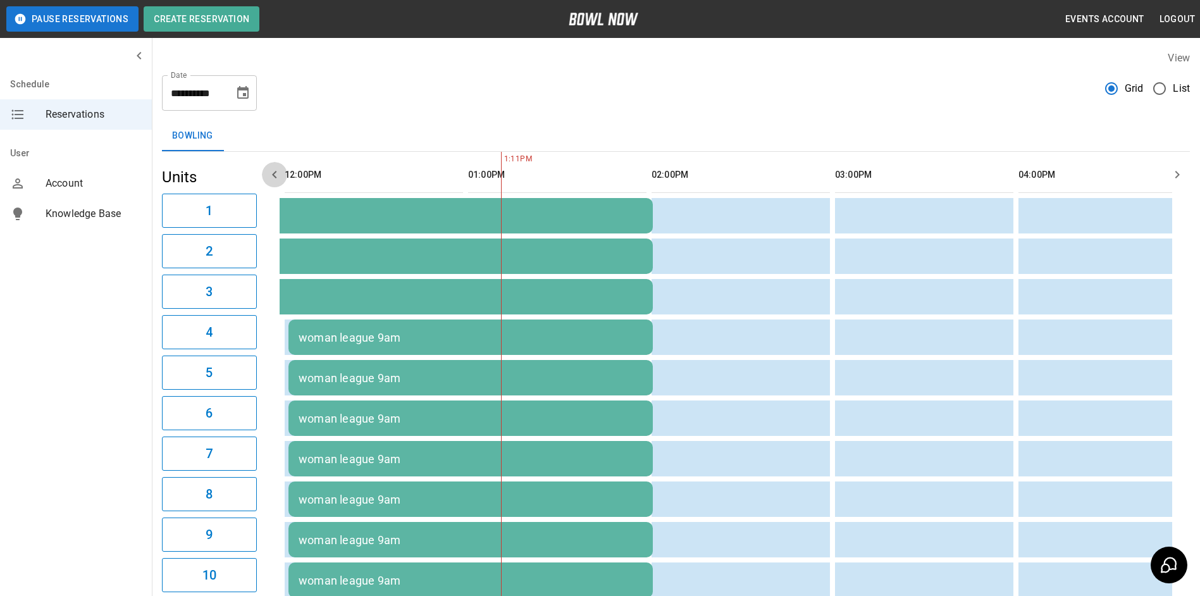
drag, startPoint x: 275, startPoint y: 177, endPoint x: 282, endPoint y: 183, distance: 9.5
click at [275, 177] on icon "button" at bounding box center [274, 175] width 4 height 8
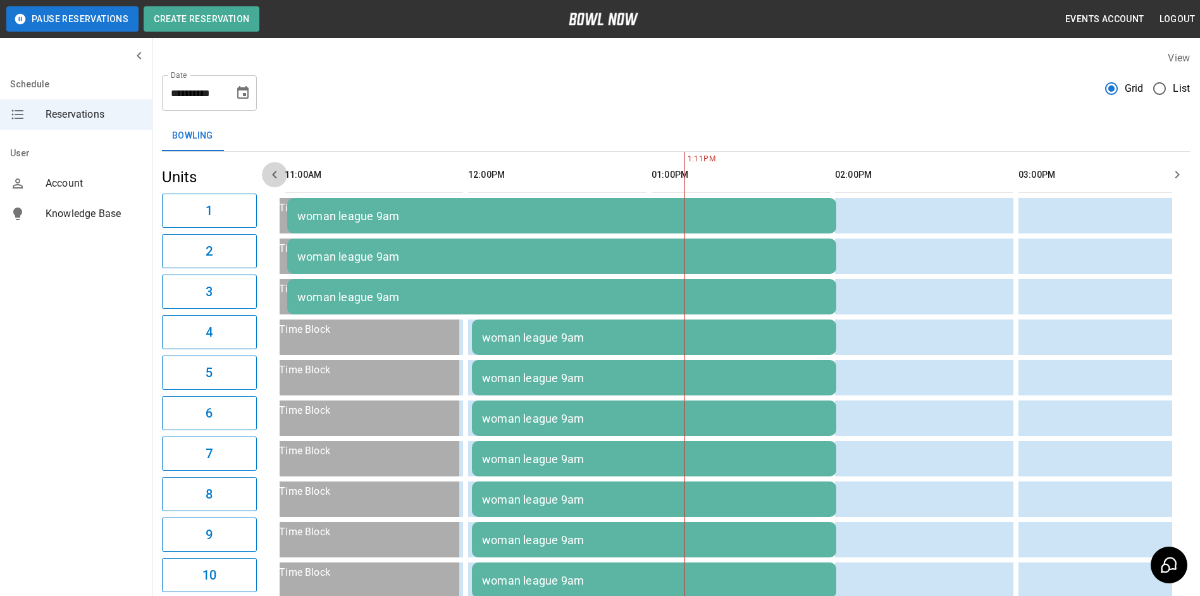
click at [283, 183] on button "button" at bounding box center [274, 174] width 25 height 25
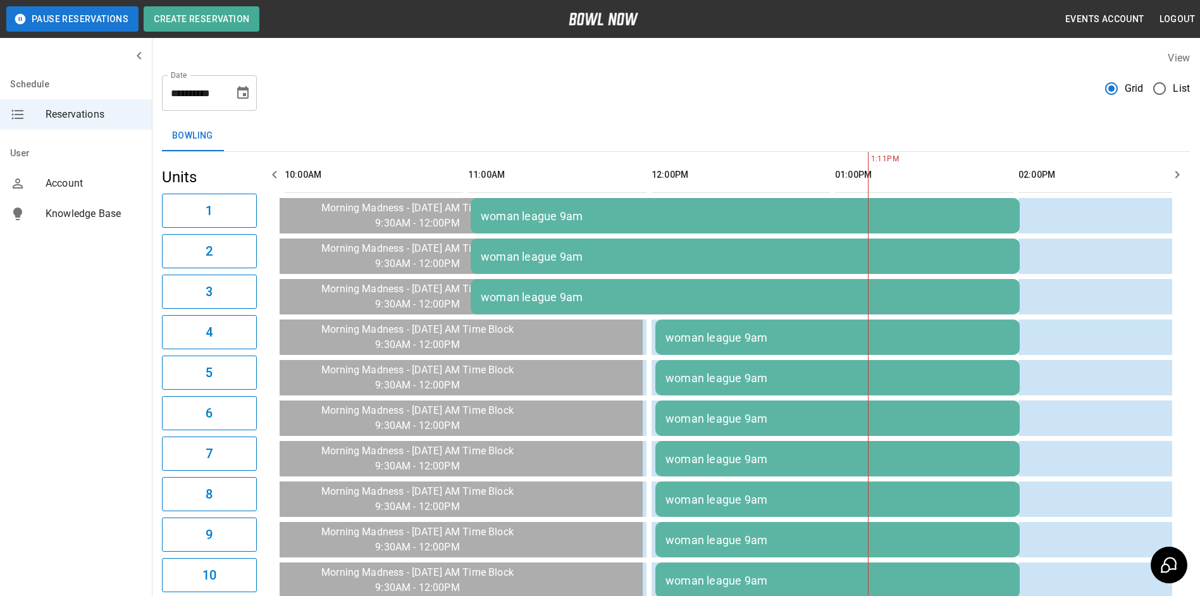
click at [281, 180] on icon "button" at bounding box center [274, 174] width 15 height 15
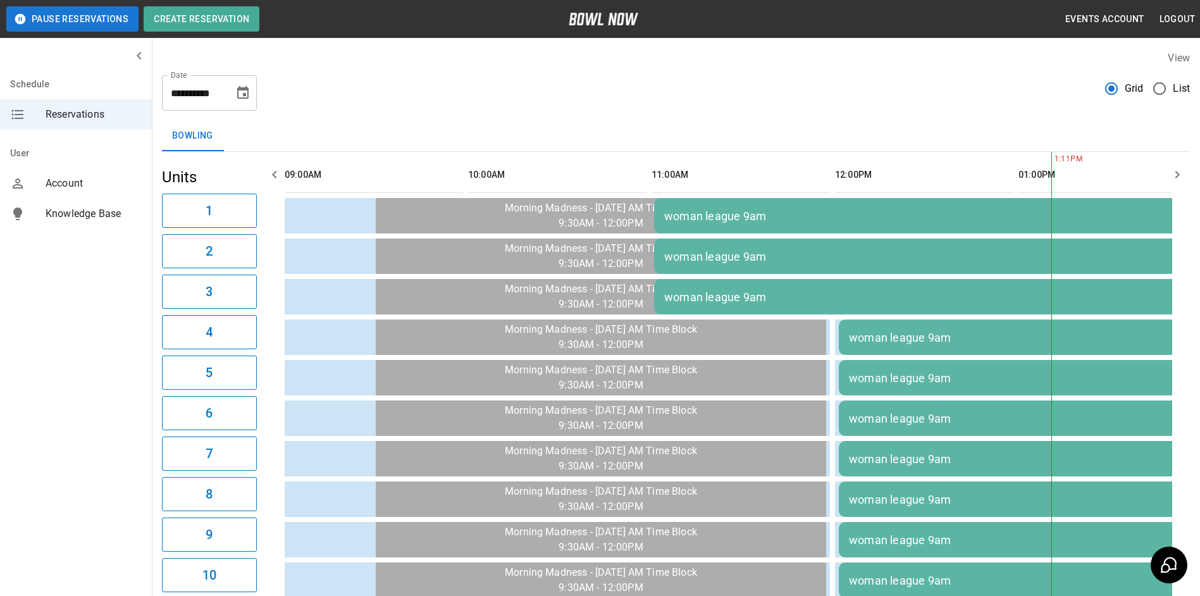
click at [280, 178] on icon "button" at bounding box center [274, 174] width 15 height 15
click at [278, 178] on icon "button" at bounding box center [274, 174] width 15 height 15
click at [1187, 170] on button "button" at bounding box center [1177, 174] width 25 height 25
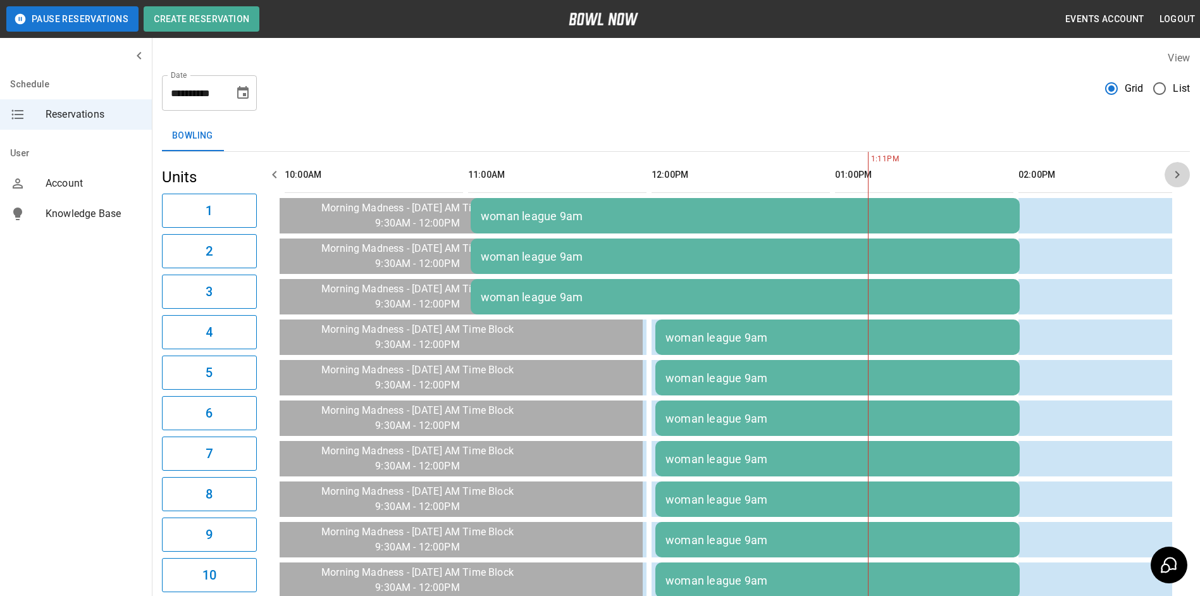
click at [1187, 171] on button "button" at bounding box center [1177, 174] width 25 height 25
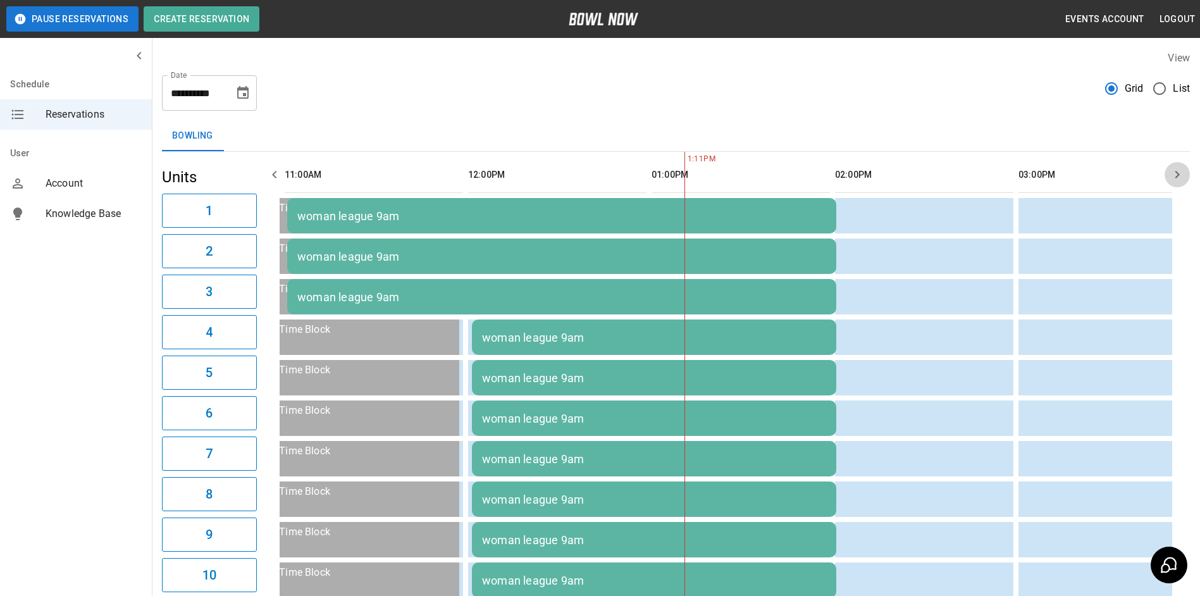
click at [1187, 171] on button "button" at bounding box center [1177, 174] width 25 height 25
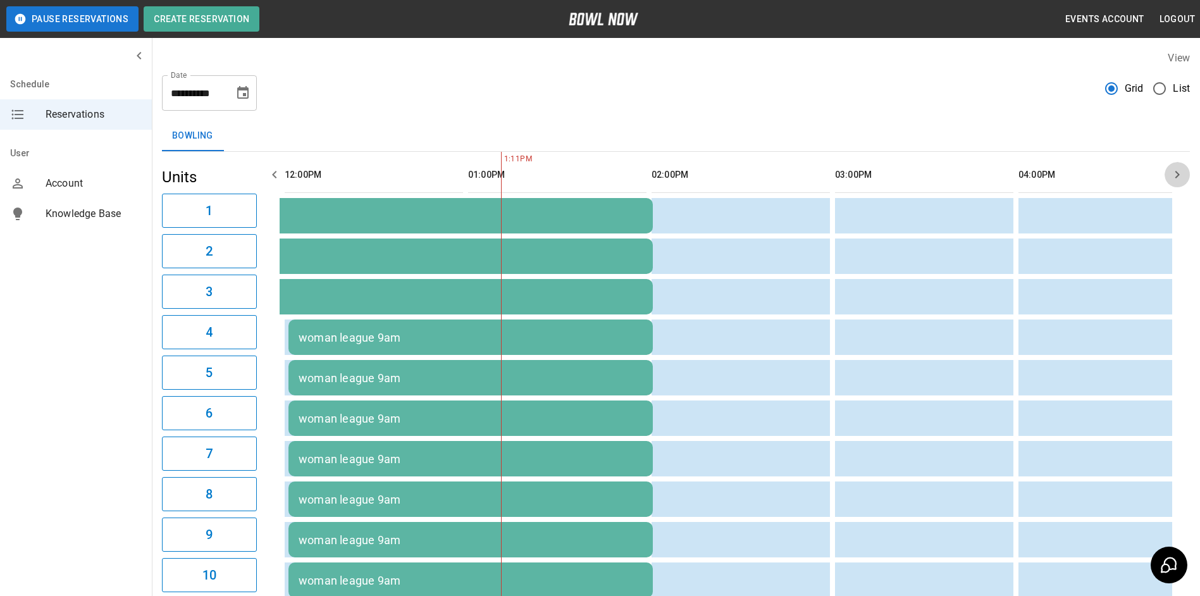
click at [1187, 171] on button "button" at bounding box center [1177, 174] width 25 height 25
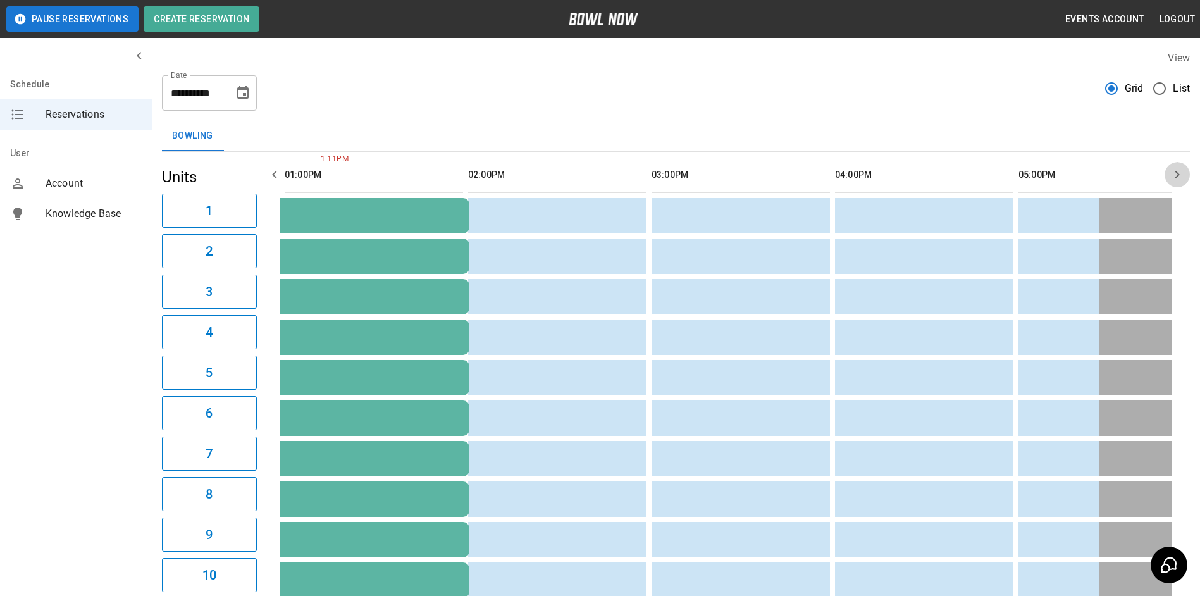
click at [1187, 171] on button "button" at bounding box center [1177, 174] width 25 height 25
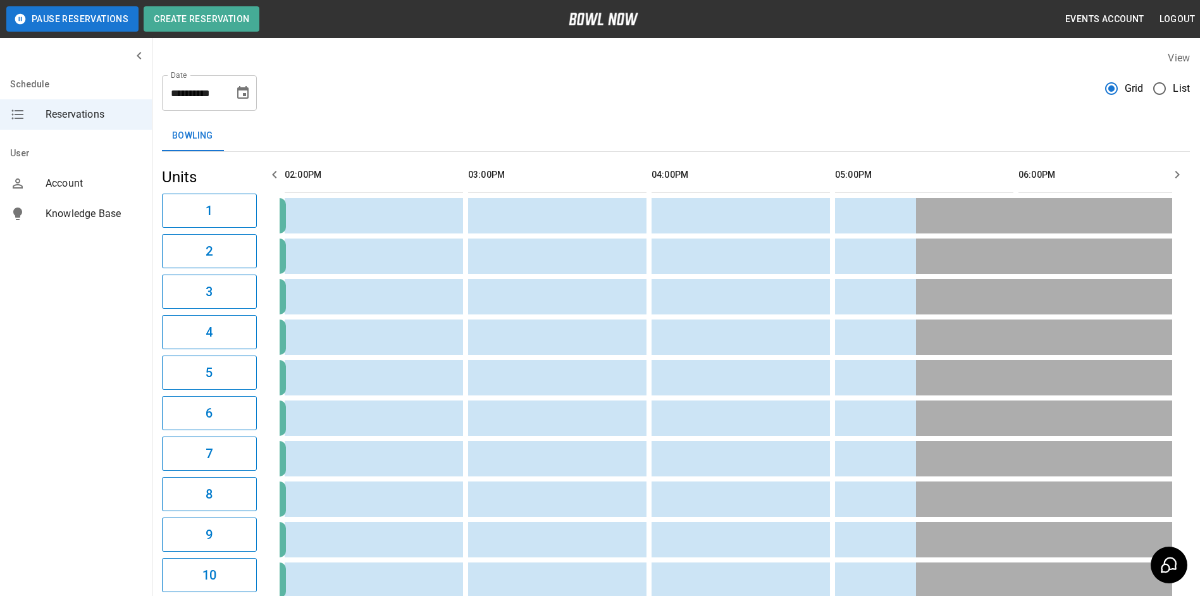
click at [1185, 171] on button "button" at bounding box center [1177, 174] width 25 height 25
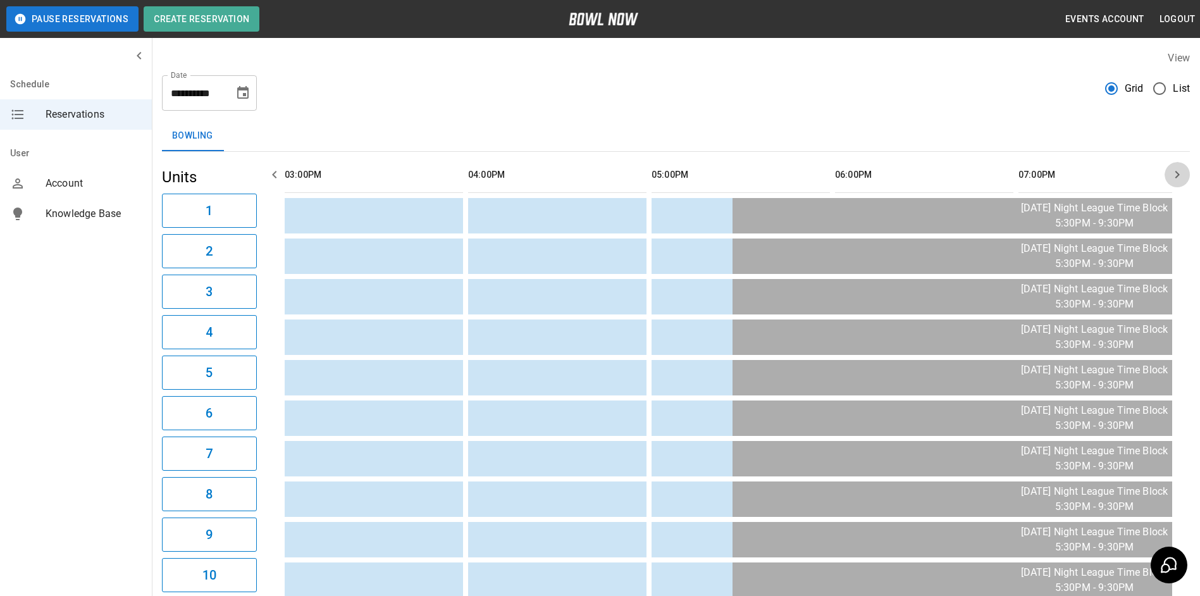
click at [1185, 171] on button "button" at bounding box center [1177, 174] width 25 height 25
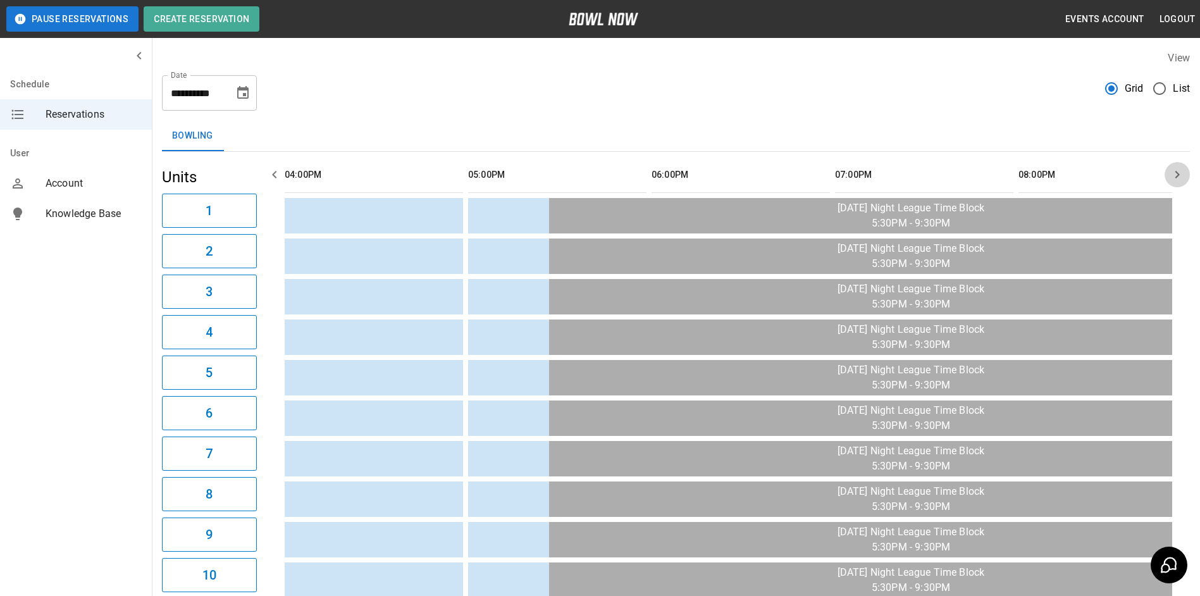
click at [1185, 171] on button "button" at bounding box center [1177, 174] width 25 height 25
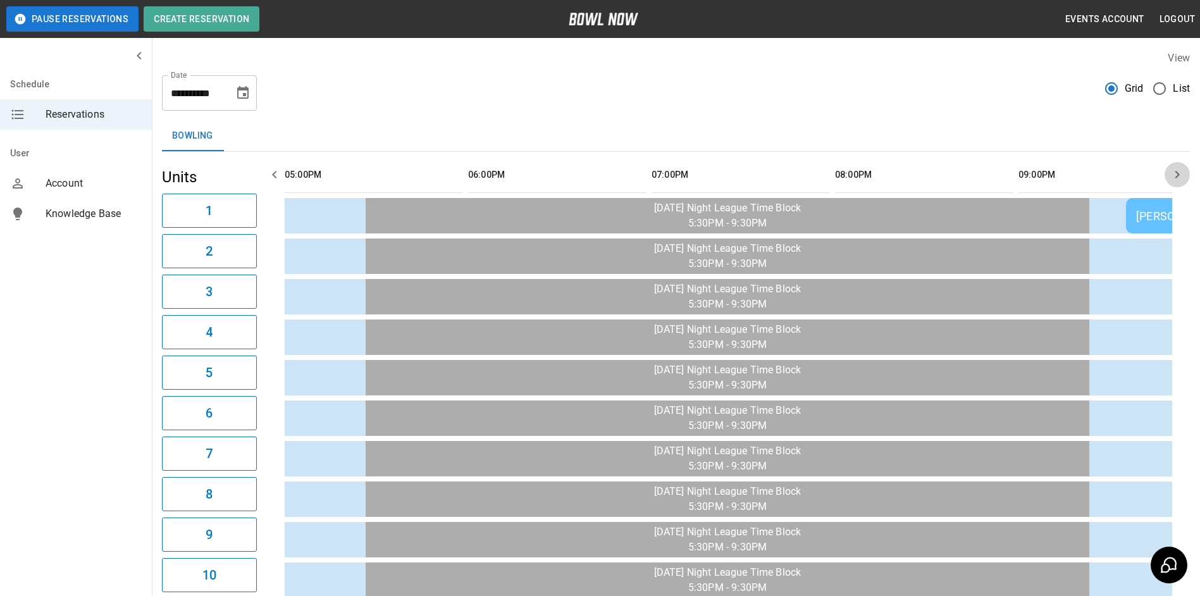
click at [1185, 171] on button "button" at bounding box center [1177, 174] width 25 height 25
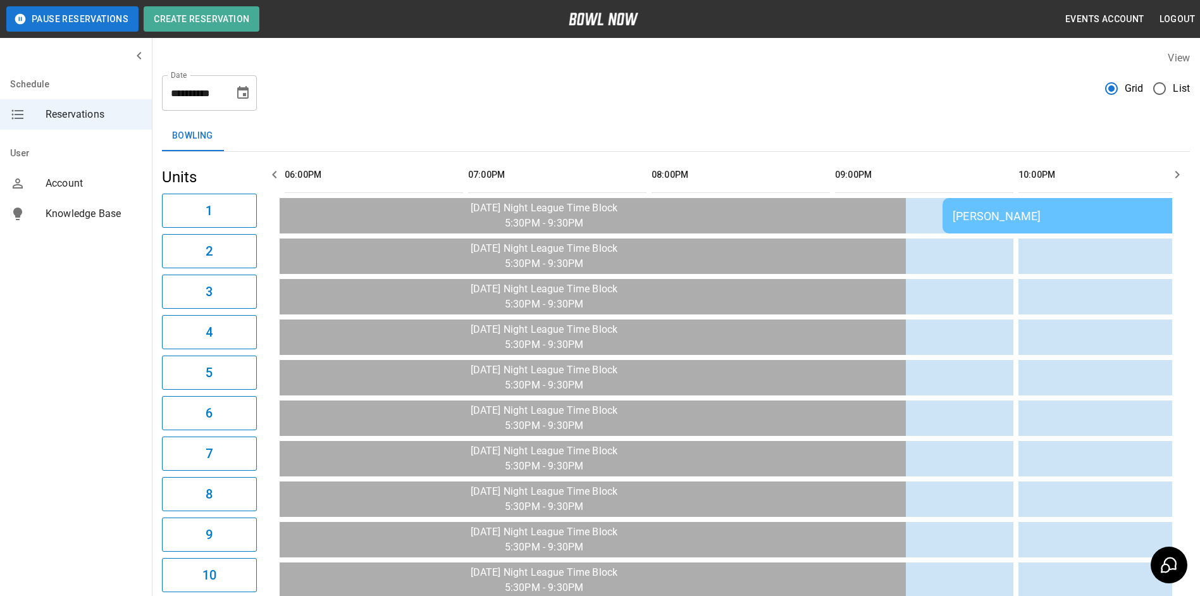
click at [1185, 171] on button "button" at bounding box center [1177, 174] width 25 height 25
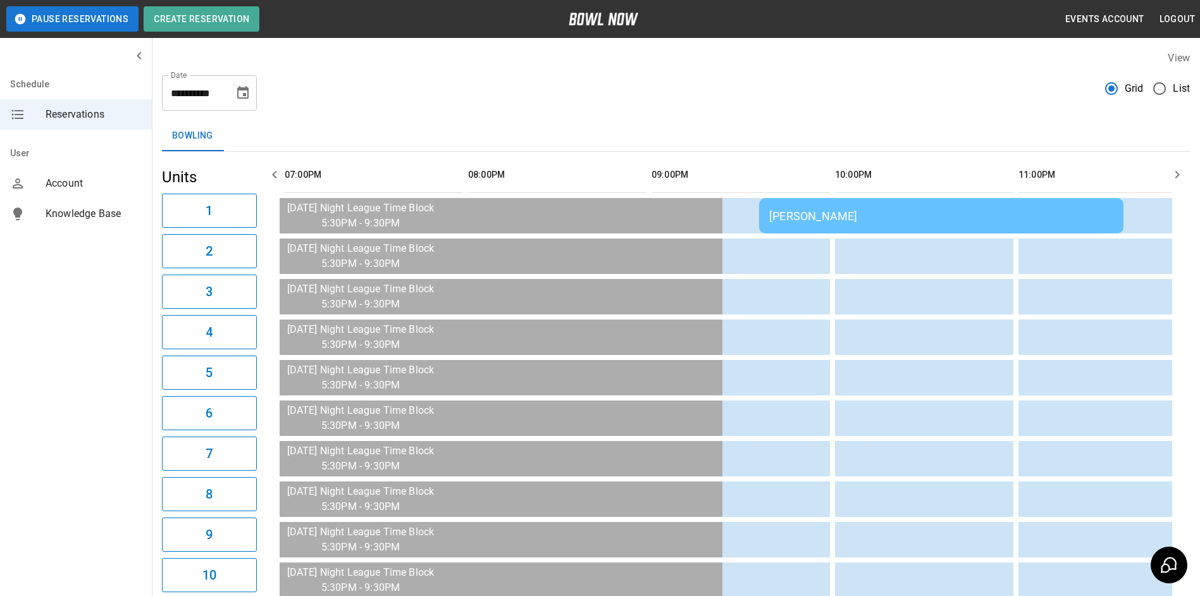
click at [1185, 171] on button "button" at bounding box center [1177, 174] width 25 height 25
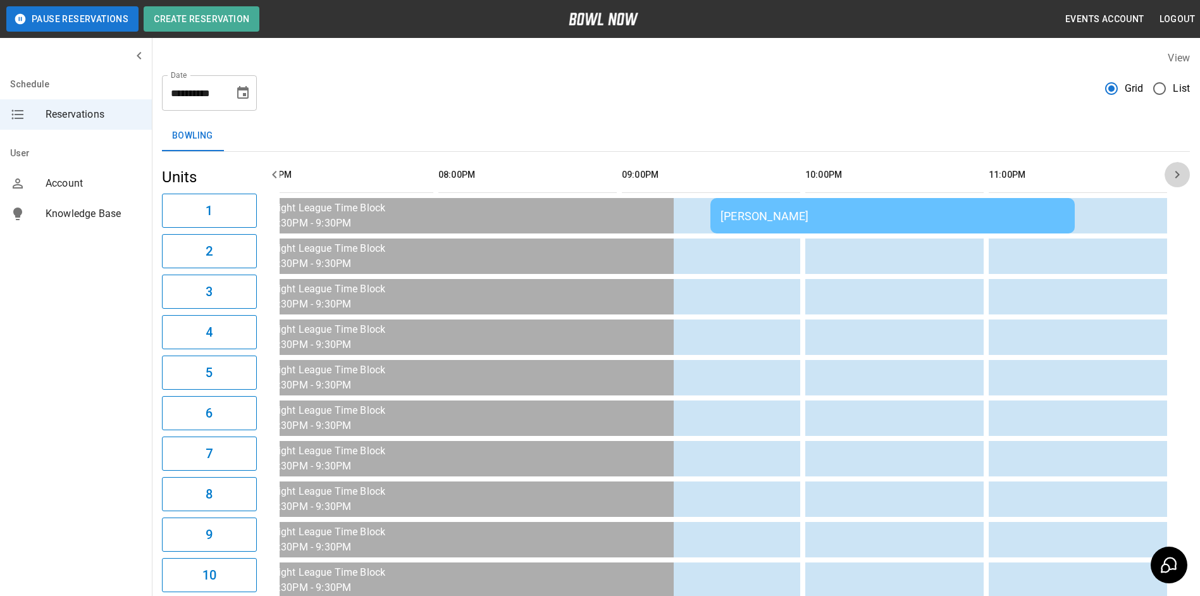
click at [1184, 172] on icon "button" at bounding box center [1177, 174] width 15 height 15
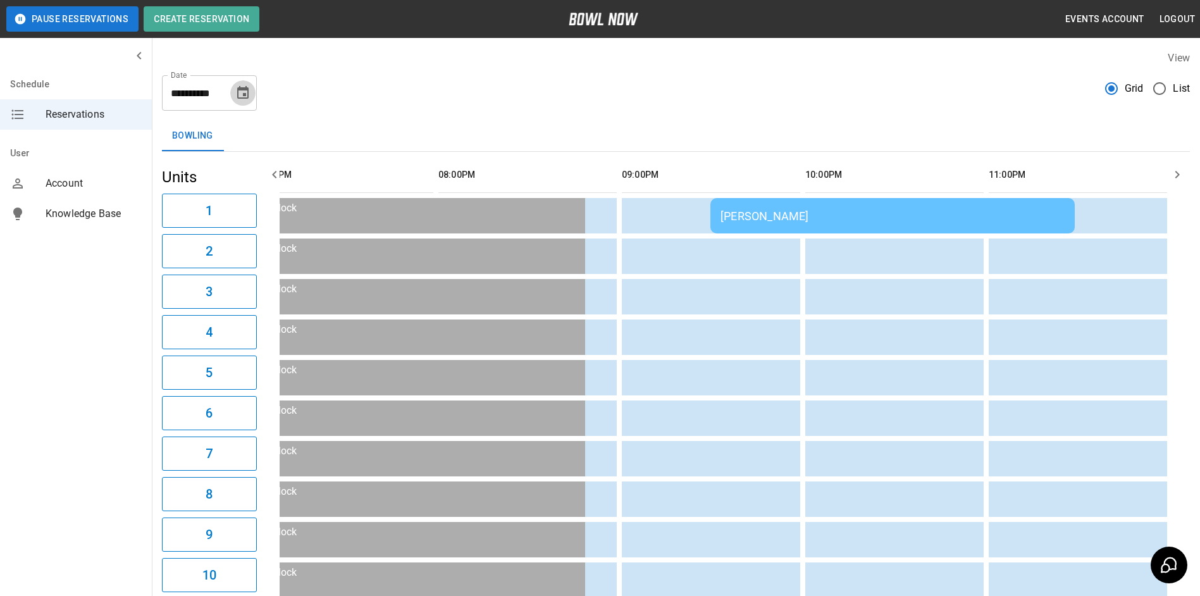
click at [244, 98] on icon "Choose date, selected date is Sep 19, 2025" at bounding box center [242, 92] width 11 height 13
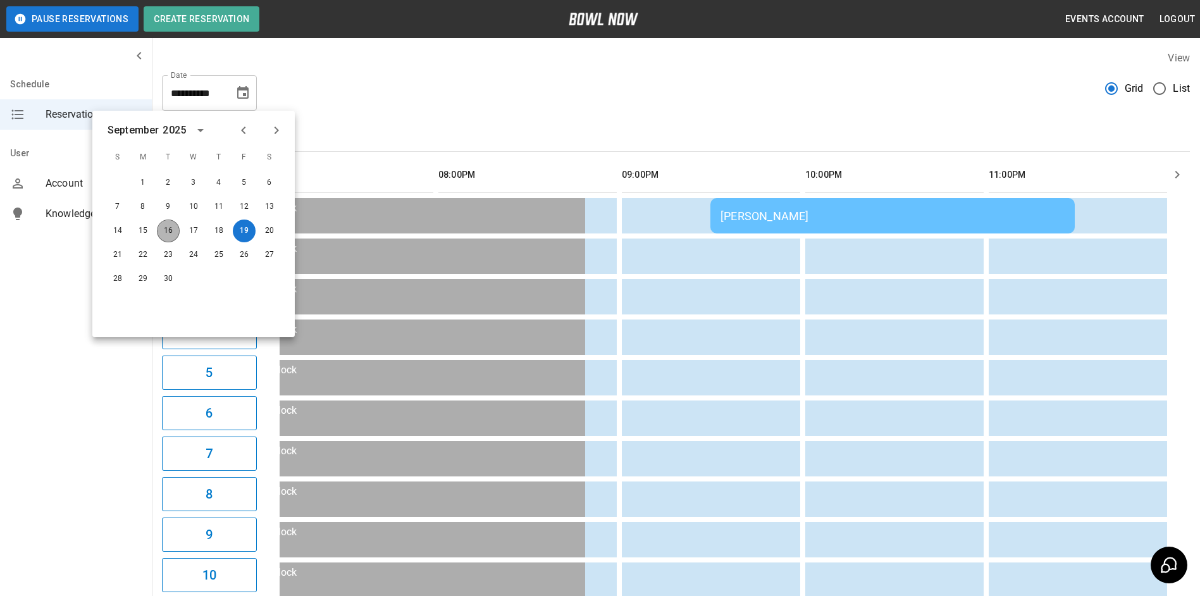
click at [177, 230] on button "16" at bounding box center [168, 231] width 23 height 23
type input "**********"
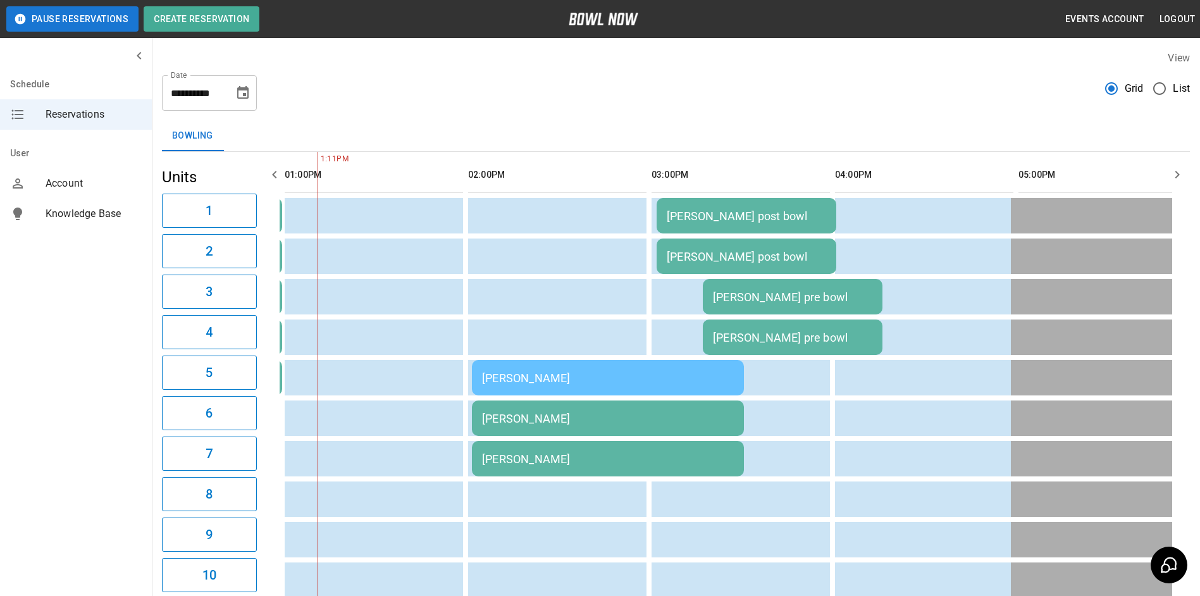
click at [236, 94] on icon "Choose date, selected date is Sep 16, 2025" at bounding box center [242, 92] width 15 height 15
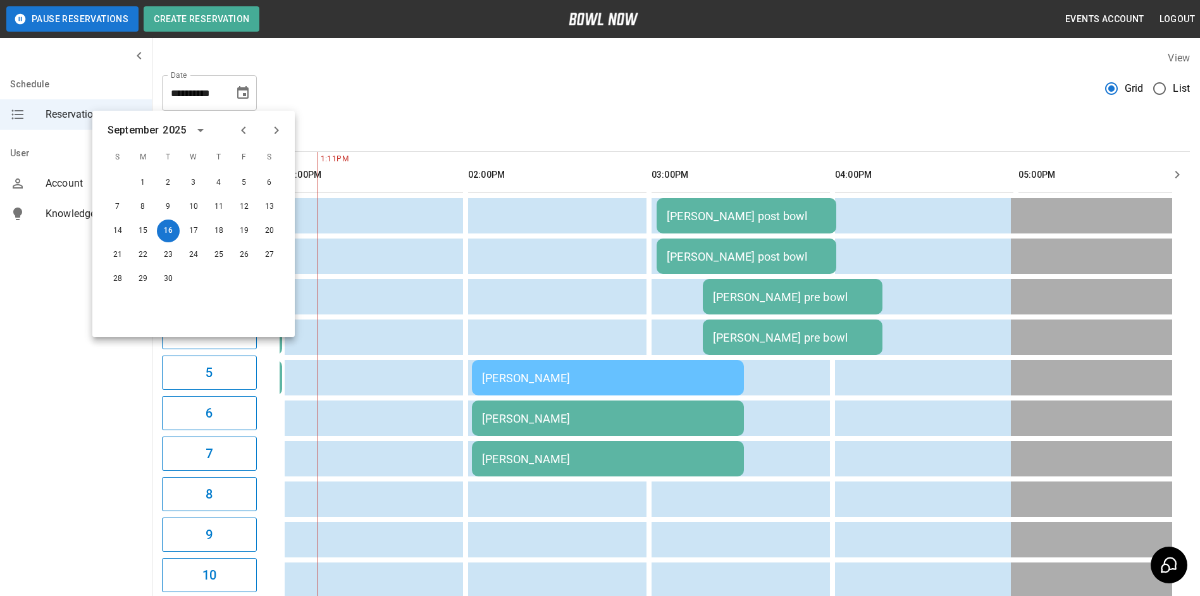
click at [352, 114] on div "**********" at bounding box center [676, 569] width 1048 height 1058
click at [355, 115] on div "**********" at bounding box center [676, 569] width 1048 height 1058
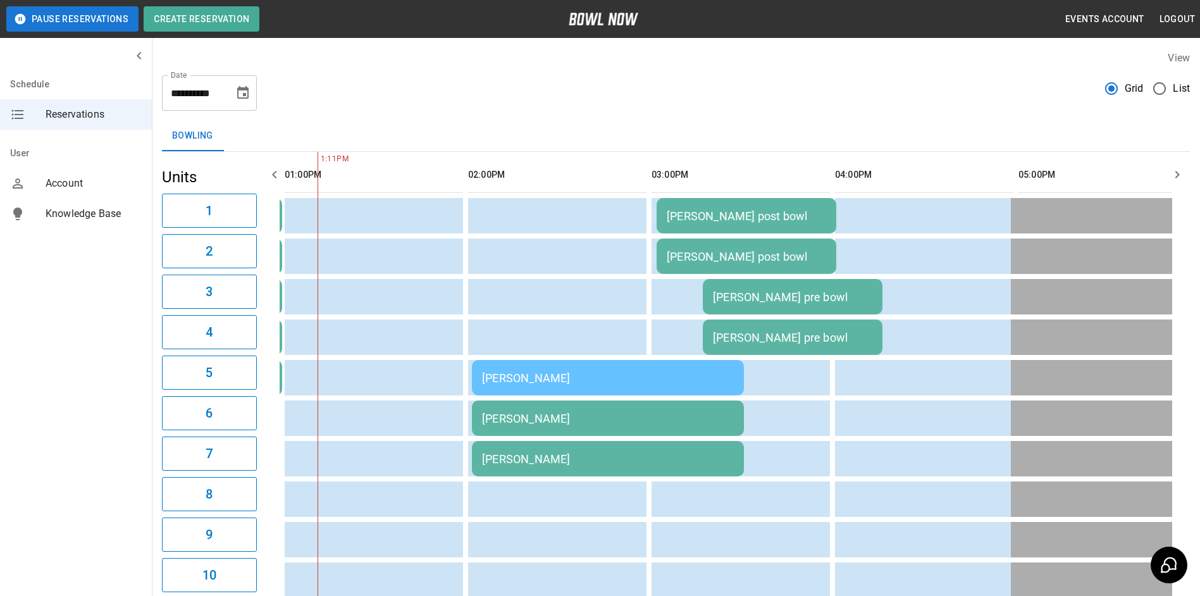
click at [359, 112] on div "**********" at bounding box center [676, 569] width 1048 height 1058
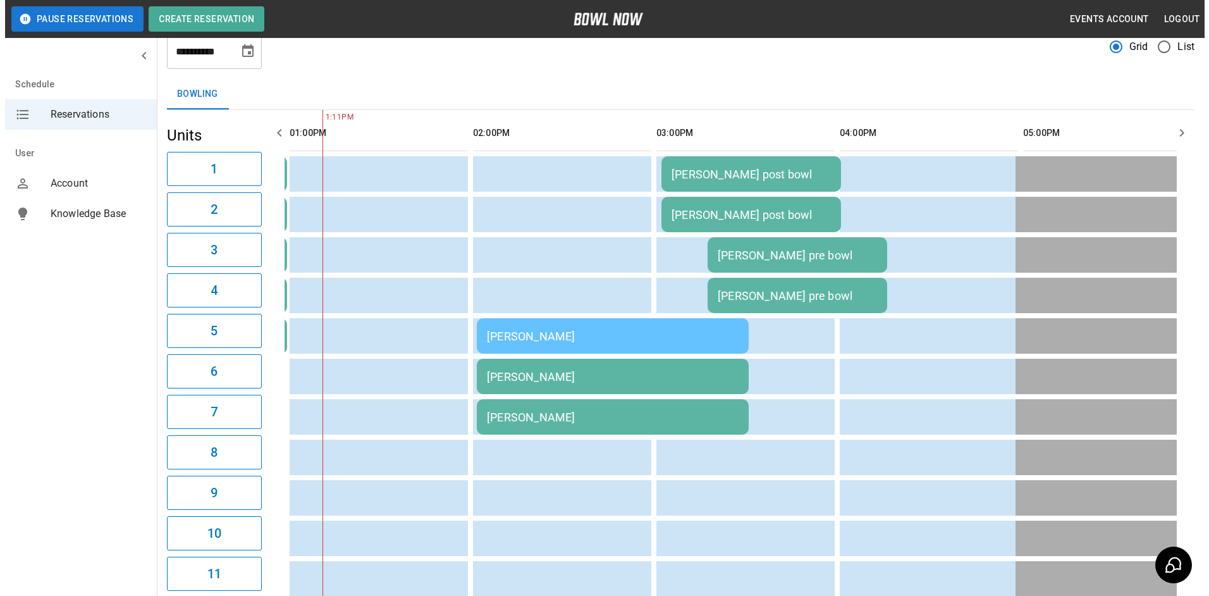
scroll to position [11, 0]
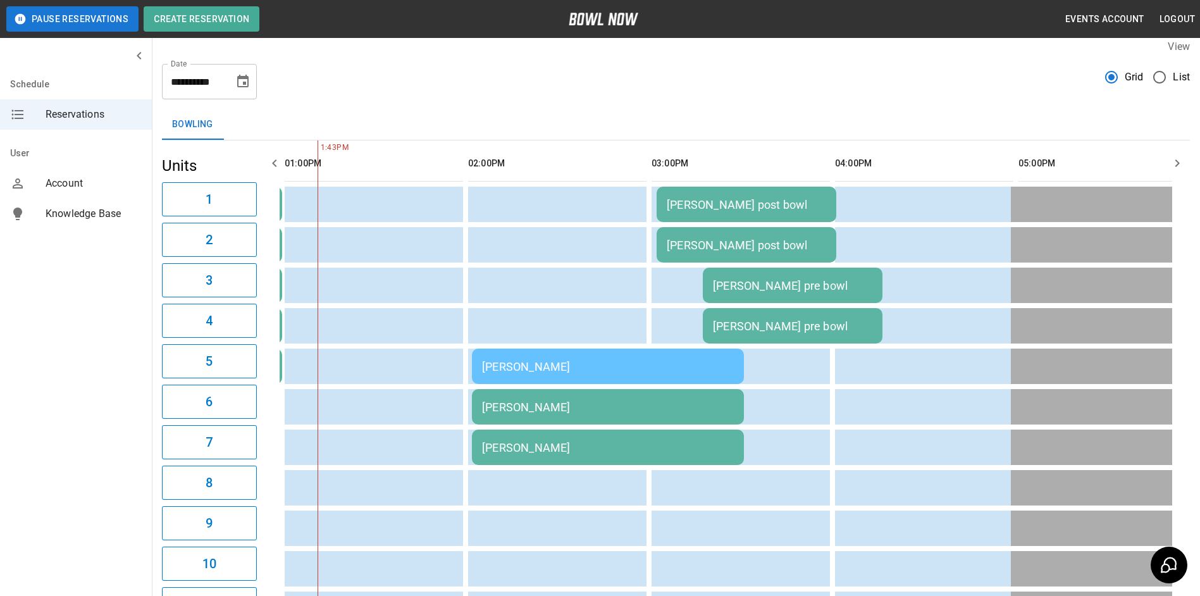
click at [562, 358] on td "[PERSON_NAME]" at bounding box center [608, 366] width 272 height 35
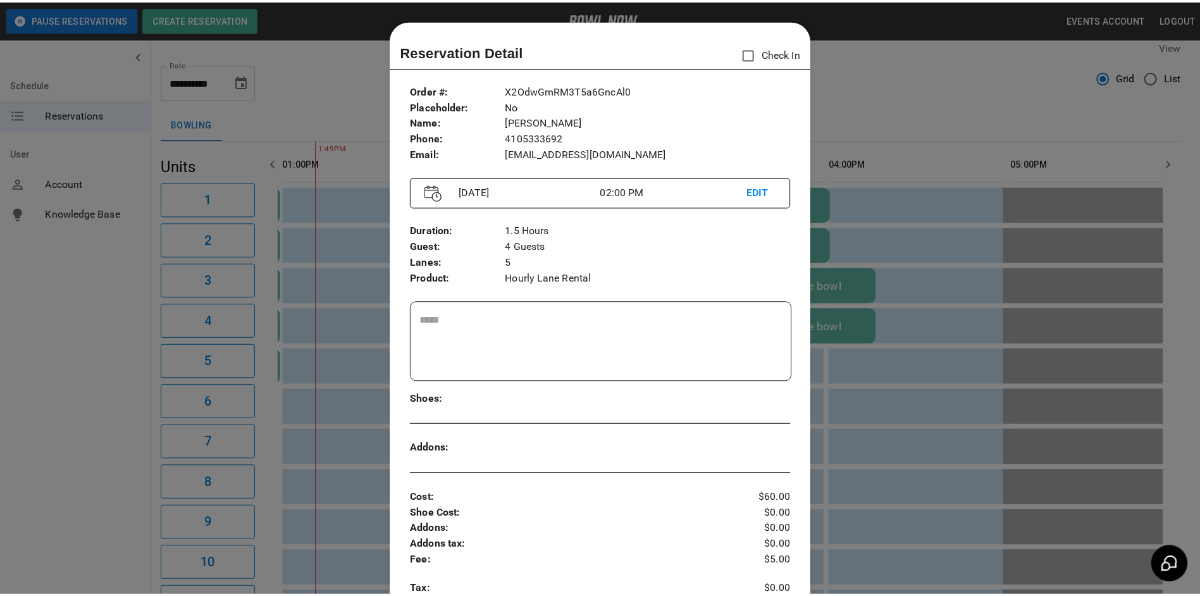
scroll to position [20, 0]
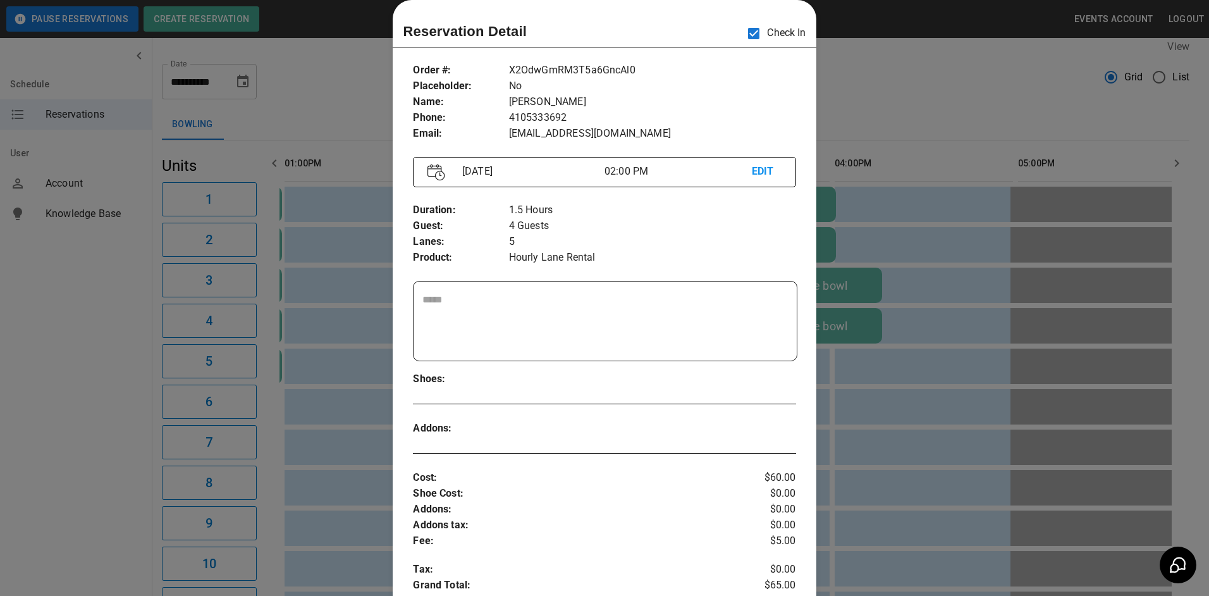
drag, startPoint x: 887, startPoint y: 199, endPoint x: 884, endPoint y: 192, distance: 7.1
click at [888, 199] on div at bounding box center [604, 298] width 1209 height 596
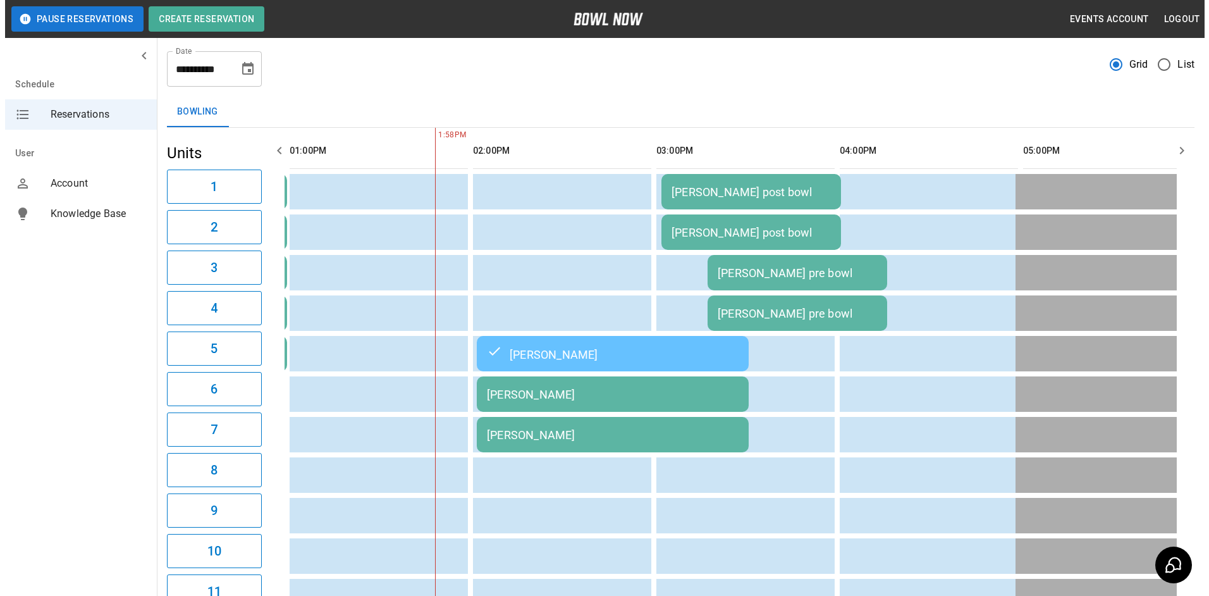
scroll to position [11, 0]
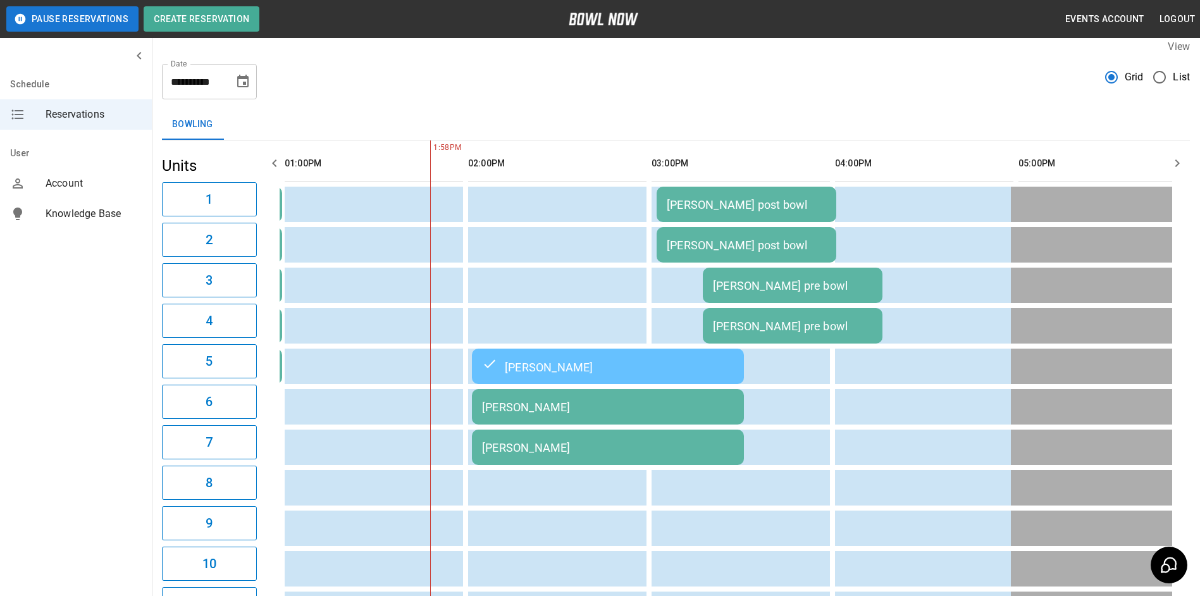
click at [760, 207] on div "[PERSON_NAME] post bowl" at bounding box center [746, 204] width 159 height 13
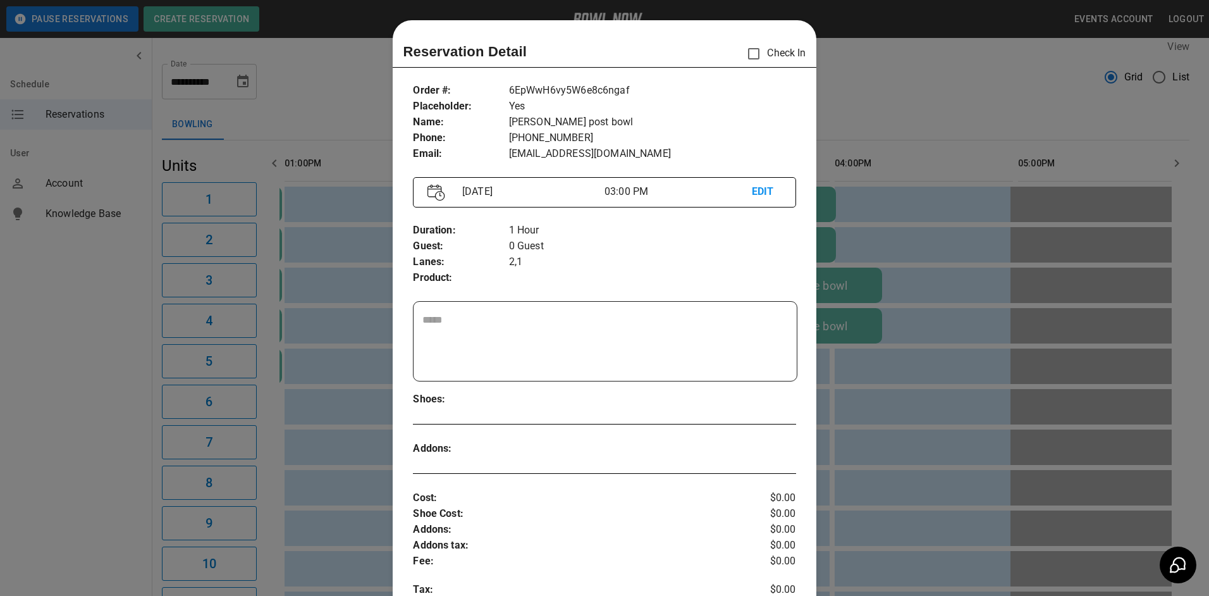
scroll to position [20, 0]
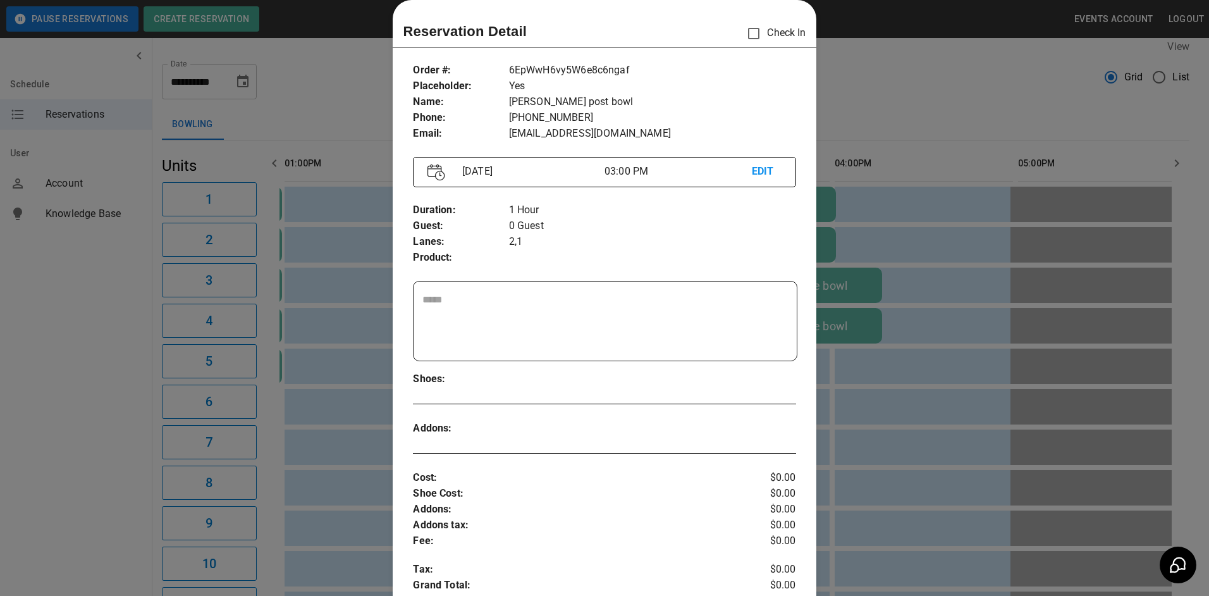
click at [846, 224] on div at bounding box center [604, 298] width 1209 height 596
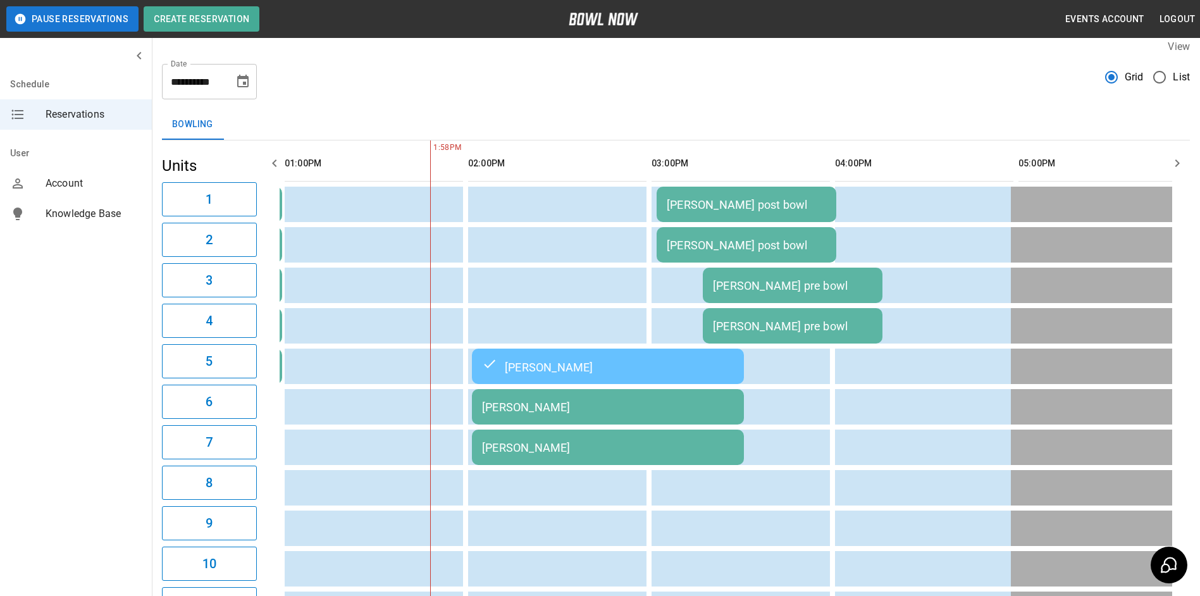
click at [752, 257] on td "[PERSON_NAME] post bowl" at bounding box center [747, 244] width 180 height 35
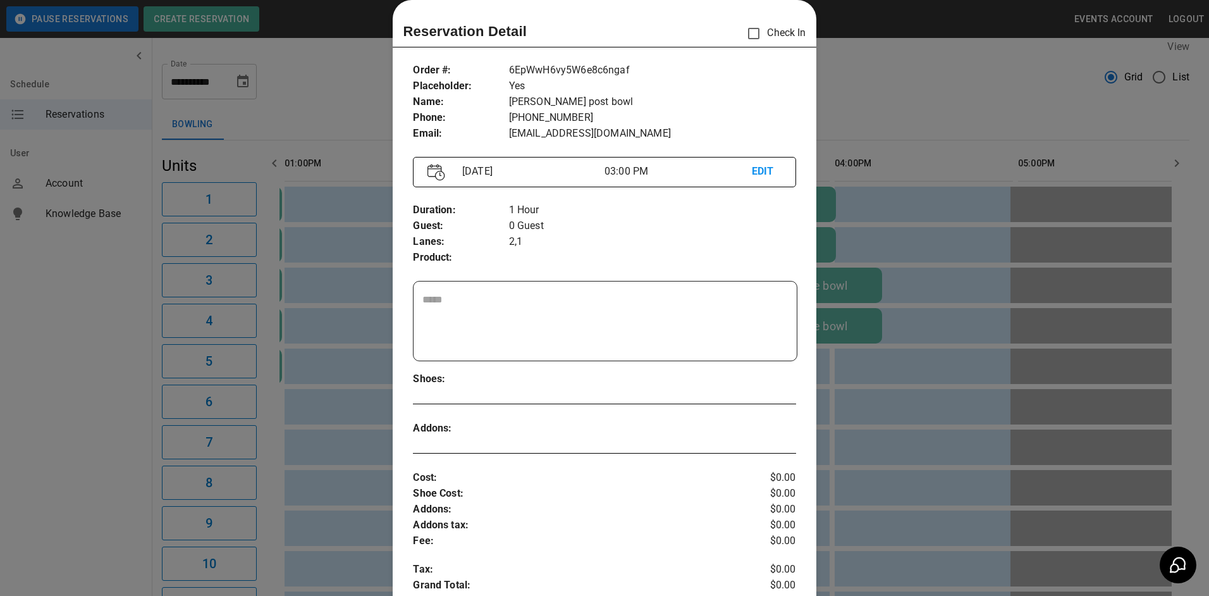
click at [944, 294] on div at bounding box center [604, 298] width 1209 height 596
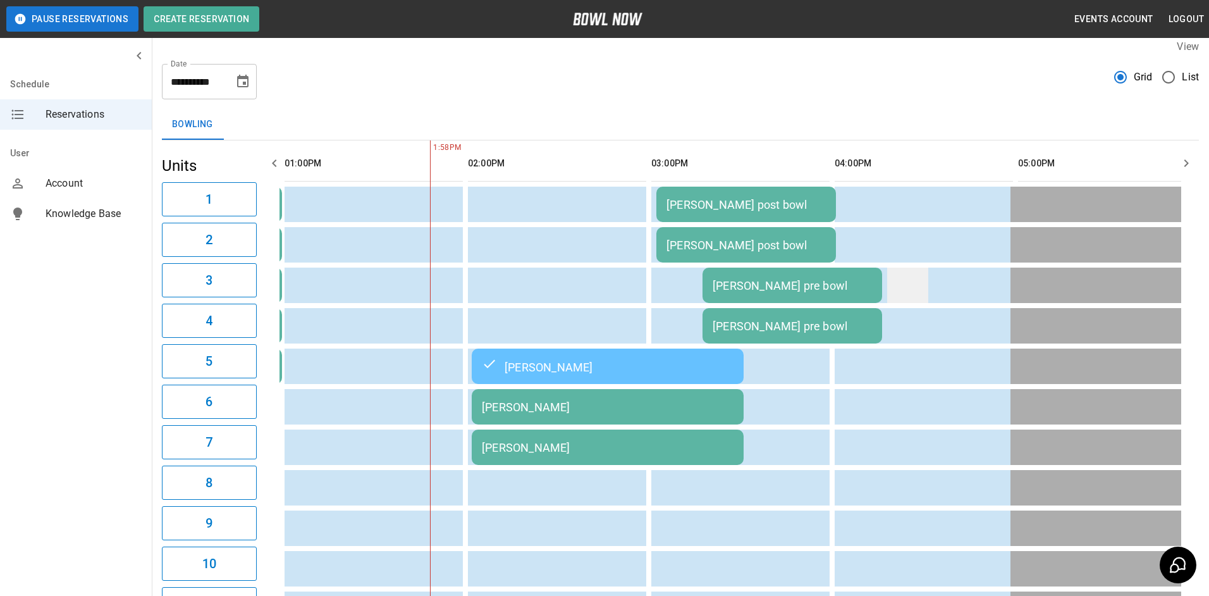
click at [919, 298] on td "sticky table" at bounding box center [908, 285] width 41 height 35
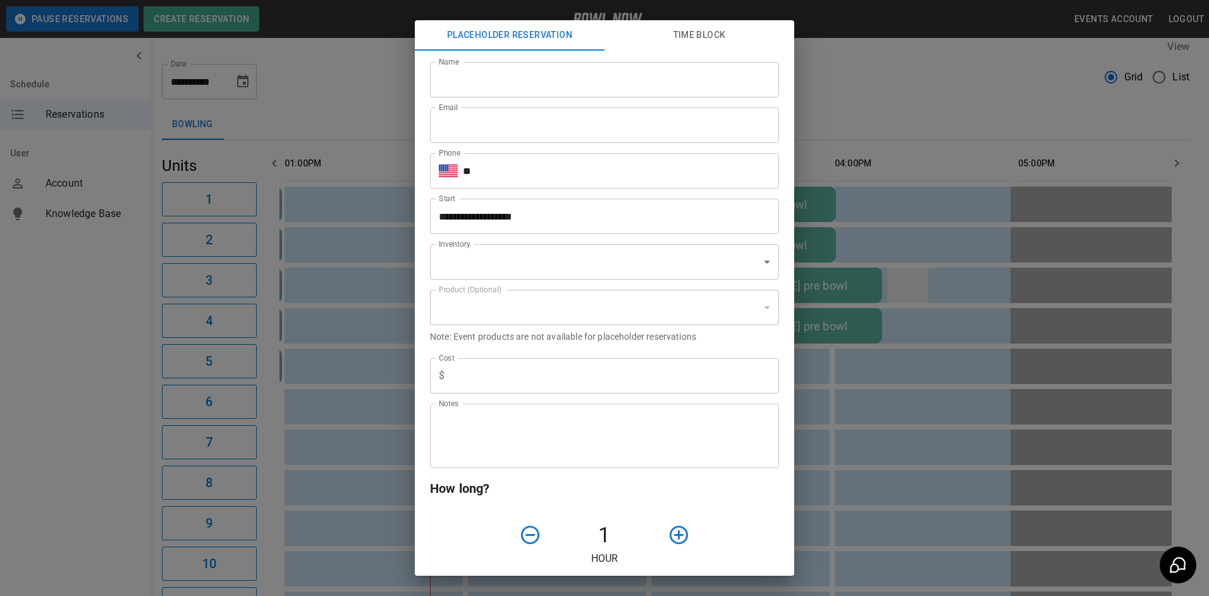
type input "**********"
click at [887, 244] on div "**********" at bounding box center [604, 298] width 1209 height 596
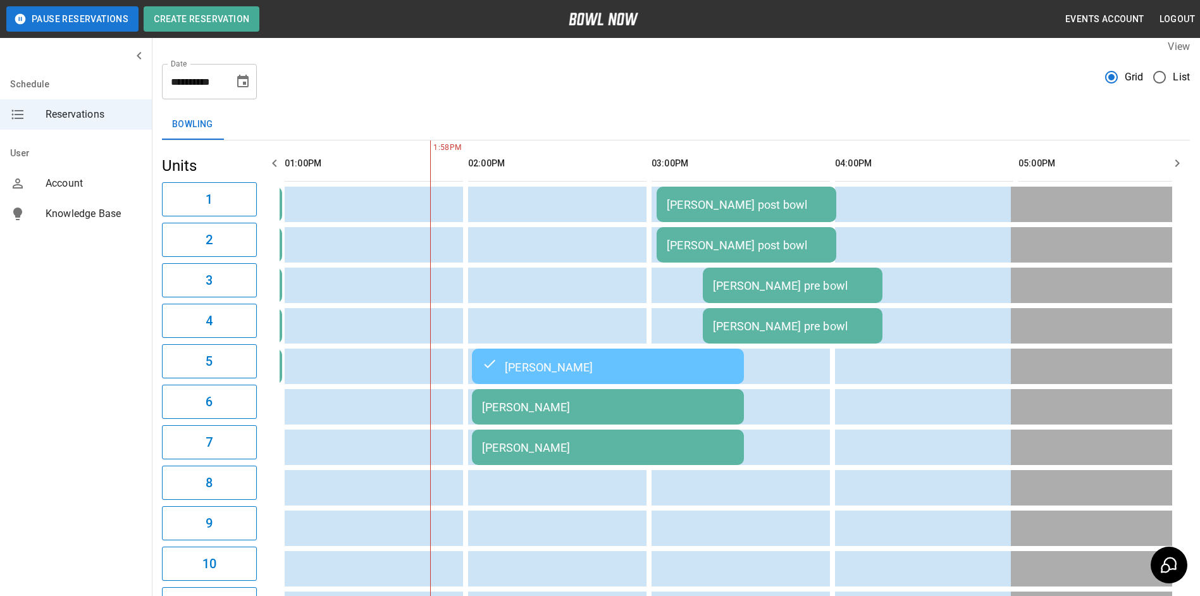
drag, startPoint x: 884, startPoint y: 243, endPoint x: 727, endPoint y: 107, distance: 207.6
click at [726, 107] on div "**********" at bounding box center [676, 558] width 1048 height 1058
click at [1173, 160] on icon "button" at bounding box center [1177, 163] width 15 height 15
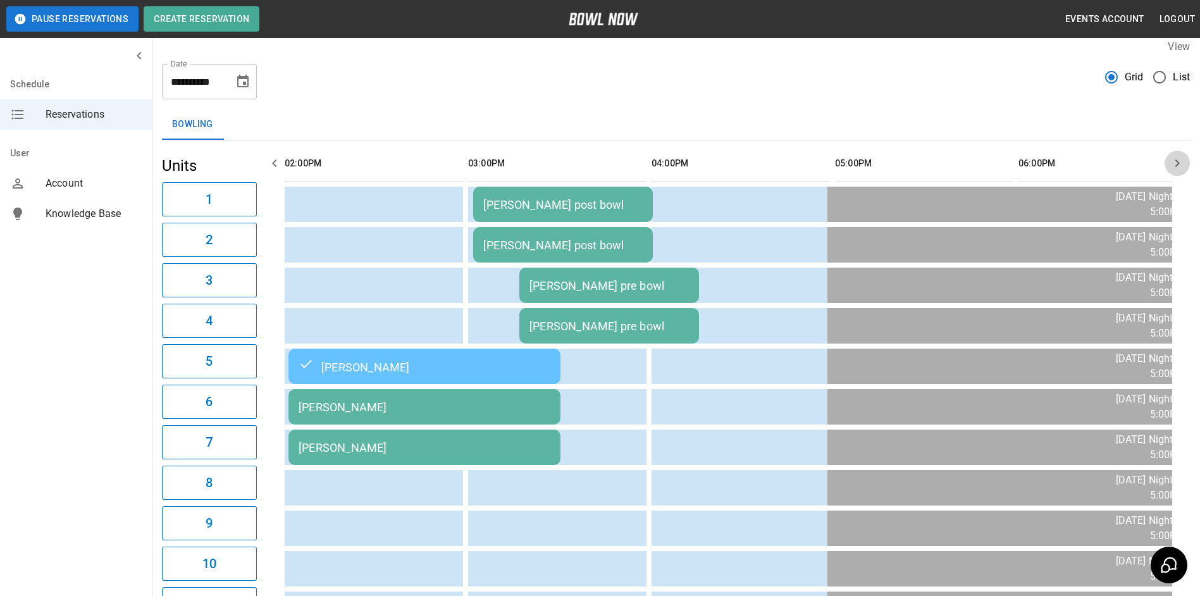
click at [1173, 160] on icon "button" at bounding box center [1177, 163] width 15 height 15
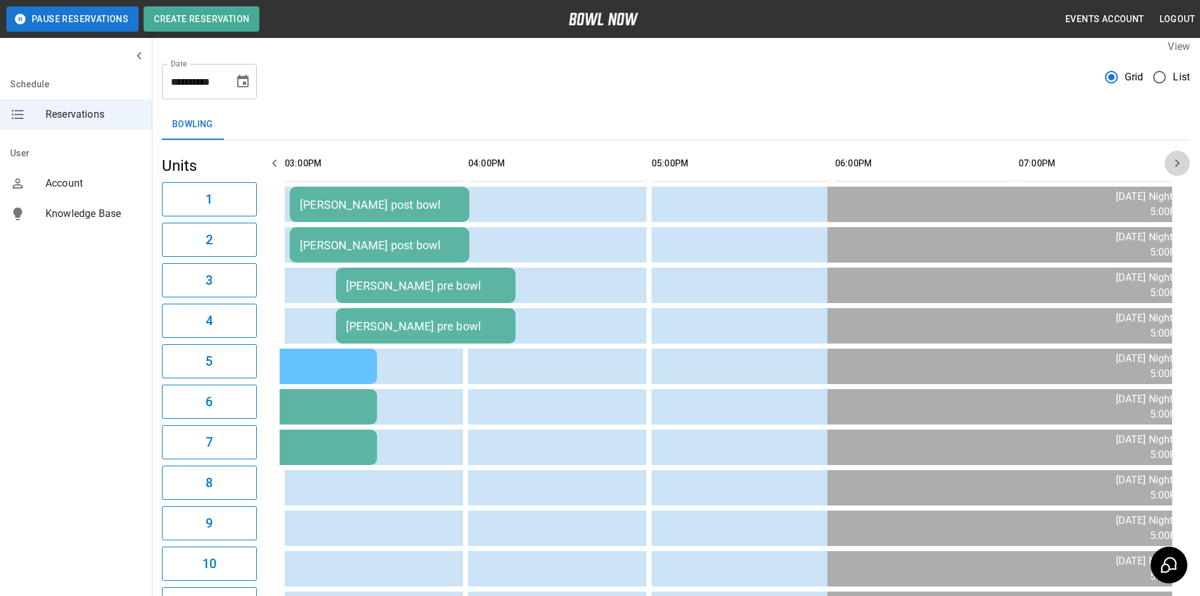
scroll to position [0, 734]
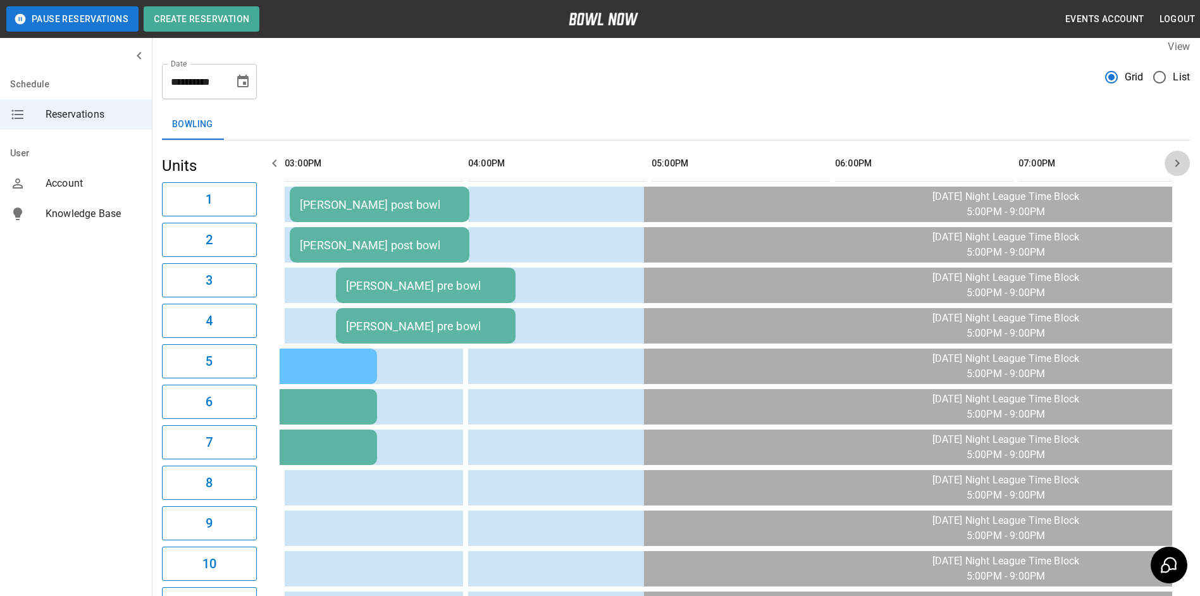
click at [1173, 160] on icon "button" at bounding box center [1177, 163] width 15 height 15
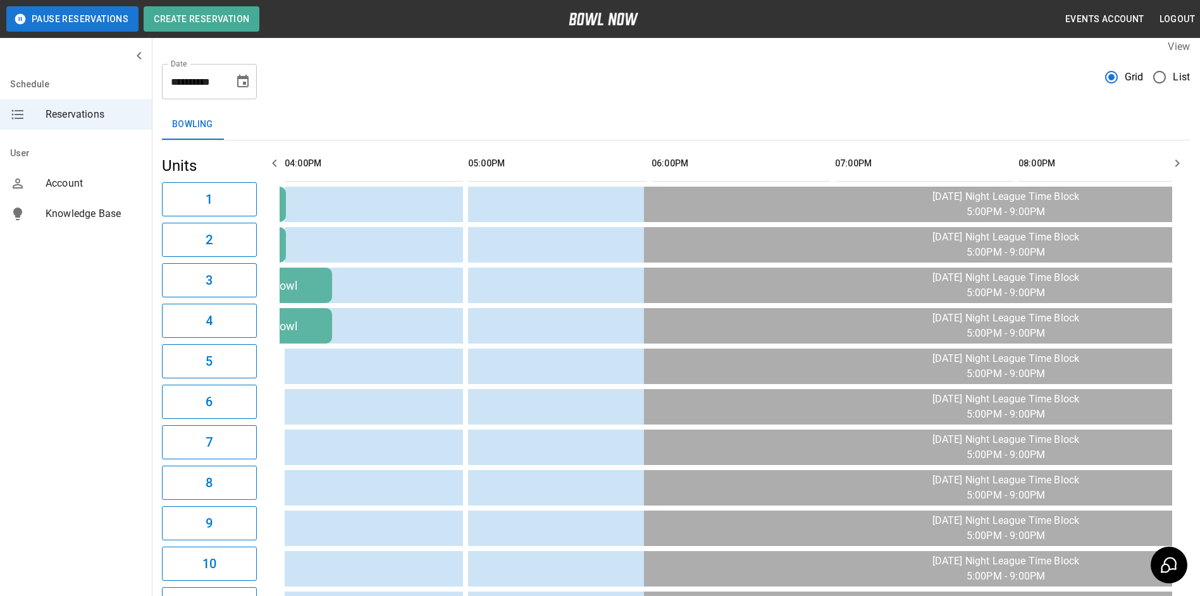
scroll to position [0, 917]
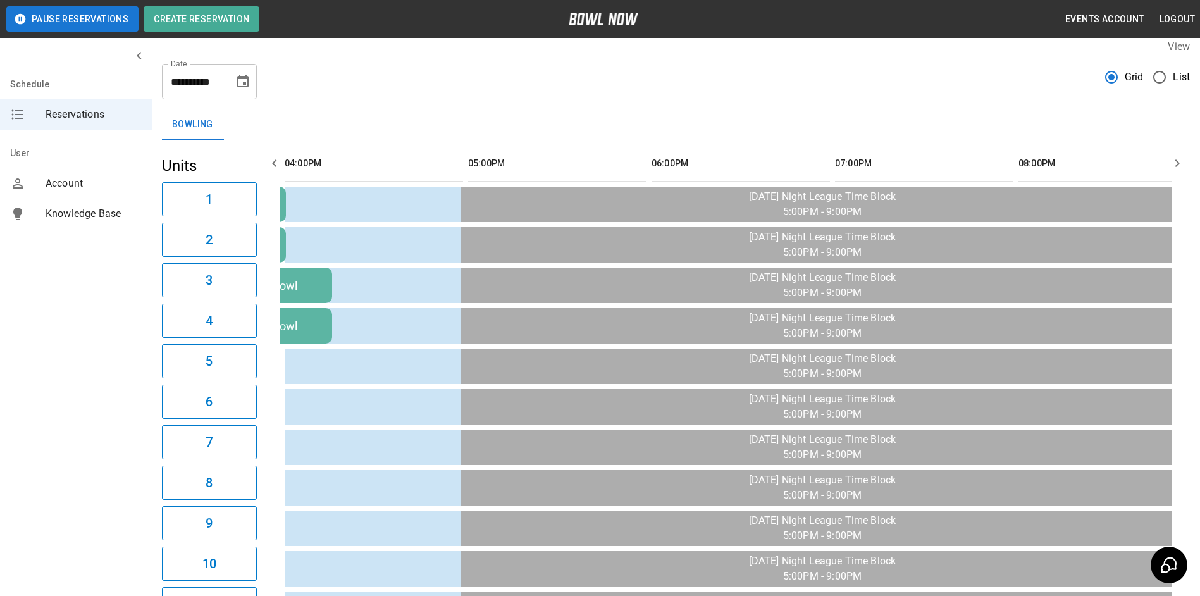
click at [1173, 160] on icon "button" at bounding box center [1177, 163] width 15 height 15
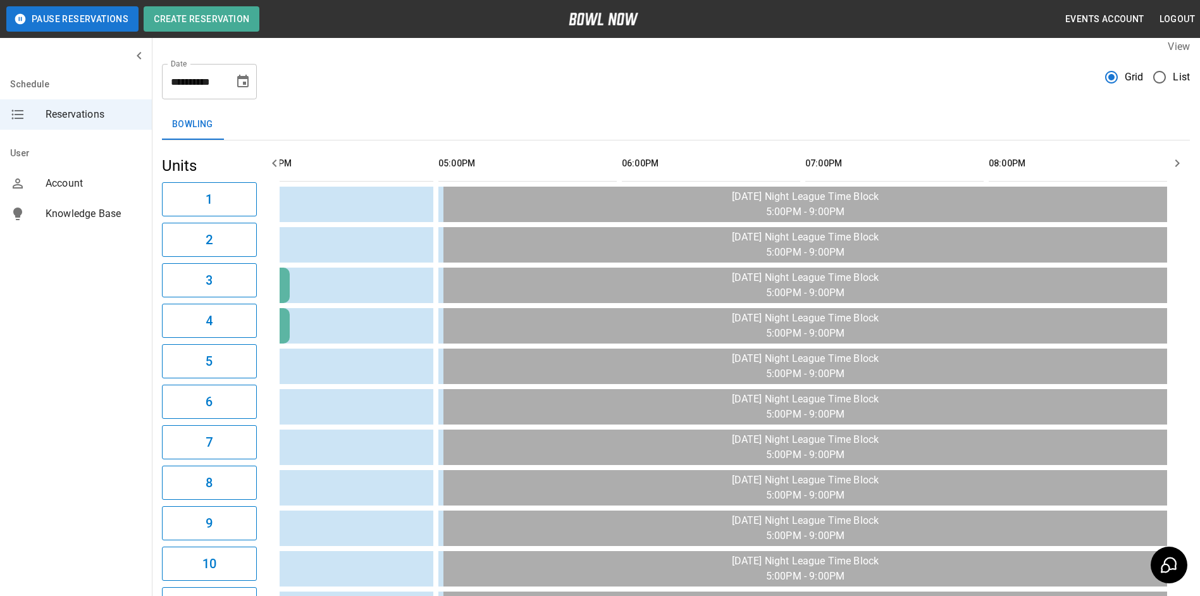
click at [1173, 159] on icon "button" at bounding box center [1177, 163] width 15 height 15
click at [271, 171] on button "button" at bounding box center [274, 163] width 25 height 25
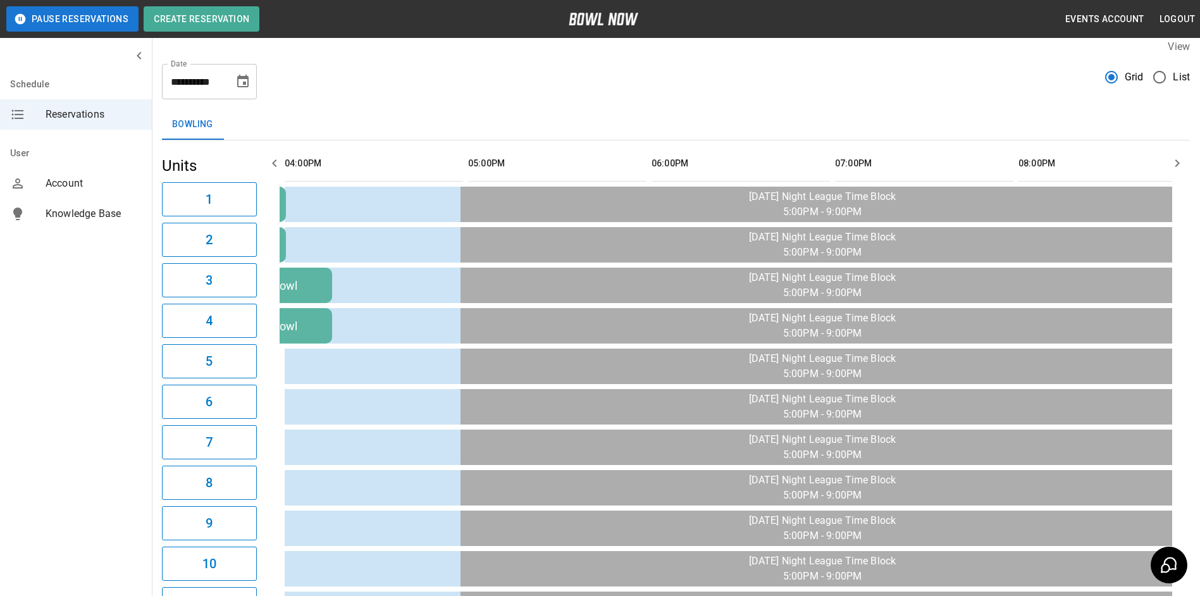
drag, startPoint x: 271, startPoint y: 171, endPoint x: 266, endPoint y: 166, distance: 7.2
click at [266, 166] on button "button" at bounding box center [274, 163] width 25 height 25
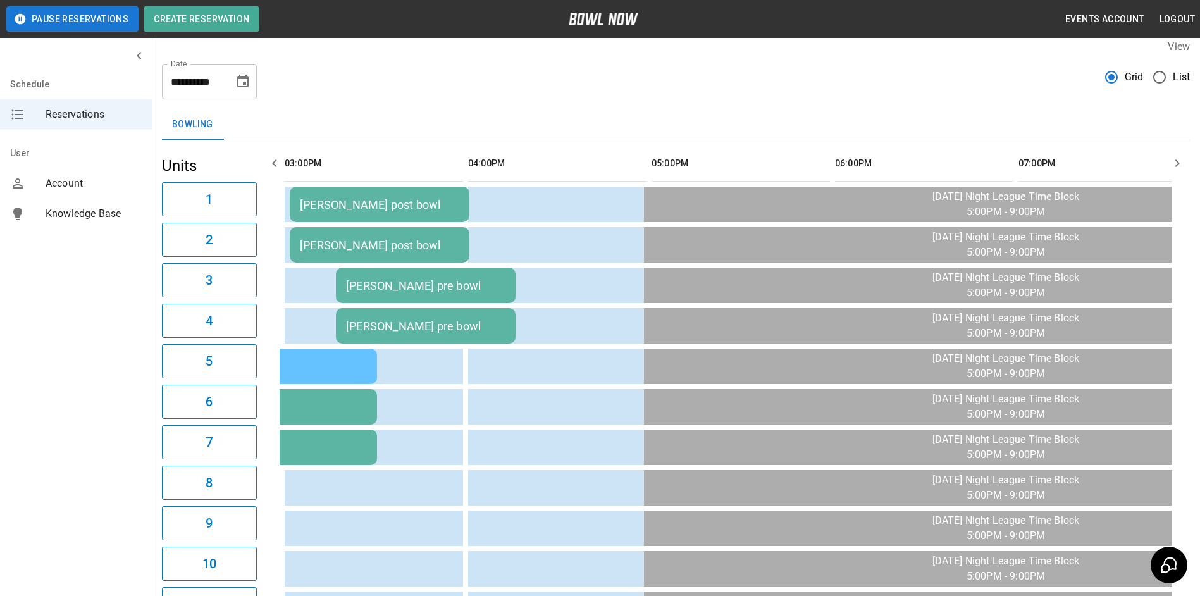
click at [265, 164] on button "button" at bounding box center [274, 163] width 25 height 25
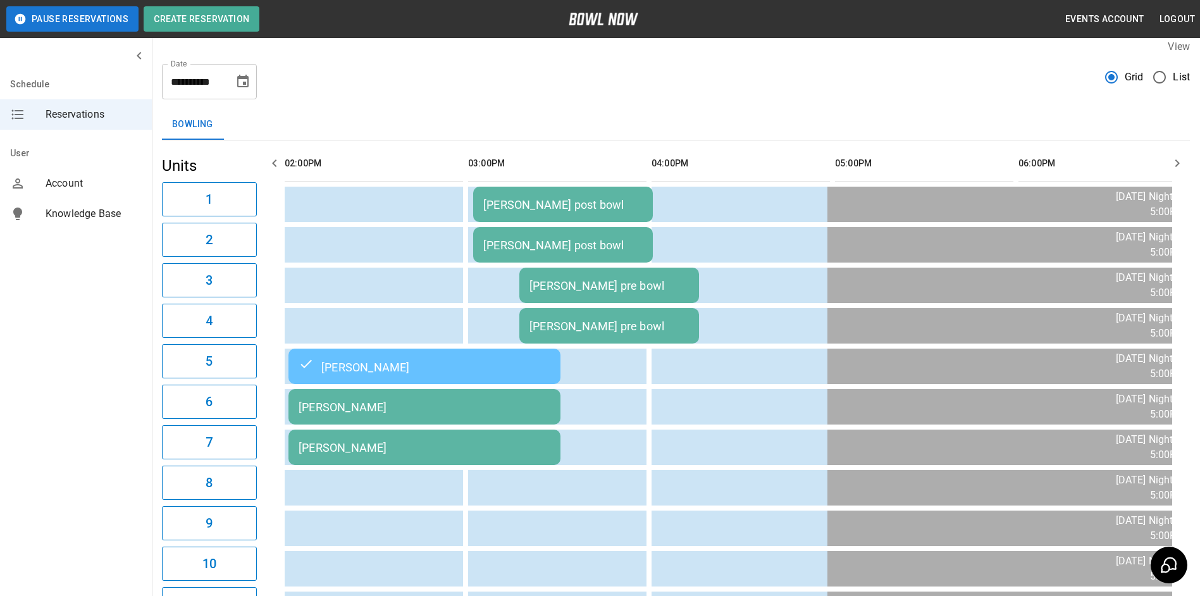
drag, startPoint x: 265, startPoint y: 164, endPoint x: 275, endPoint y: 137, distance: 29.0
click at [268, 161] on button "button" at bounding box center [274, 163] width 25 height 25
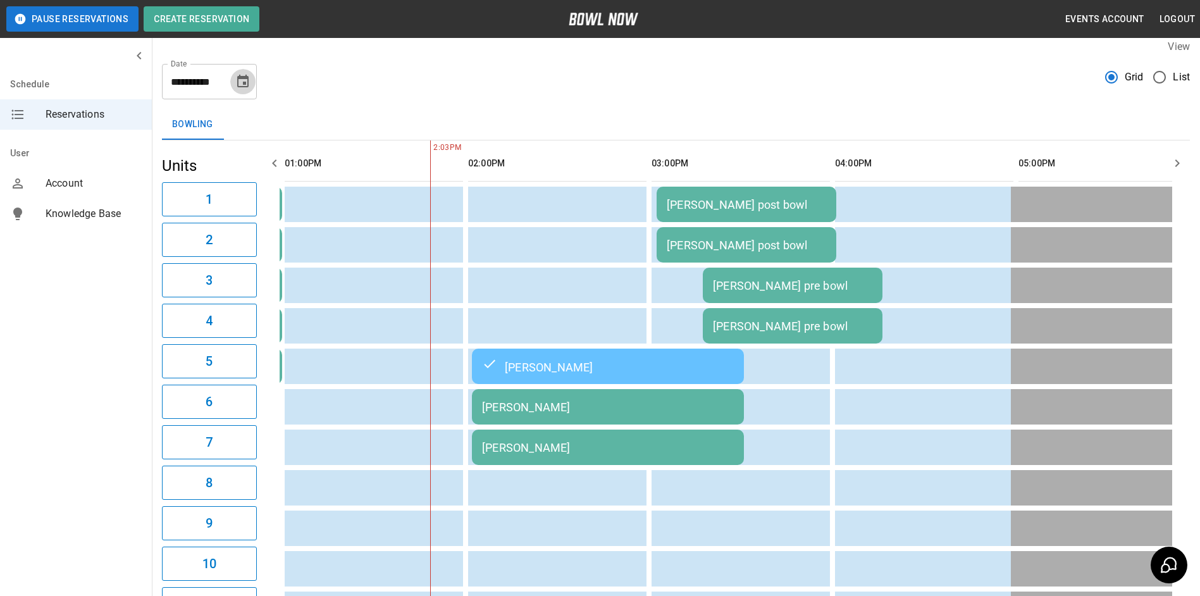
click at [241, 81] on icon "Choose date, selected date is Sep 16, 2025" at bounding box center [242, 81] width 15 height 15
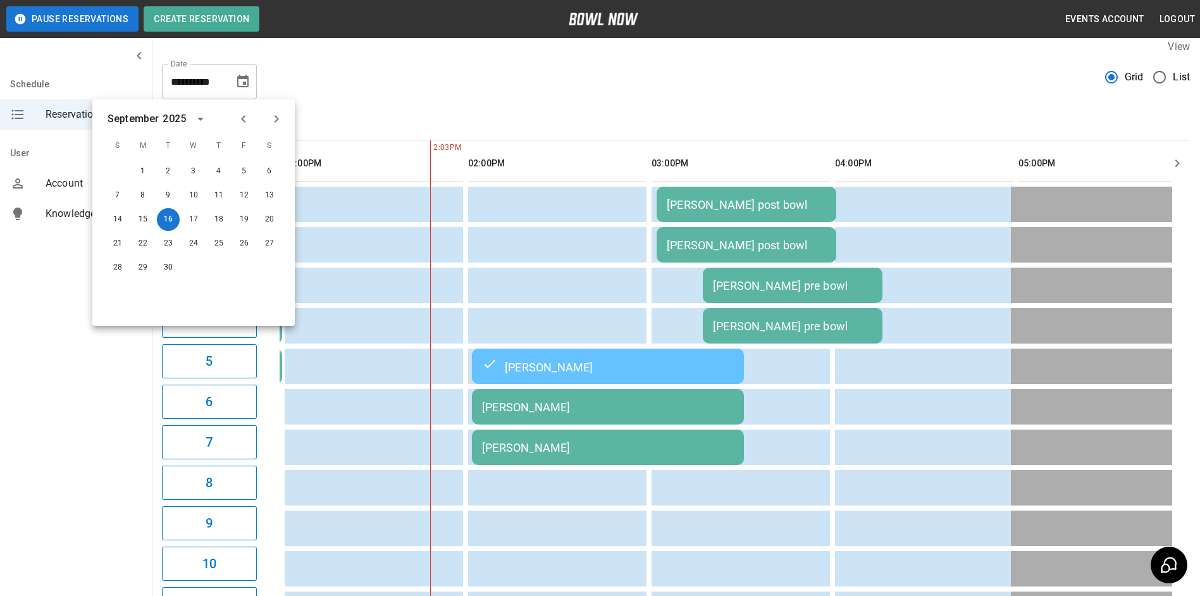
click at [614, 413] on div "[PERSON_NAME]" at bounding box center [608, 406] width 252 height 13
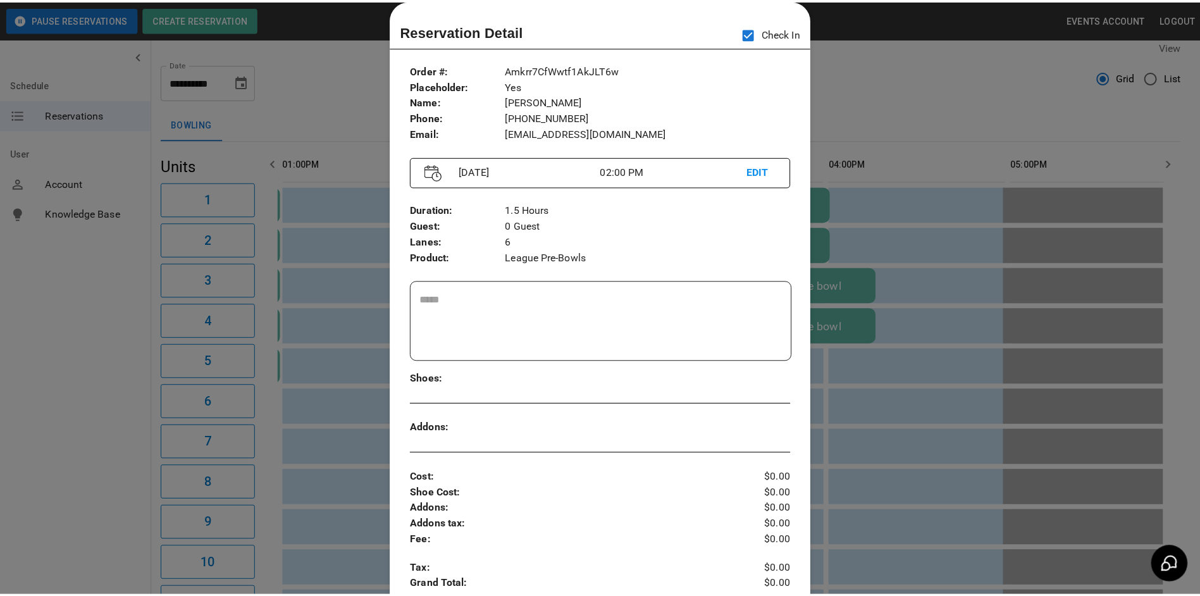
scroll to position [0, 550]
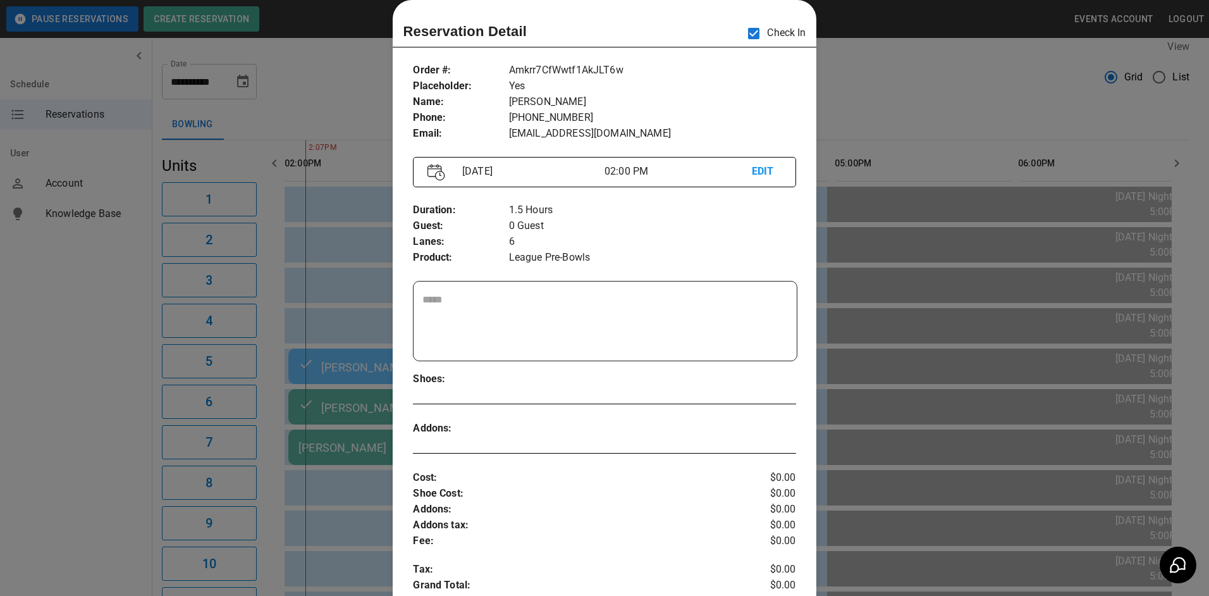
click at [888, 104] on div at bounding box center [604, 298] width 1209 height 596
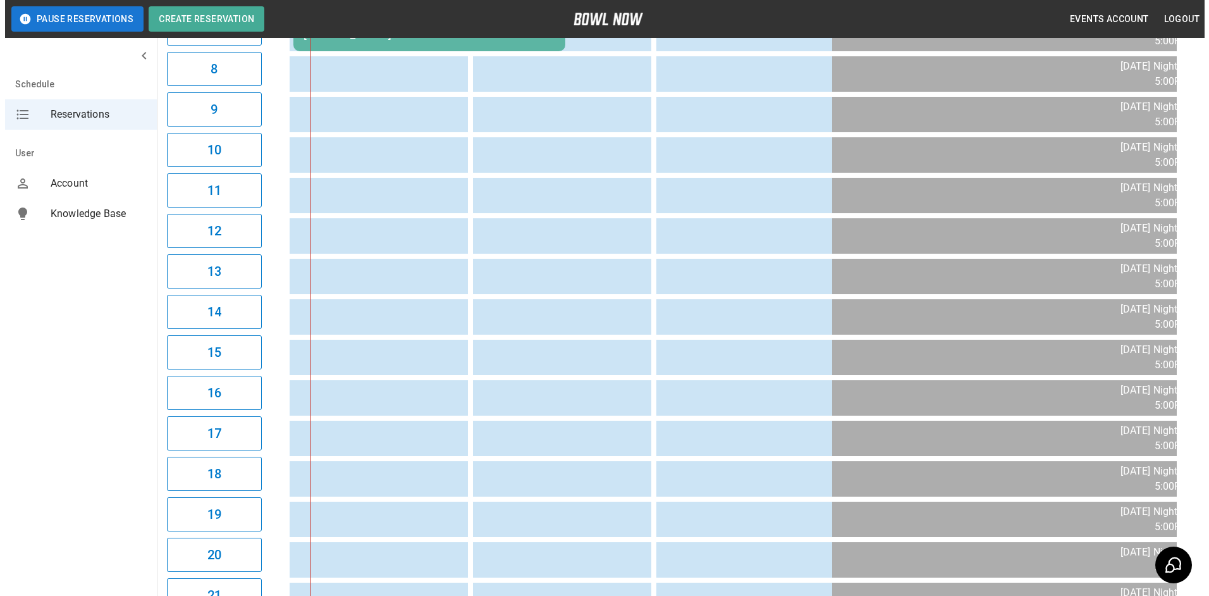
scroll to position [138, 0]
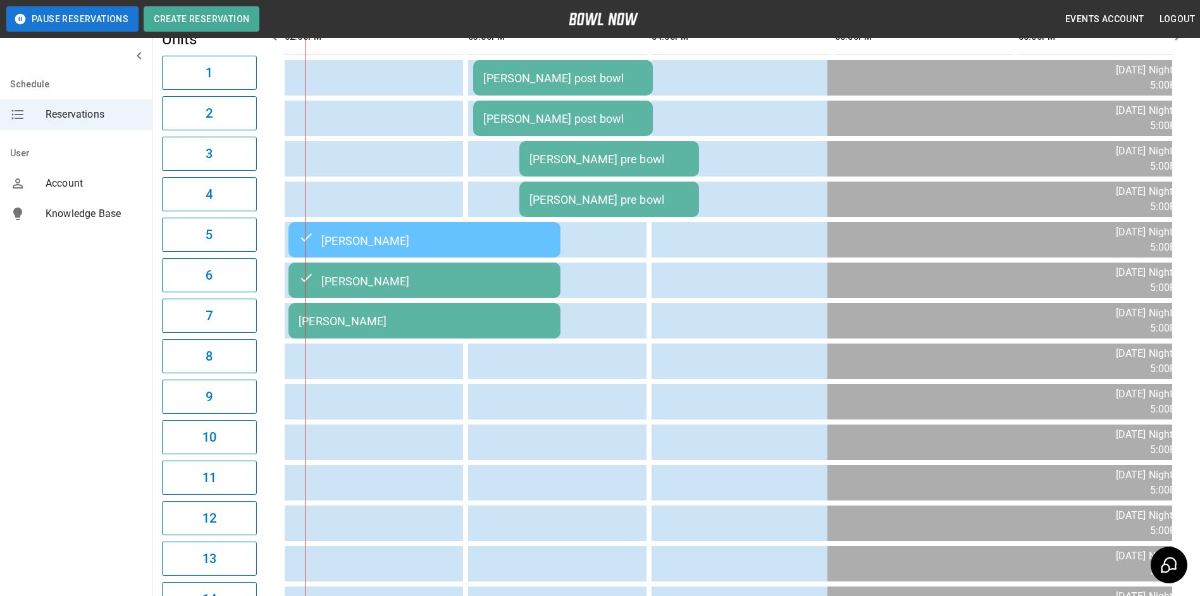
click at [385, 316] on td "[PERSON_NAME]" at bounding box center [424, 320] width 272 height 35
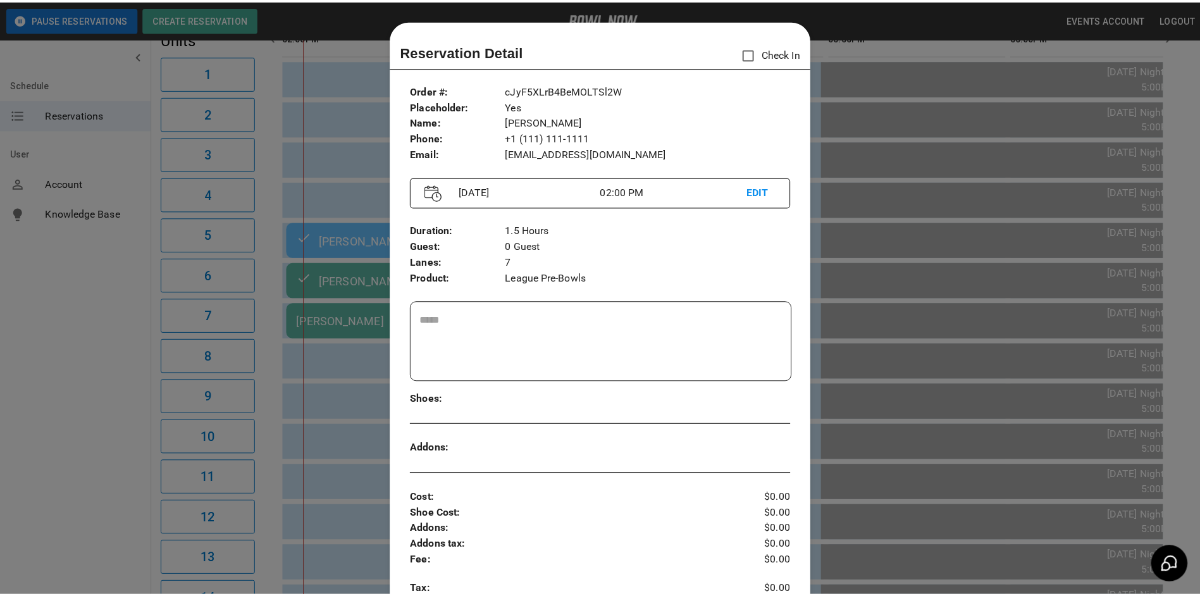
scroll to position [20, 0]
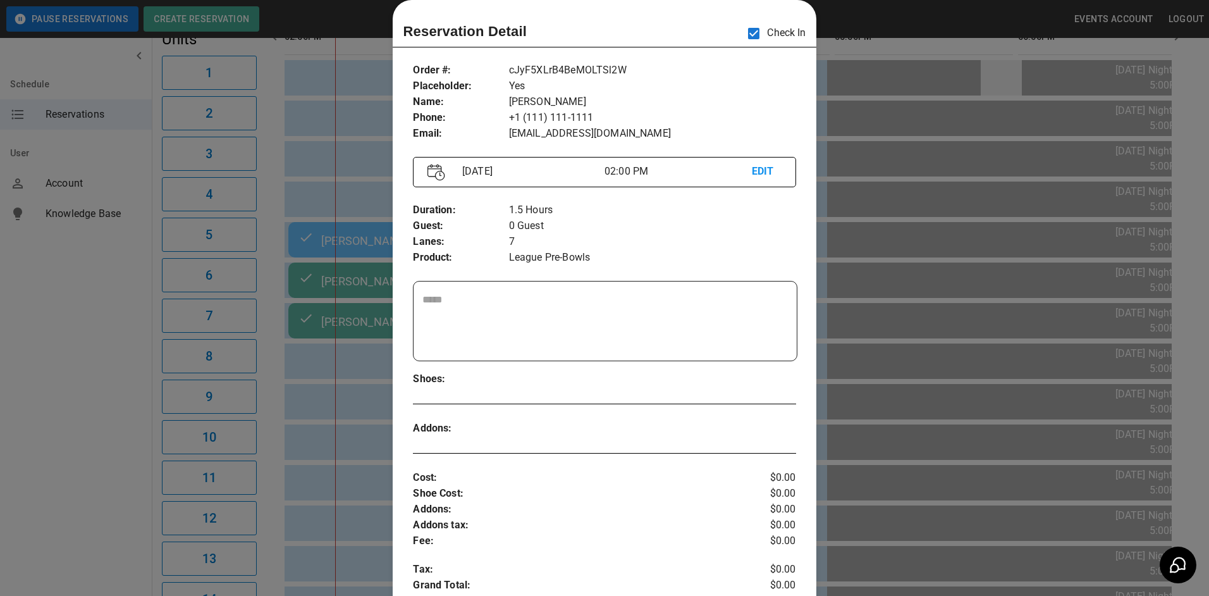
drag, startPoint x: 999, startPoint y: 59, endPoint x: 993, endPoint y: 61, distance: 6.5
click at [998, 59] on div at bounding box center [604, 298] width 1209 height 596
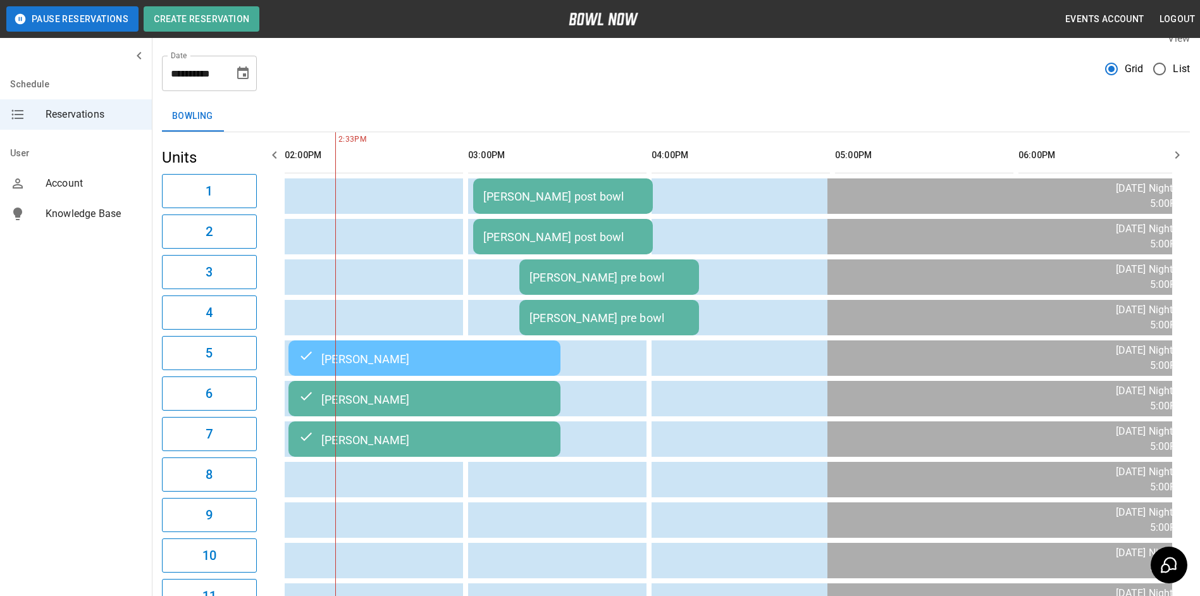
scroll to position [0, 0]
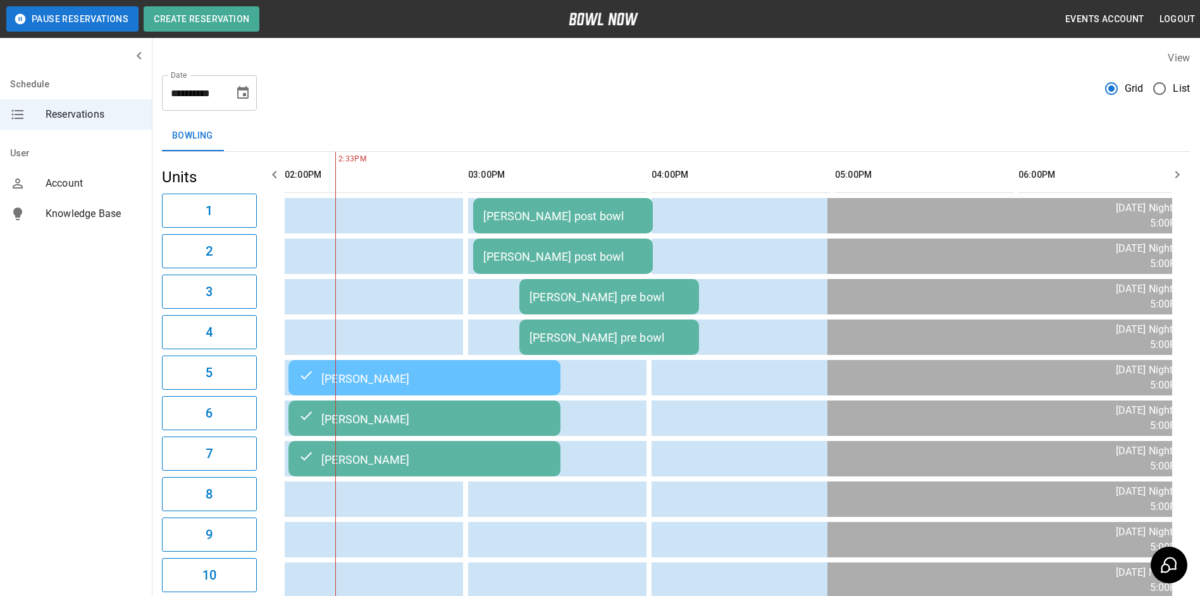
click at [242, 91] on icon "Choose date, selected date is Sep 16, 2025" at bounding box center [242, 92] width 15 height 15
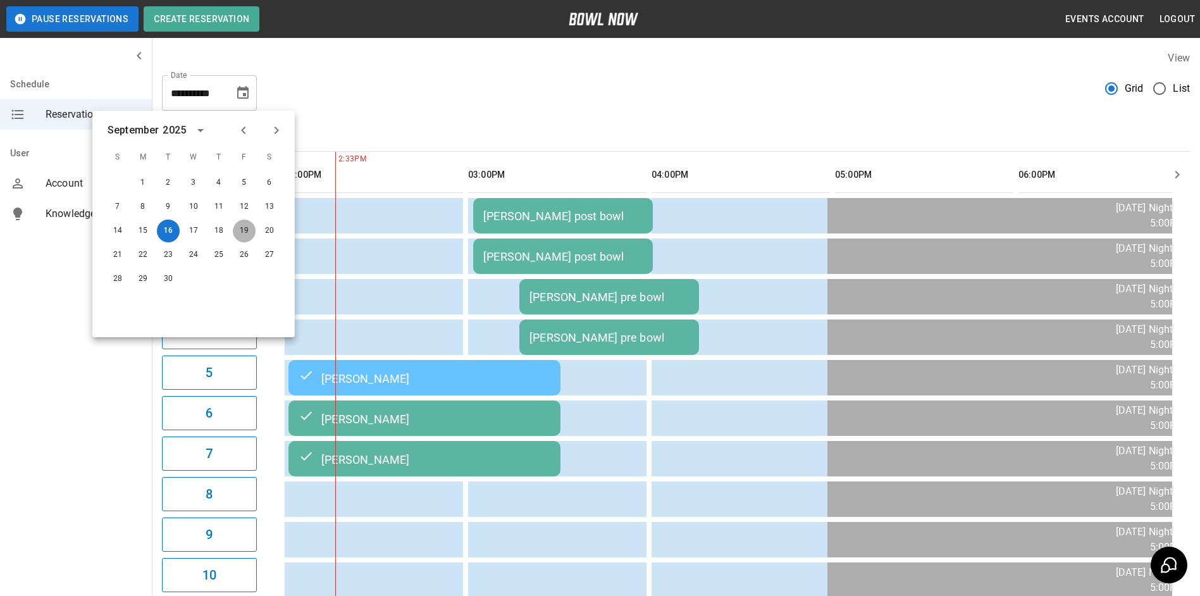
click at [247, 230] on button "19" at bounding box center [244, 231] width 23 height 23
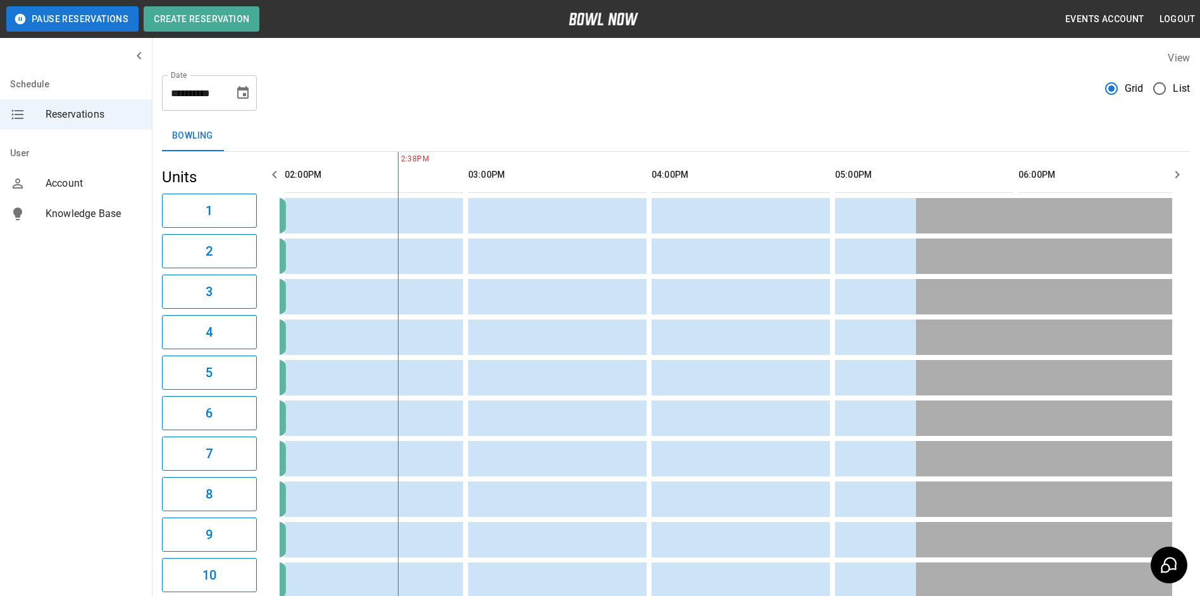
click at [275, 173] on icon "button" at bounding box center [274, 174] width 15 height 15
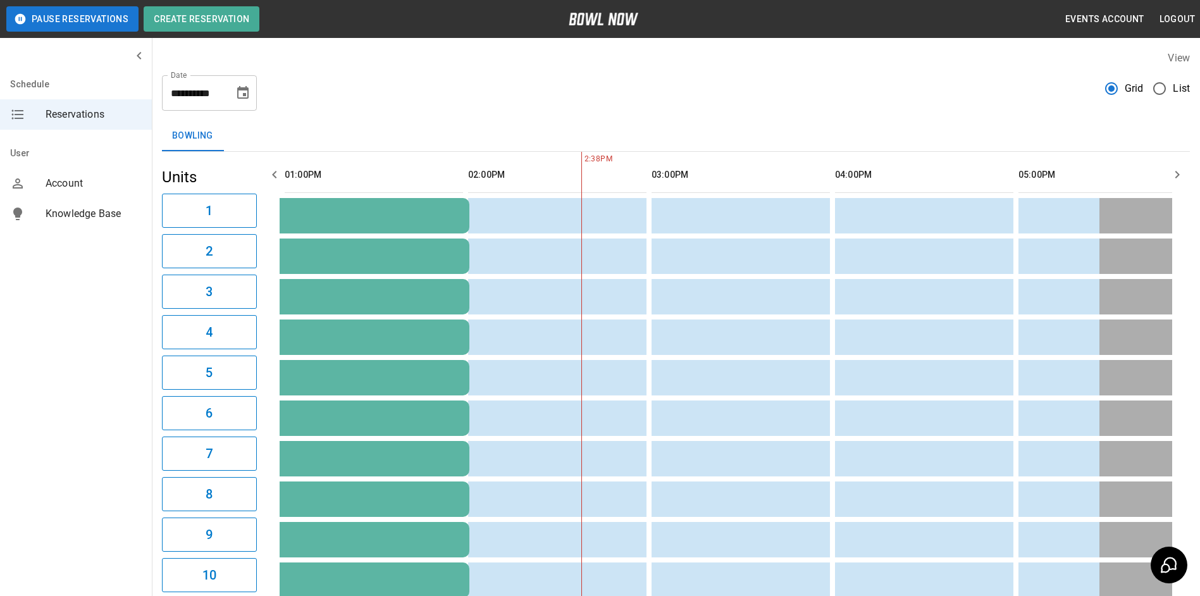
click at [275, 173] on icon "button" at bounding box center [274, 174] width 15 height 15
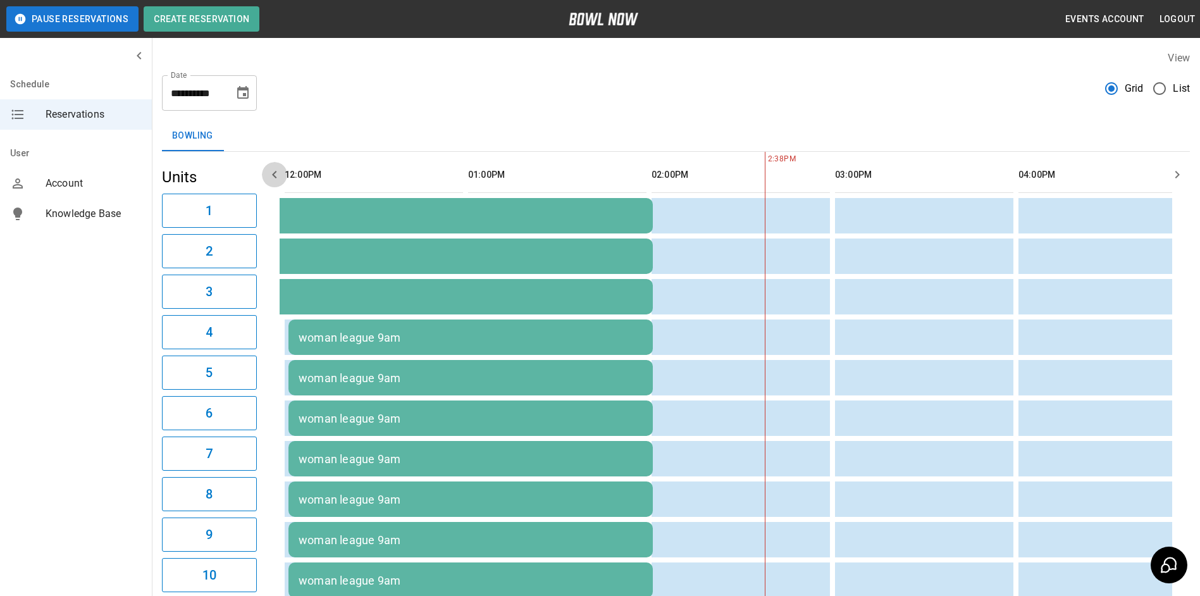
click at [275, 173] on icon "button" at bounding box center [274, 174] width 15 height 15
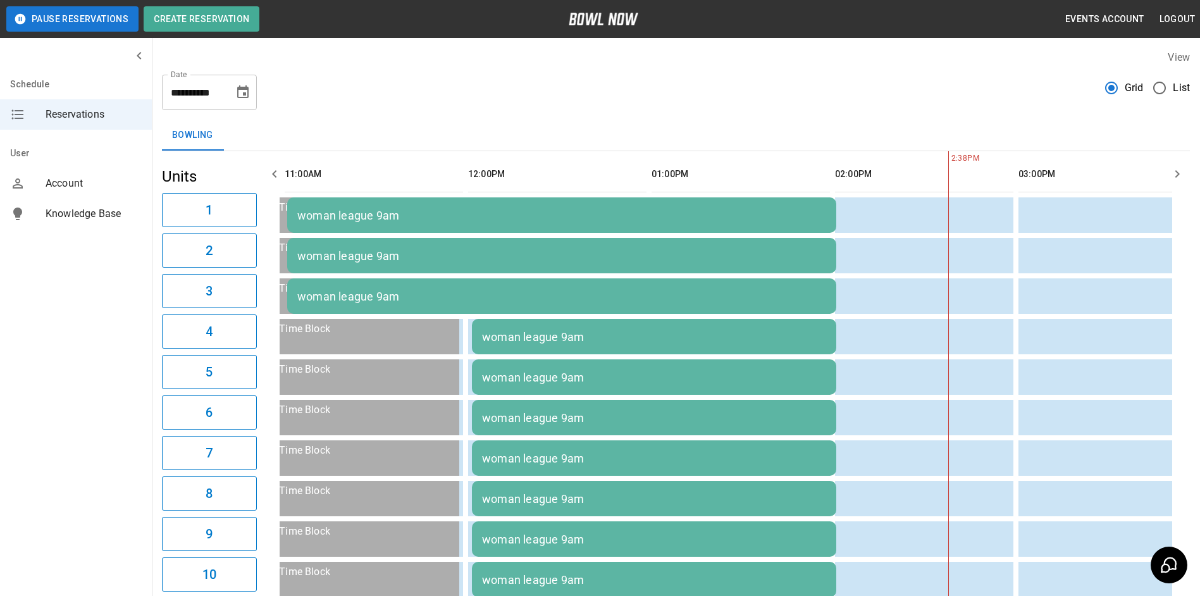
scroll to position [0, 0]
click at [239, 87] on icon "Choose date, selected date is Sep 19, 2025" at bounding box center [242, 92] width 11 height 13
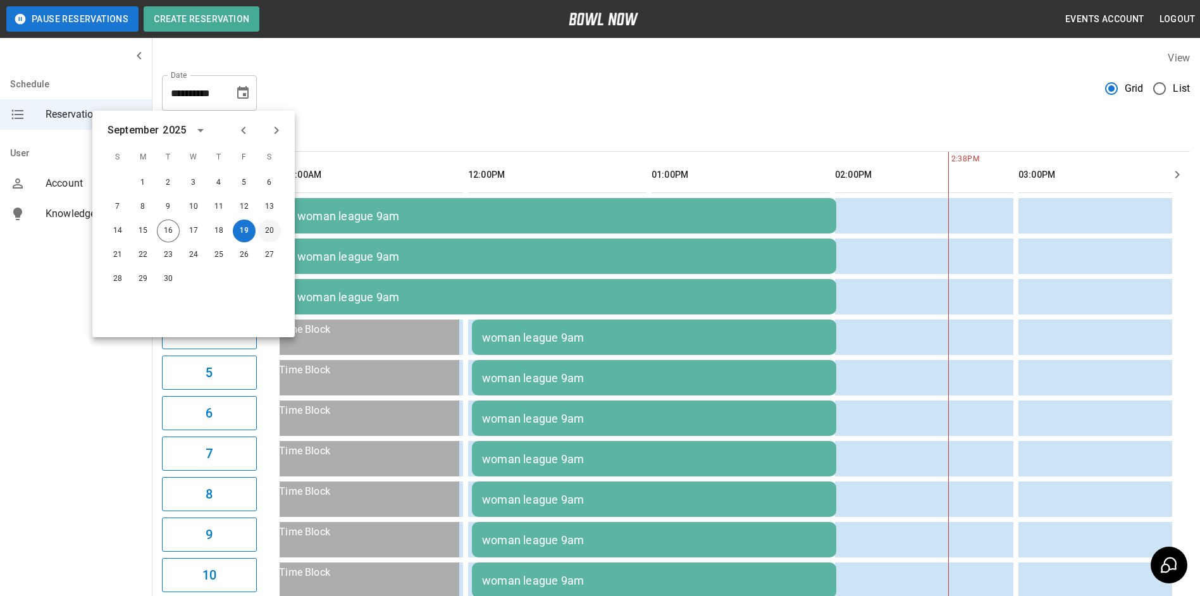
click at [272, 228] on button "20" at bounding box center [269, 231] width 23 height 23
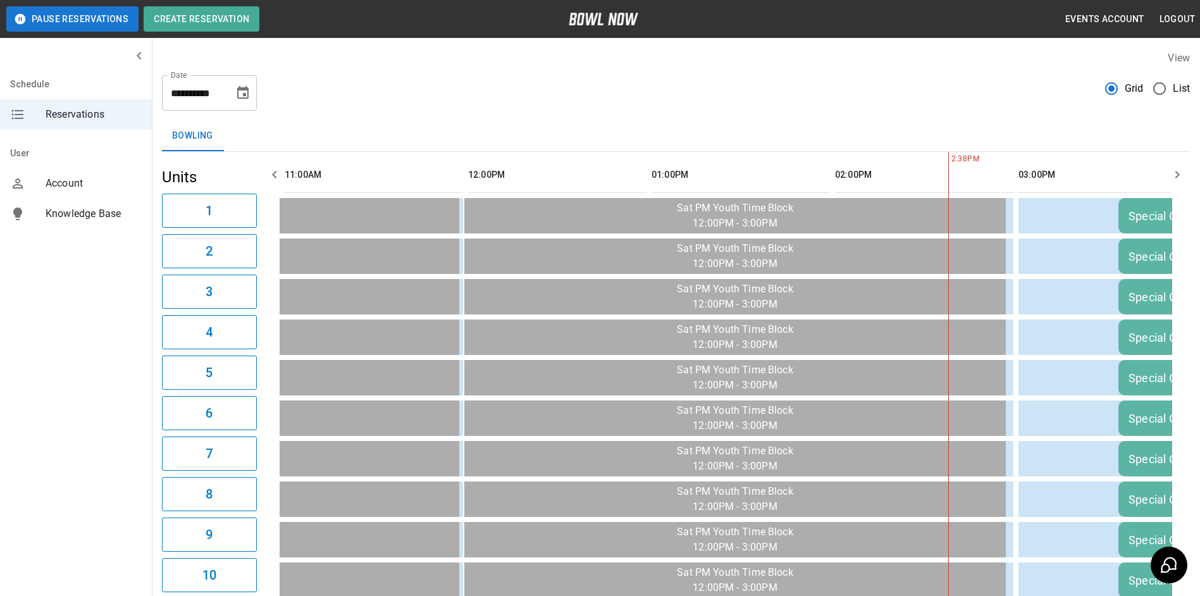
click at [276, 172] on icon "button" at bounding box center [274, 174] width 15 height 15
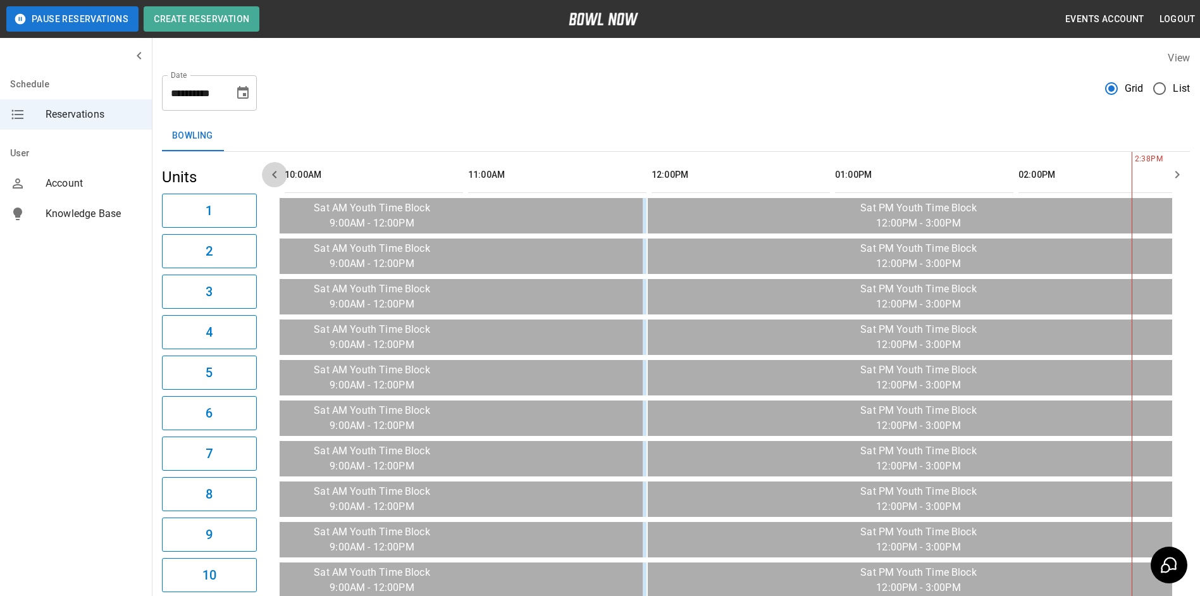
click at [275, 172] on icon "button" at bounding box center [274, 175] width 4 height 8
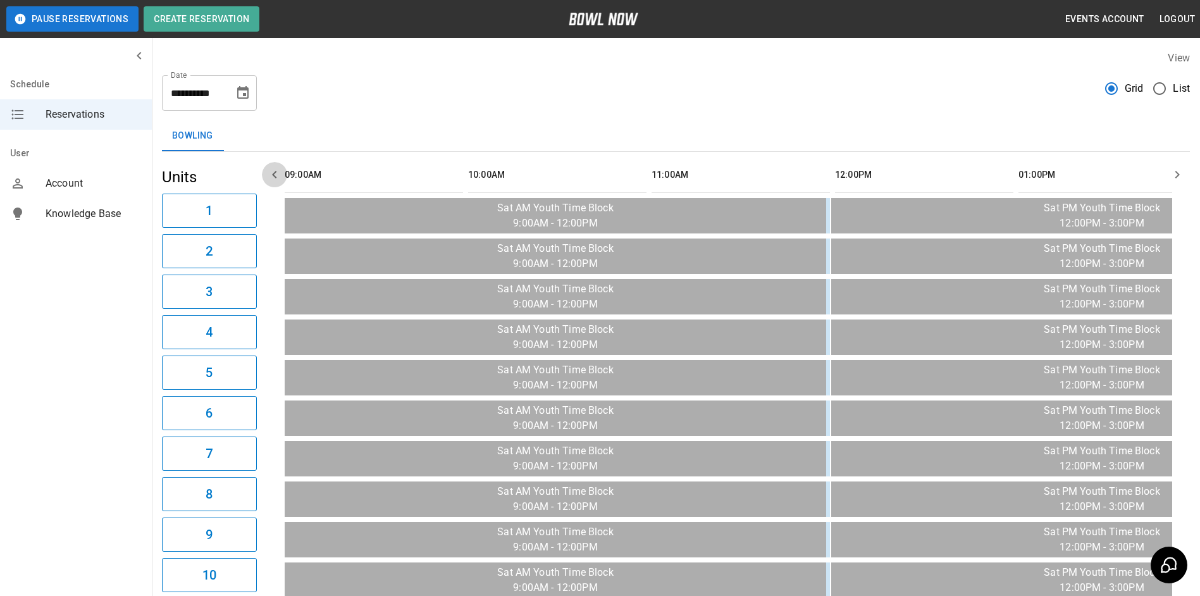
click at [275, 172] on icon "button" at bounding box center [274, 175] width 4 height 8
click at [1180, 176] on icon "button" at bounding box center [1177, 174] width 15 height 15
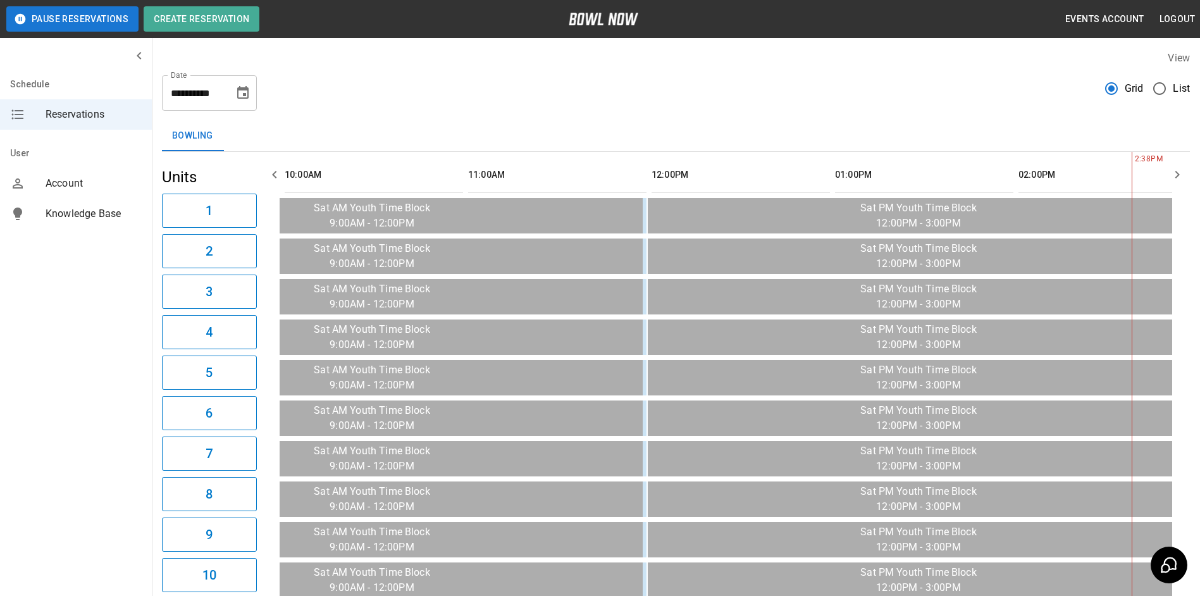
click at [1177, 174] on icon "button" at bounding box center [1177, 174] width 15 height 15
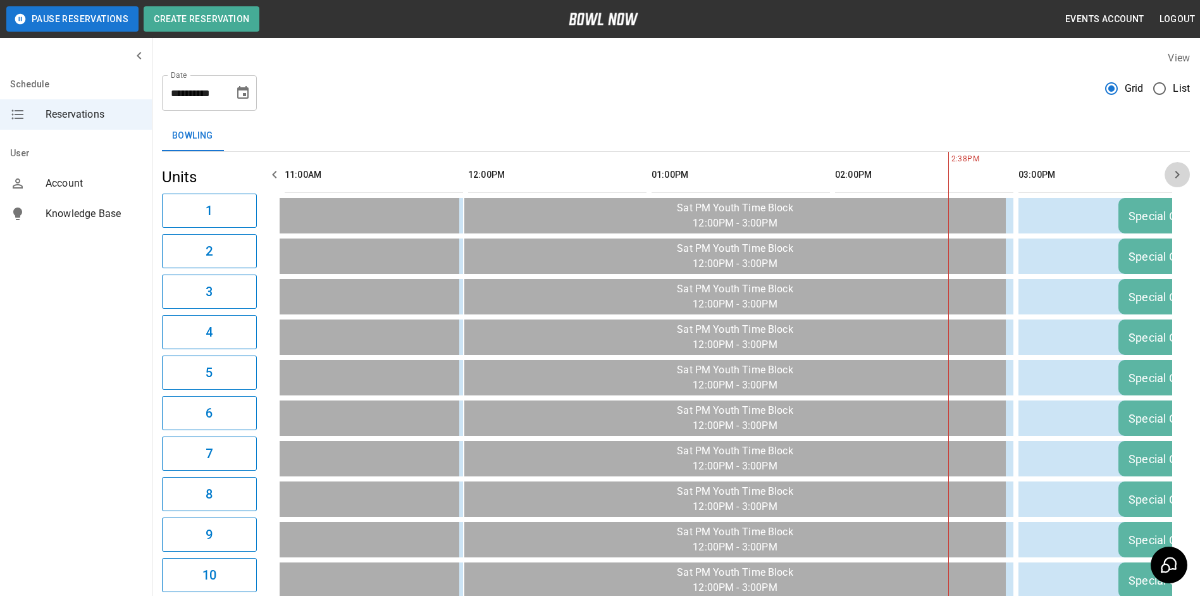
click at [1177, 174] on icon "button" at bounding box center [1177, 174] width 15 height 15
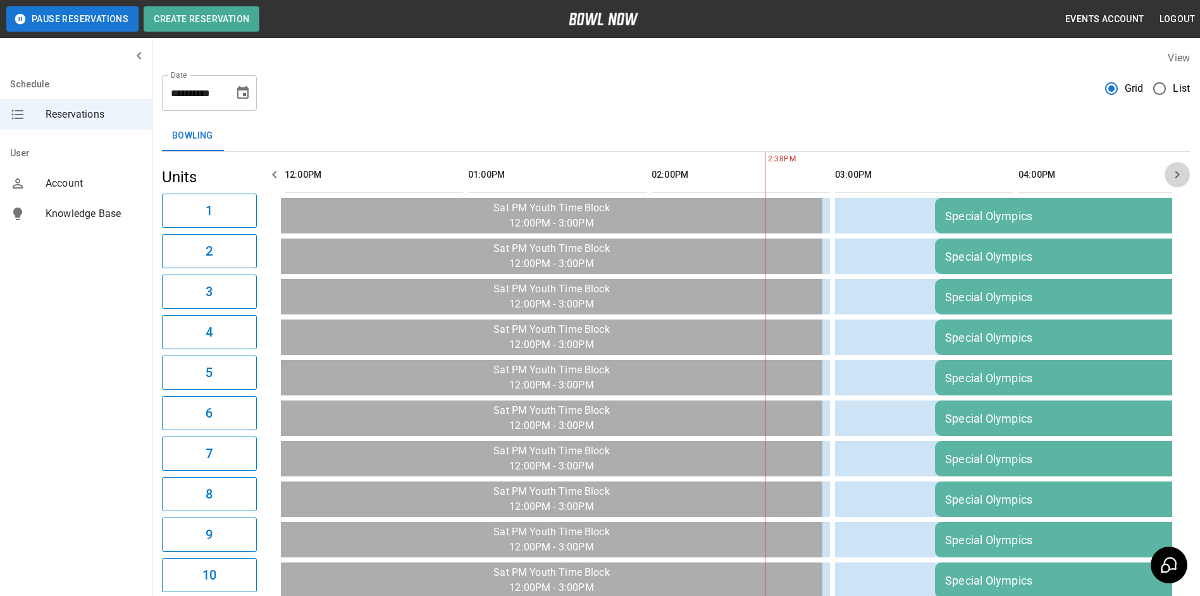
click at [1177, 174] on icon "button" at bounding box center [1177, 174] width 15 height 15
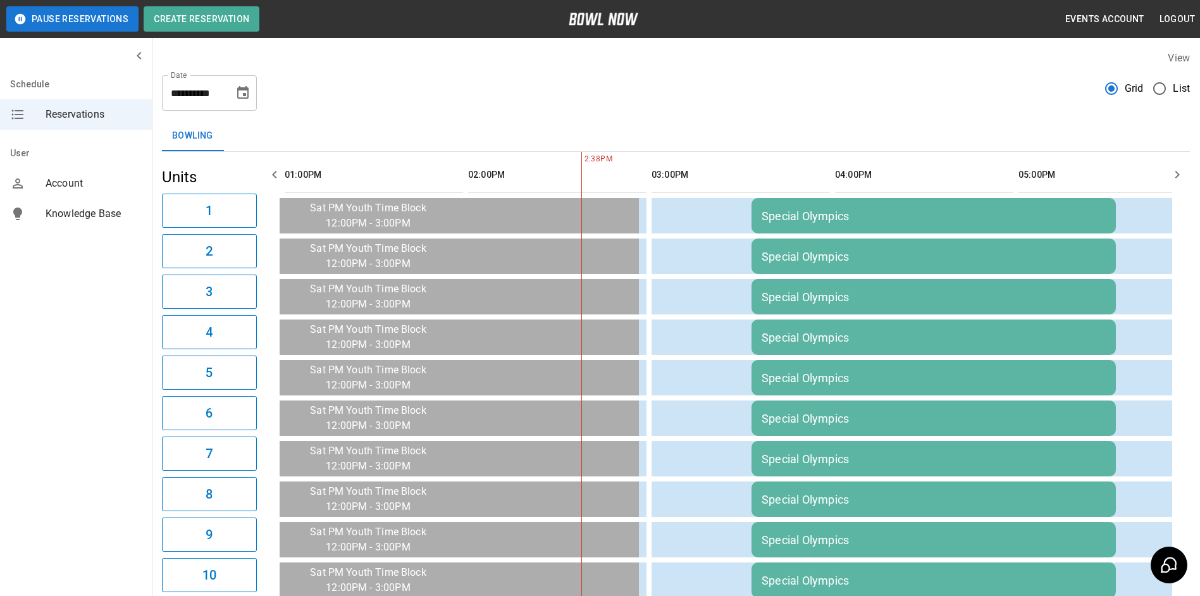
click at [243, 92] on icon "Choose date, selected date is Sep 20, 2025" at bounding box center [242, 92] width 15 height 15
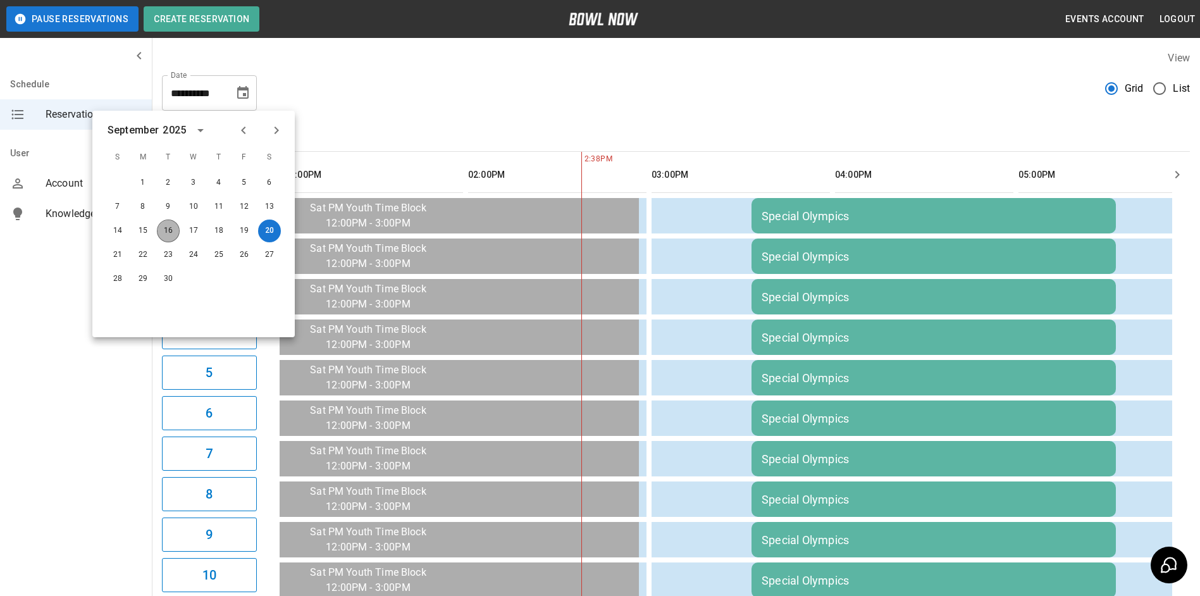
click at [168, 231] on button "16" at bounding box center [168, 231] width 23 height 23
type input "**********"
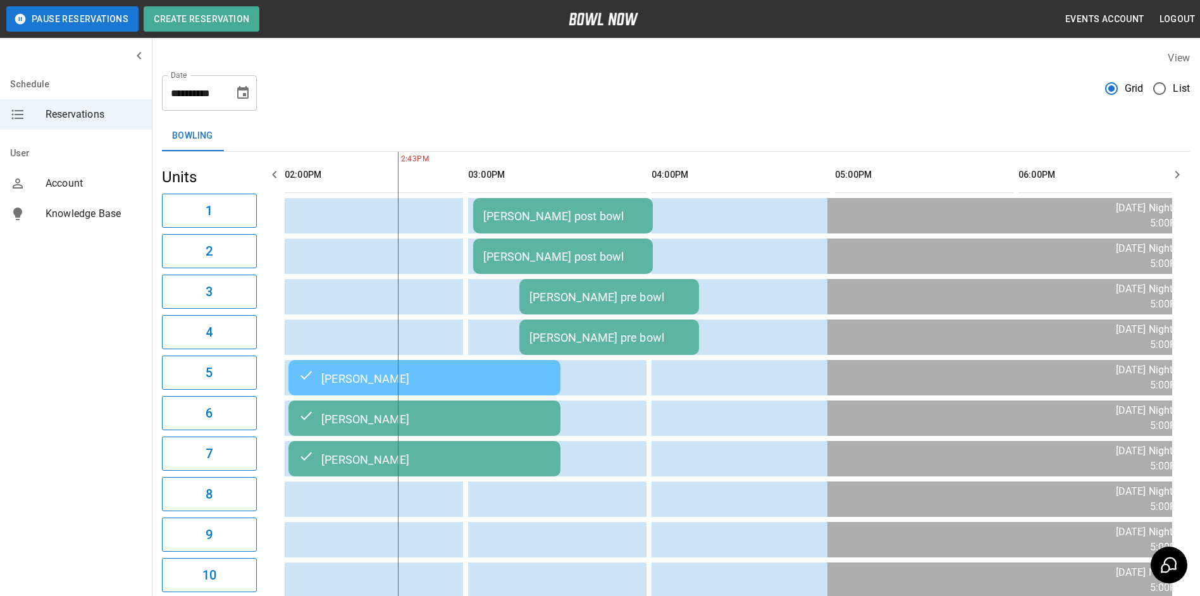
click at [452, 436] on td "[PERSON_NAME]" at bounding box center [424, 417] width 272 height 35
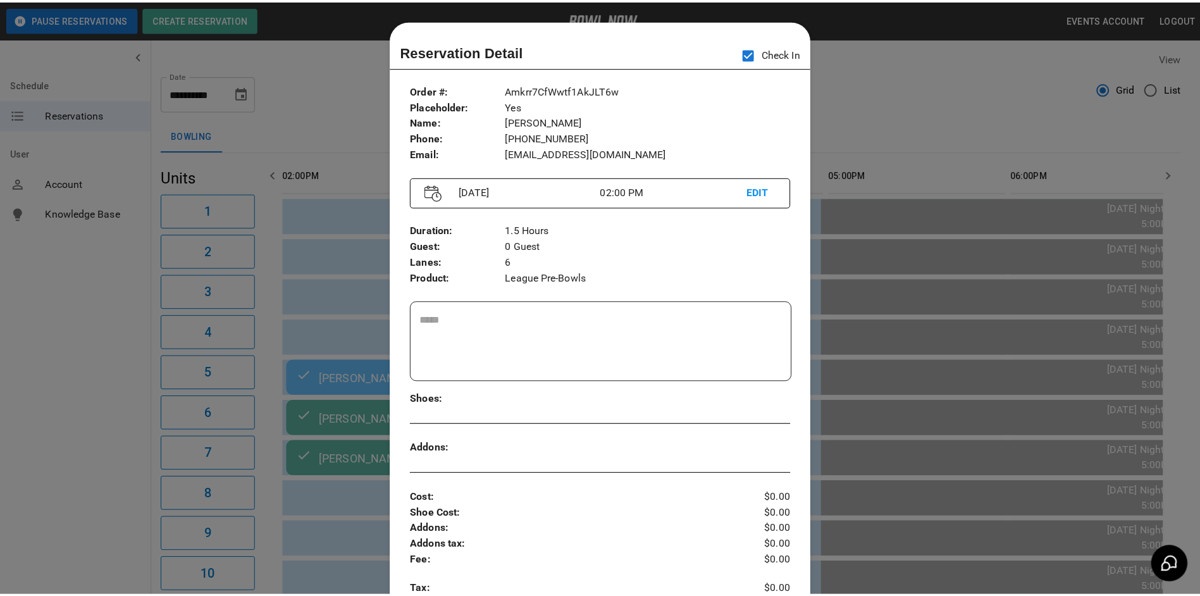
scroll to position [20, 0]
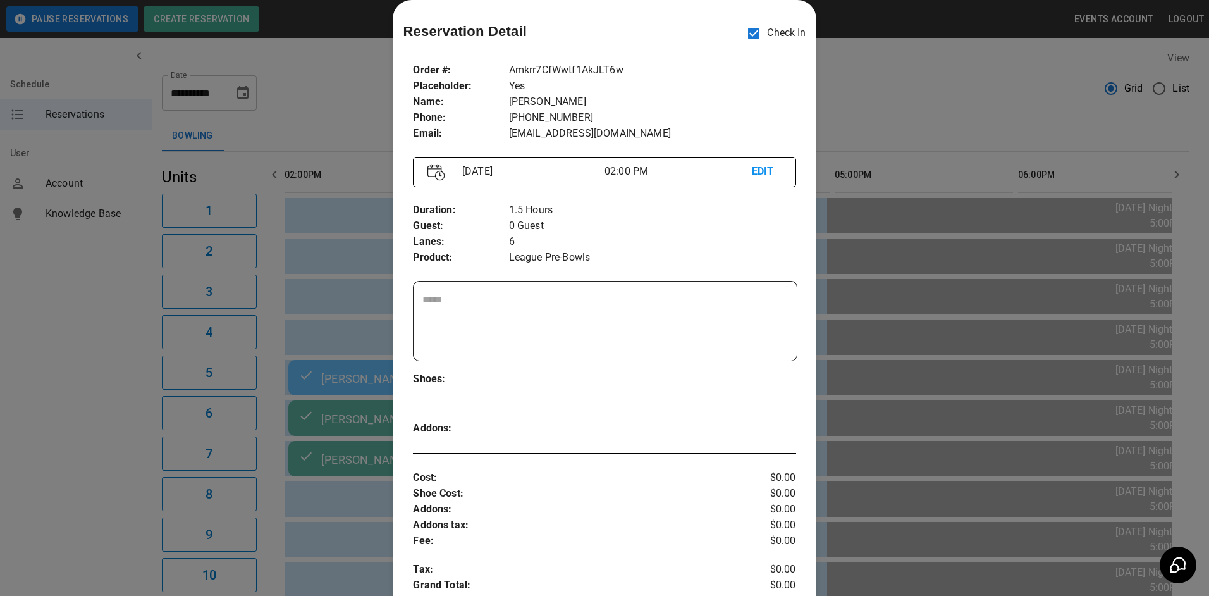
click at [896, 218] on div at bounding box center [604, 298] width 1209 height 596
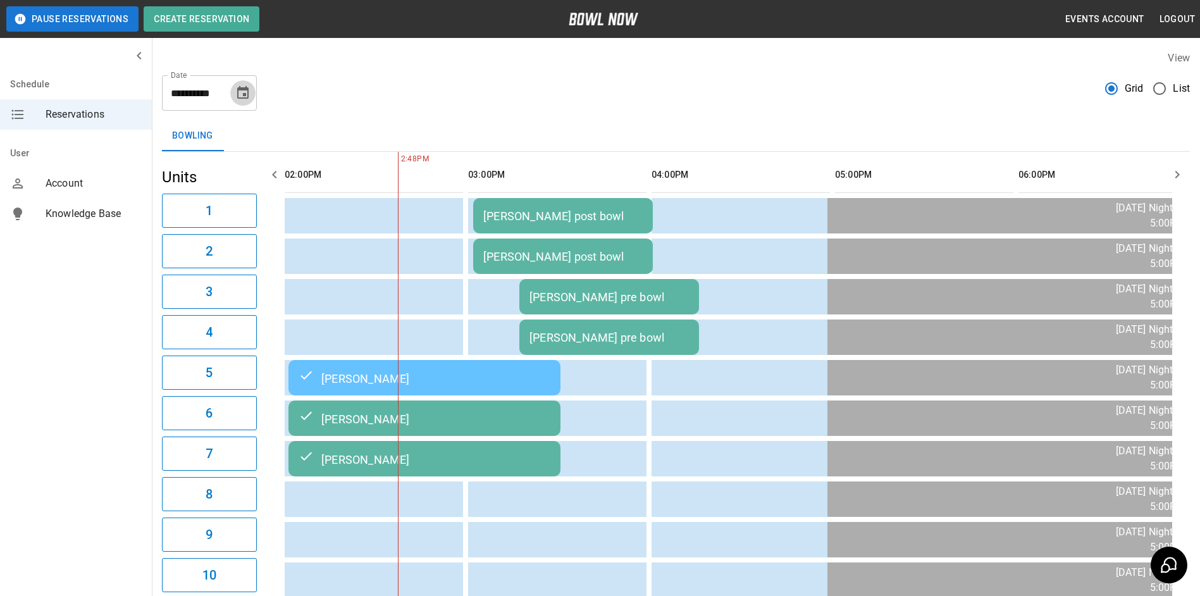
click at [248, 89] on icon "Choose date, selected date is Sep 16, 2025" at bounding box center [242, 92] width 11 height 13
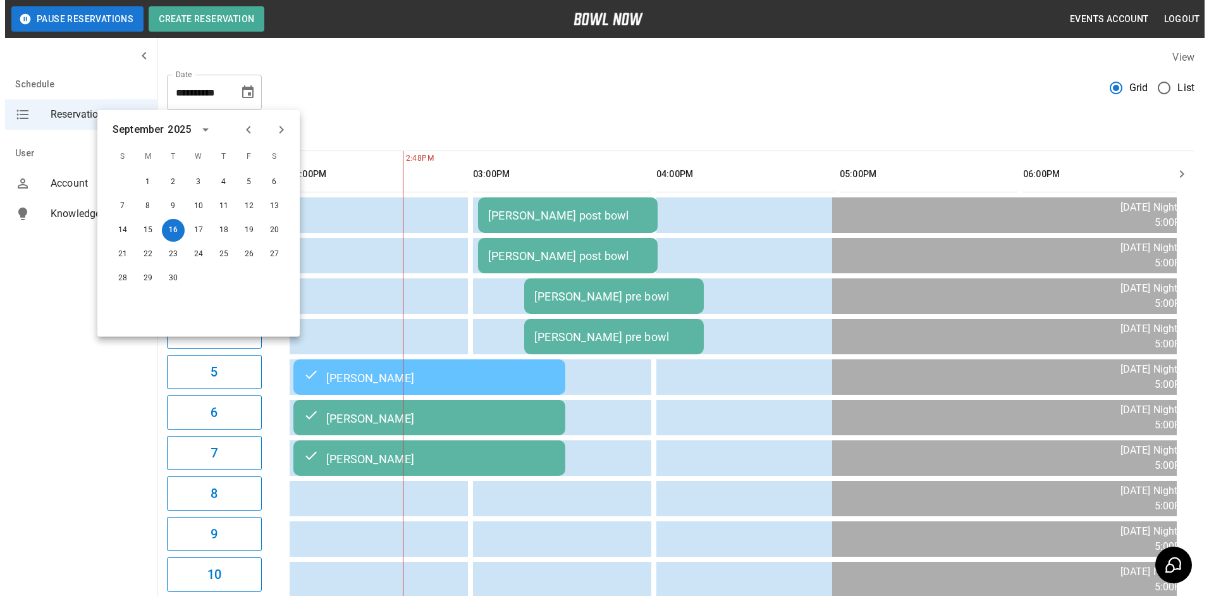
scroll to position [0, 0]
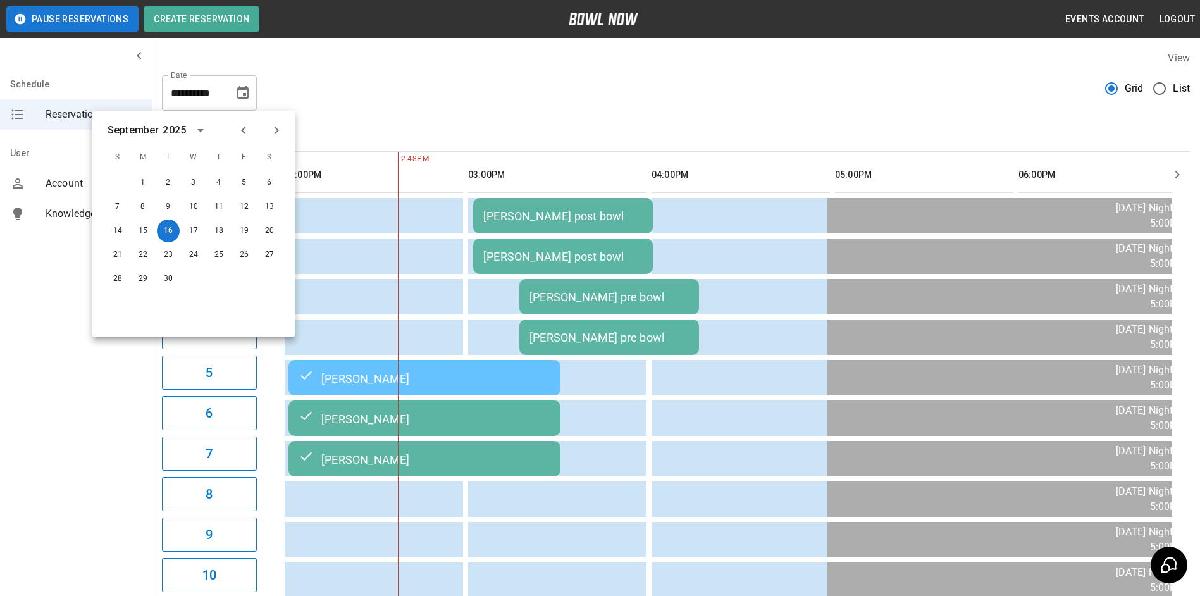
click at [332, 97] on div "**********" at bounding box center [676, 88] width 1028 height 46
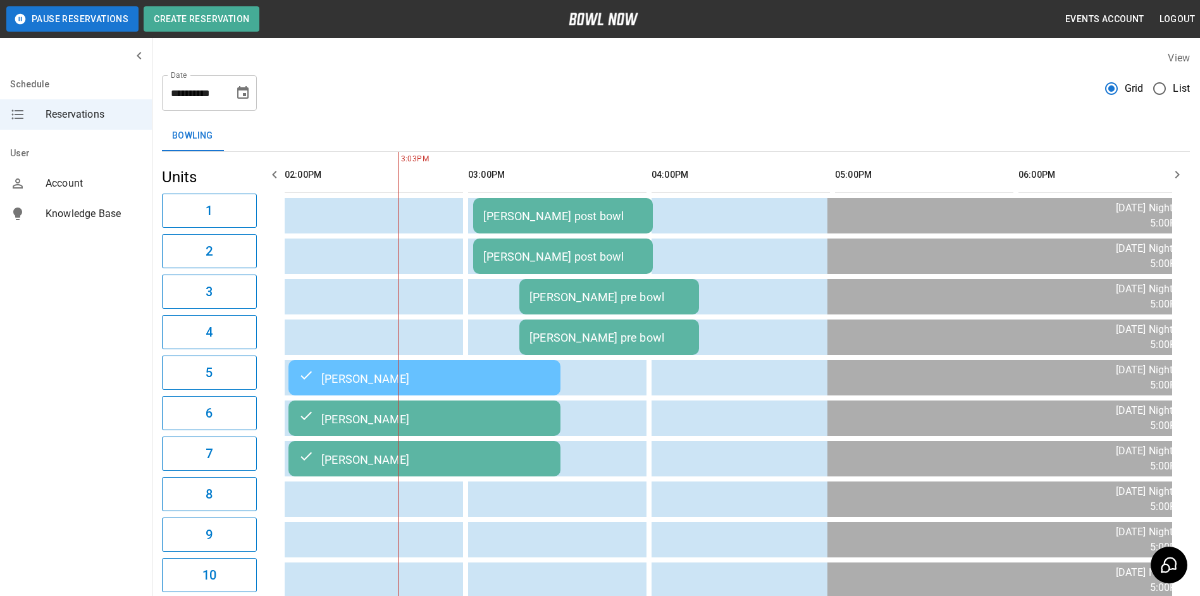
click at [555, 220] on div "[PERSON_NAME] post bowl" at bounding box center [562, 215] width 159 height 13
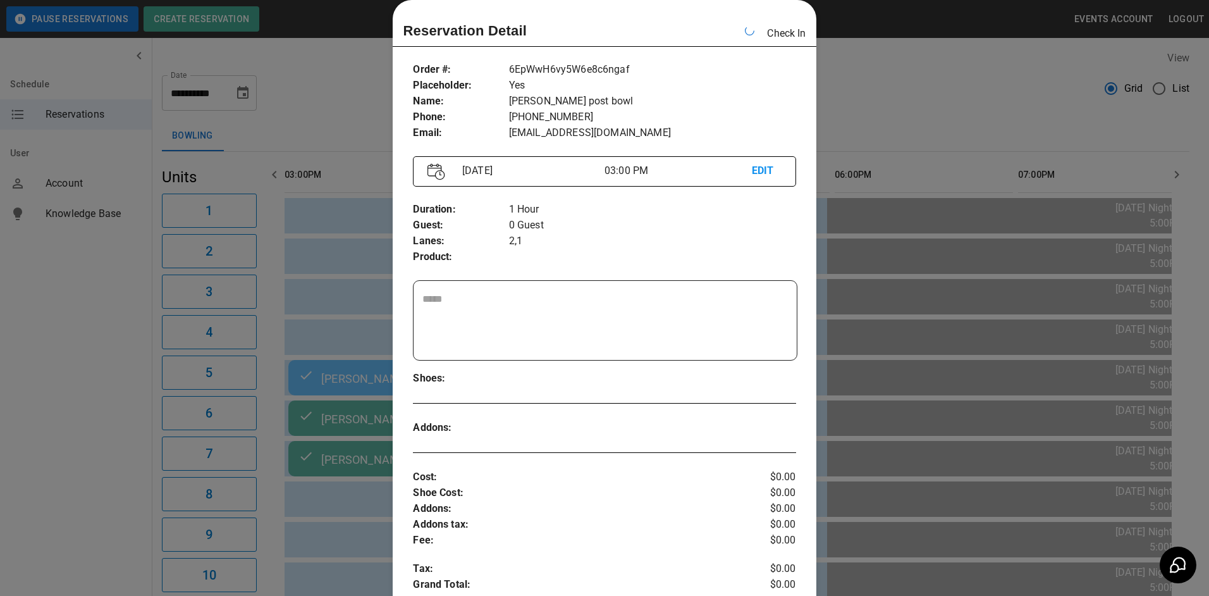
scroll to position [0, 734]
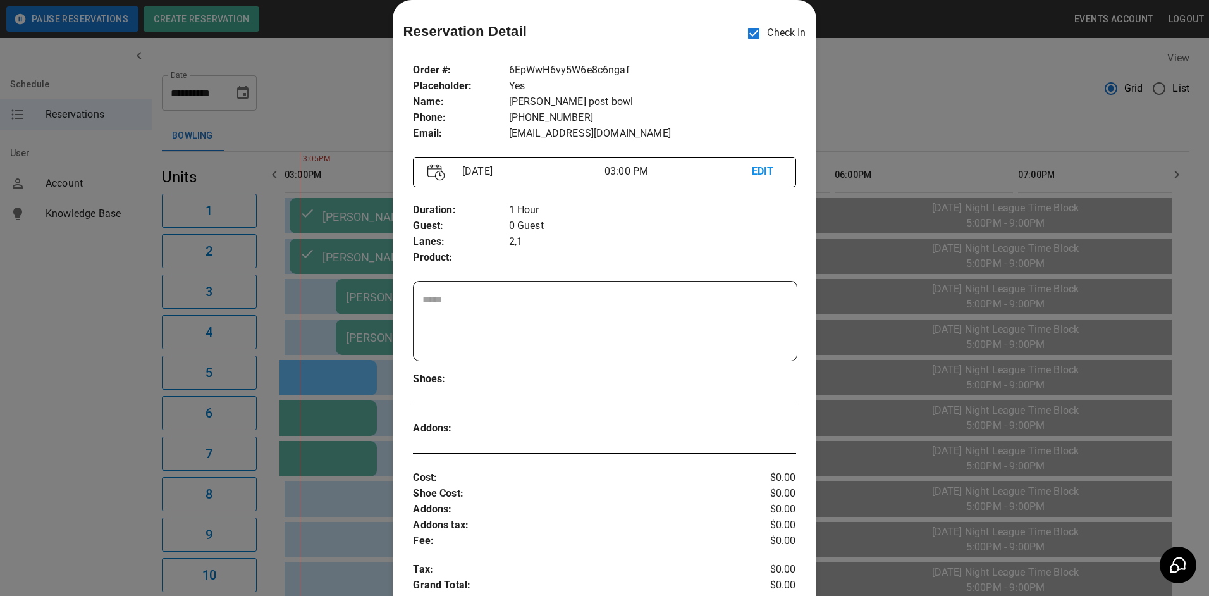
click at [885, 67] on div at bounding box center [604, 298] width 1209 height 596
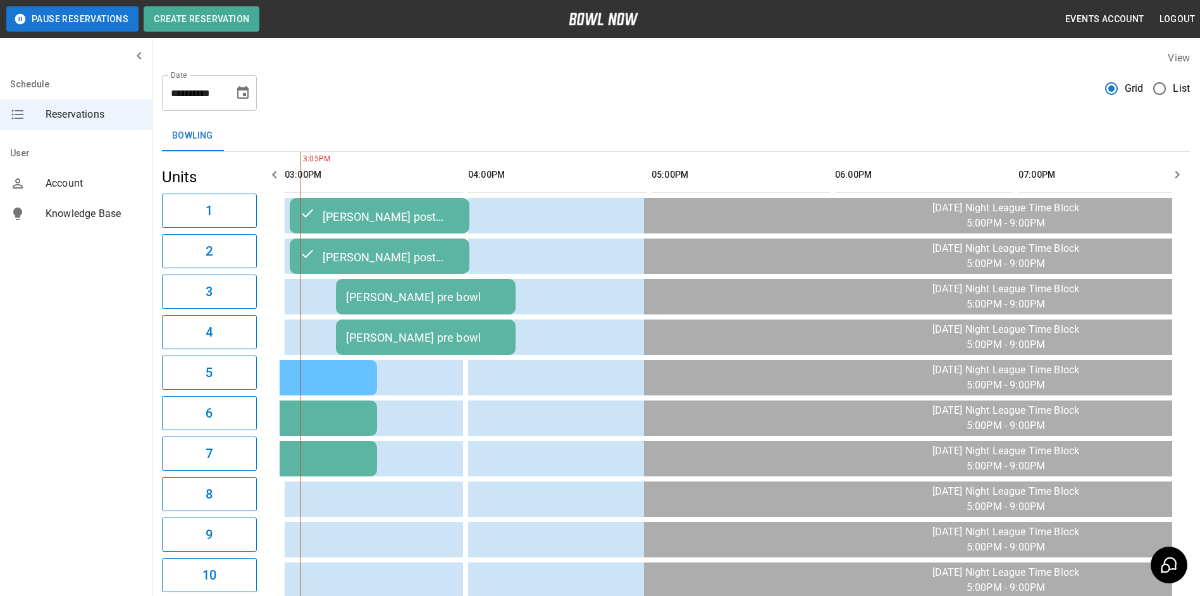
click at [416, 291] on div "[PERSON_NAME] pre bowl" at bounding box center [425, 296] width 159 height 13
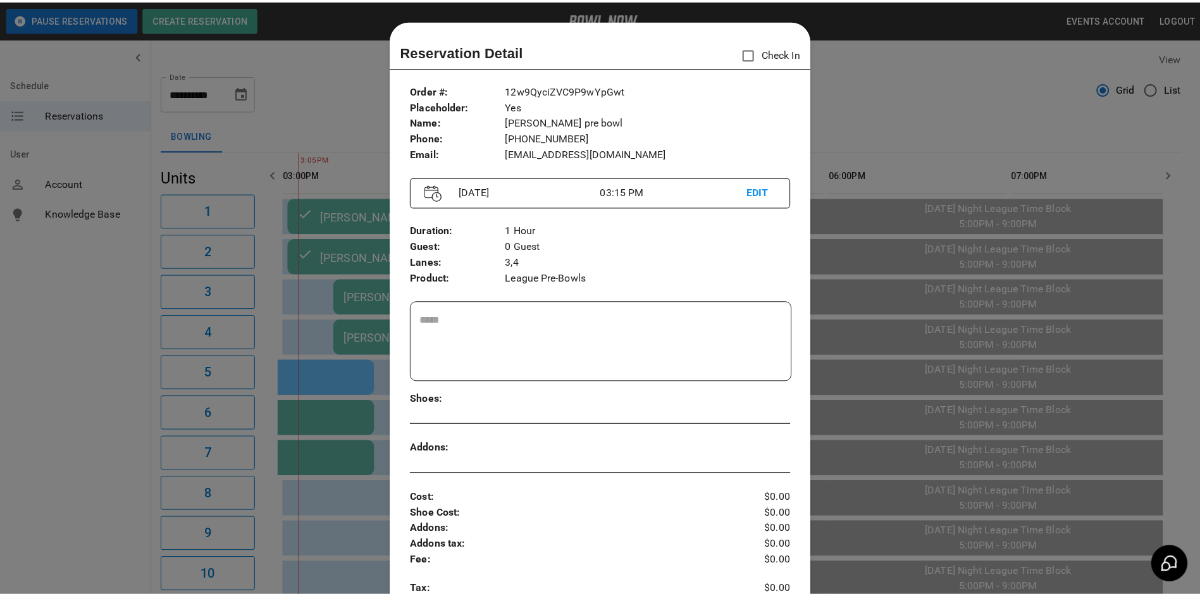
scroll to position [20, 0]
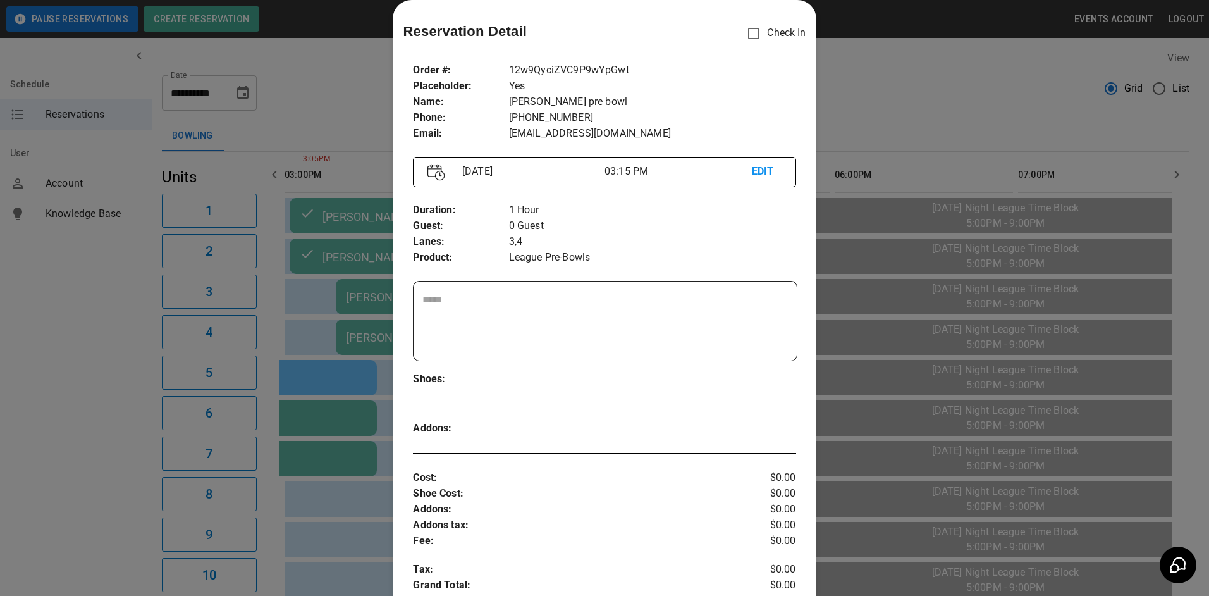
click at [877, 150] on div at bounding box center [604, 298] width 1209 height 596
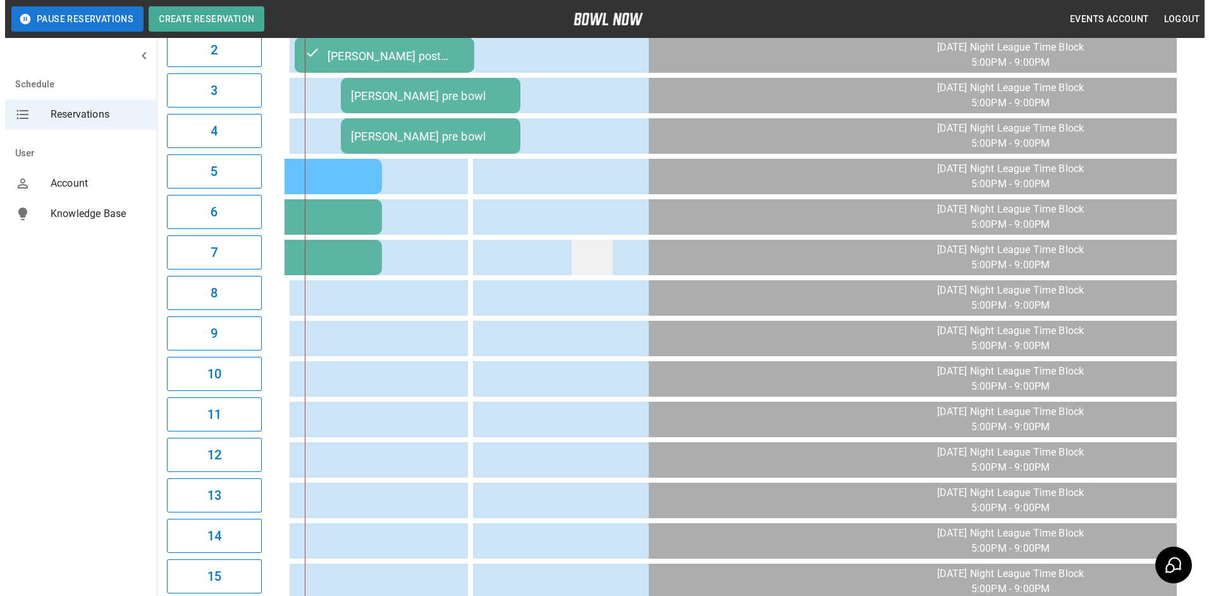
scroll to position [0, 0]
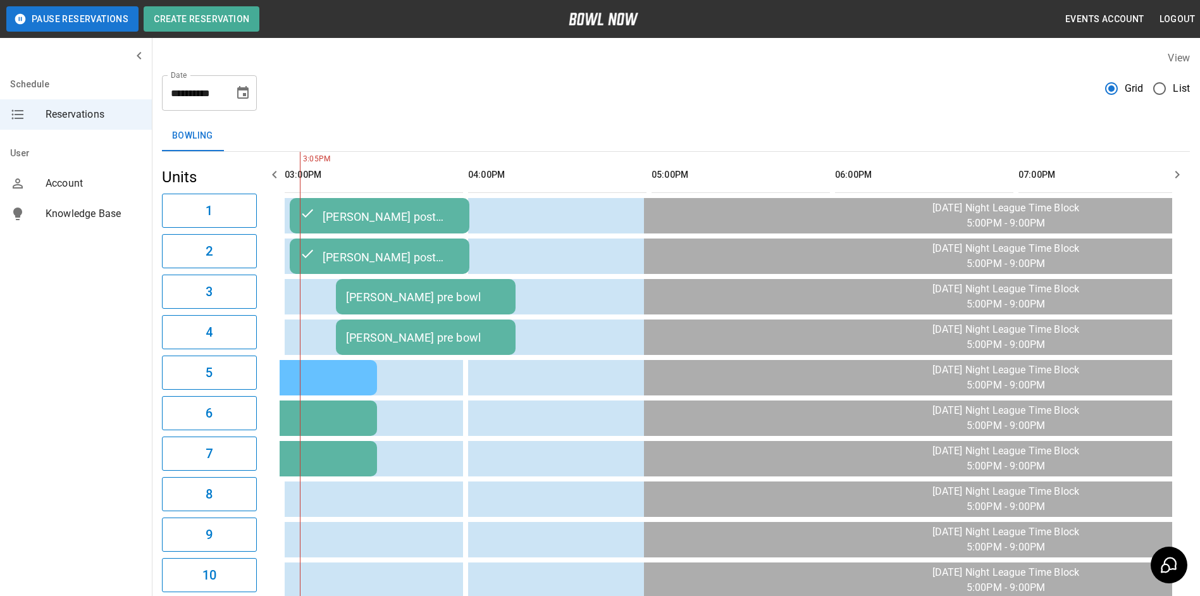
click at [461, 288] on td "[PERSON_NAME] pre bowl" at bounding box center [426, 296] width 180 height 35
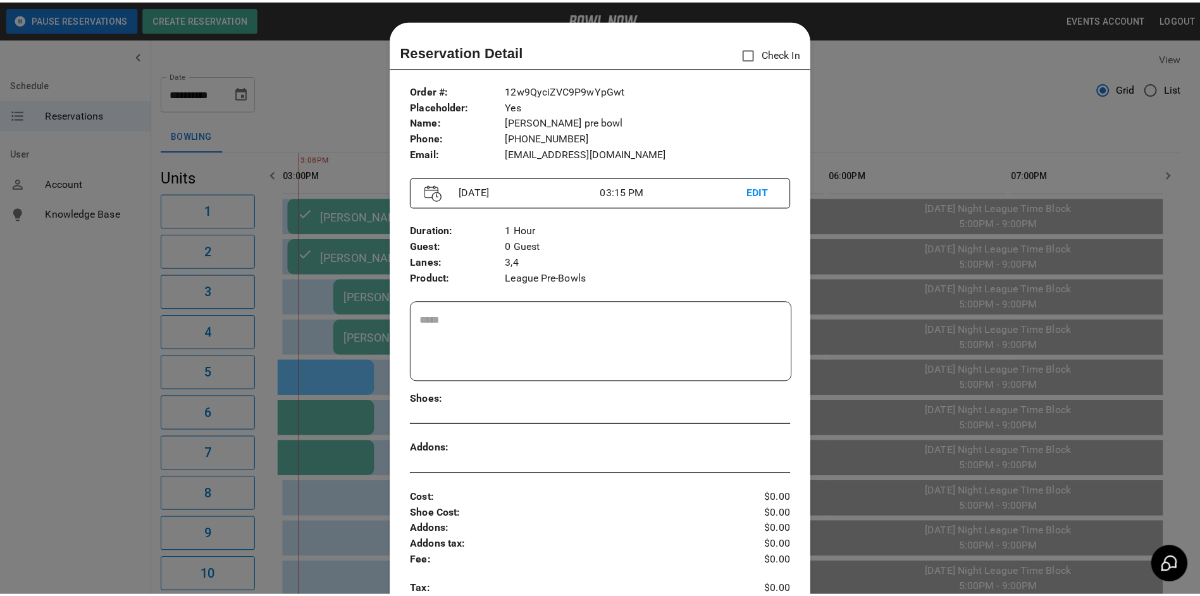
scroll to position [20, 0]
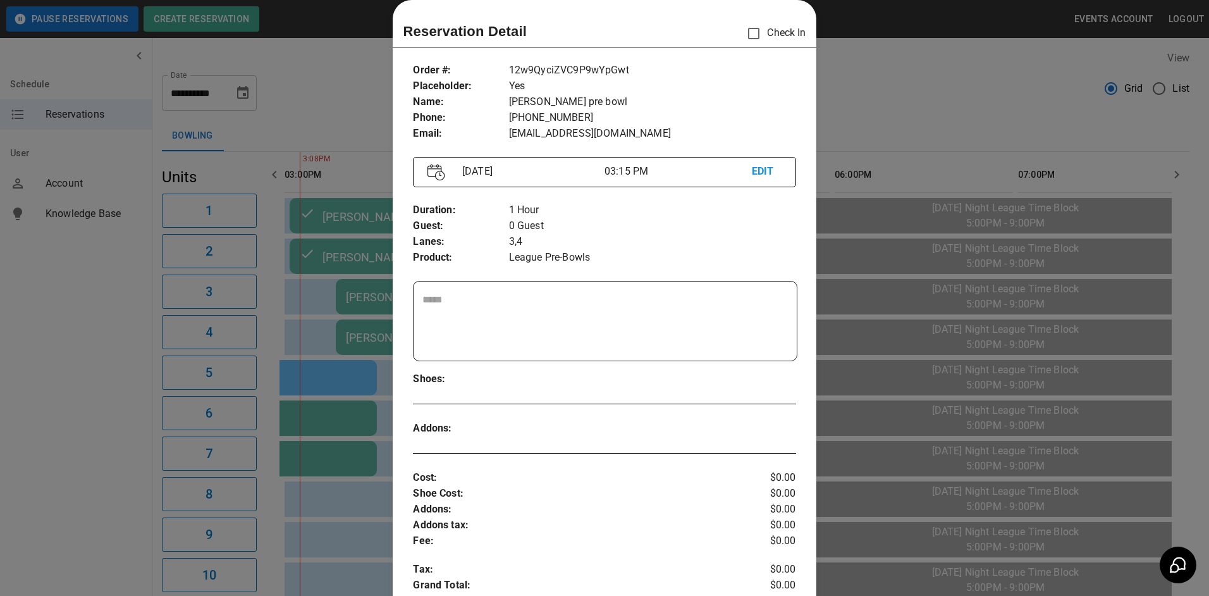
click at [731, 32] on div "Reservation Detail Check In" at bounding box center [604, 33] width 403 height 27
click at [927, 120] on div at bounding box center [604, 298] width 1209 height 596
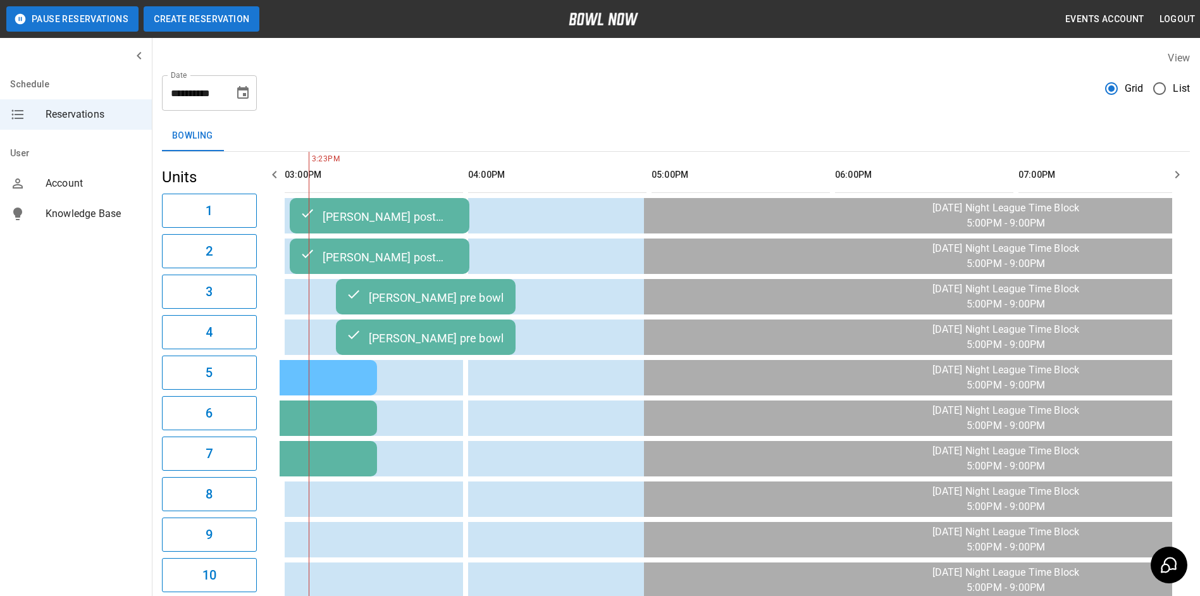
click at [232, 20] on button "Create Reservation" at bounding box center [202, 18] width 116 height 25
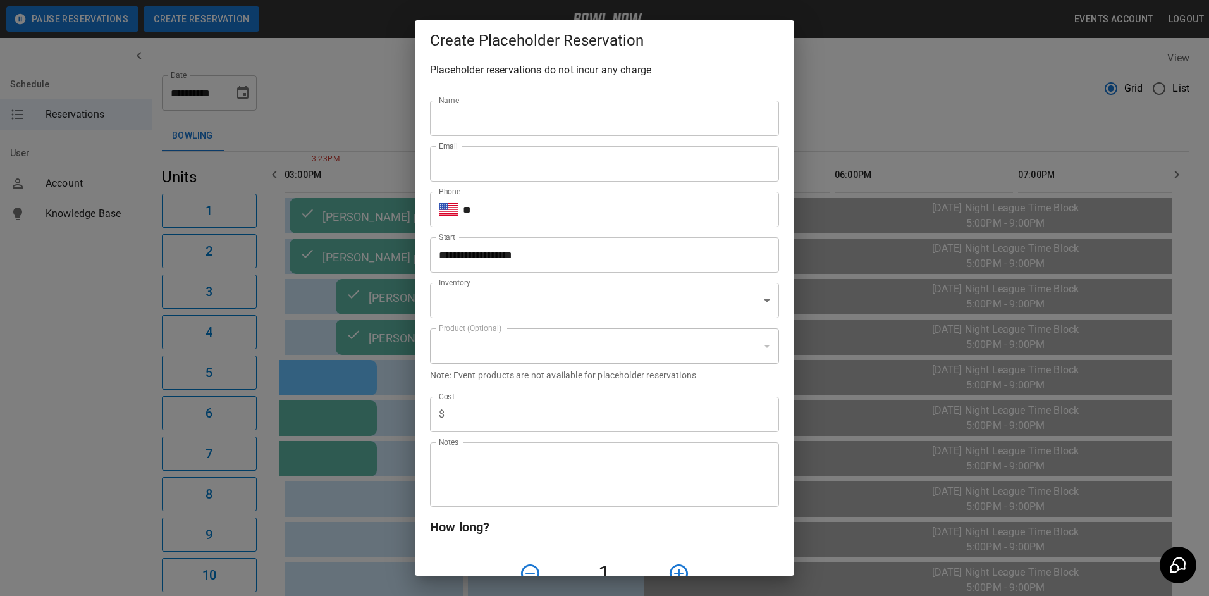
type input "**********"
click at [490, 216] on input "**" at bounding box center [621, 209] width 316 height 35
click at [822, 104] on div "**********" at bounding box center [604, 298] width 1209 height 596
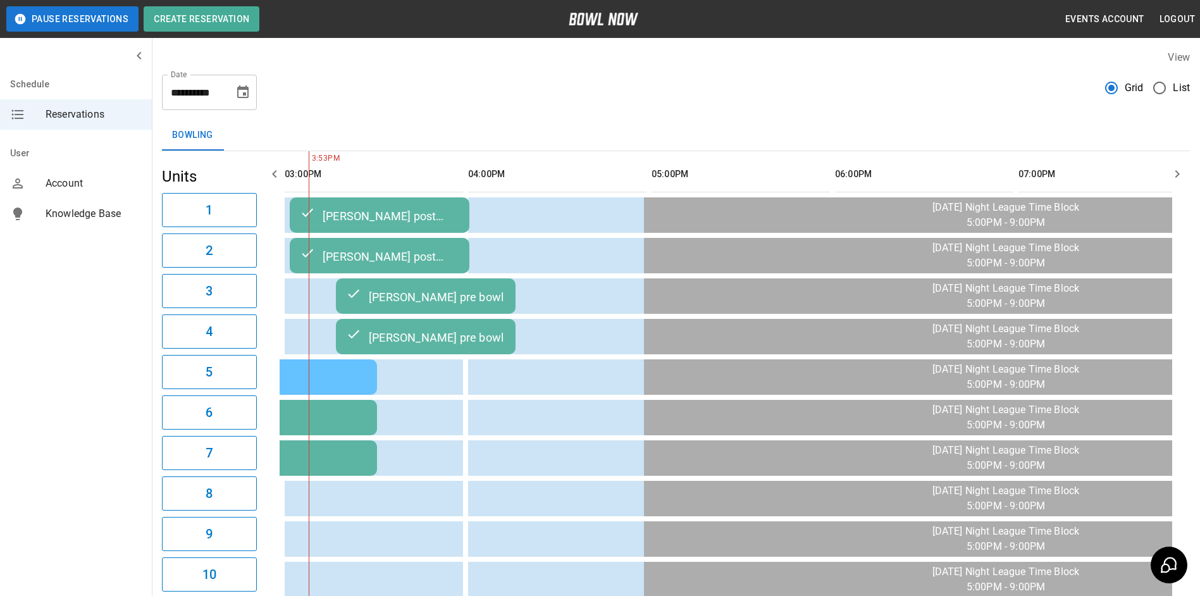
scroll to position [0, 0]
click at [1172, 171] on icon "button" at bounding box center [1177, 174] width 15 height 15
